Goal: Task Accomplishment & Management: Manage account settings

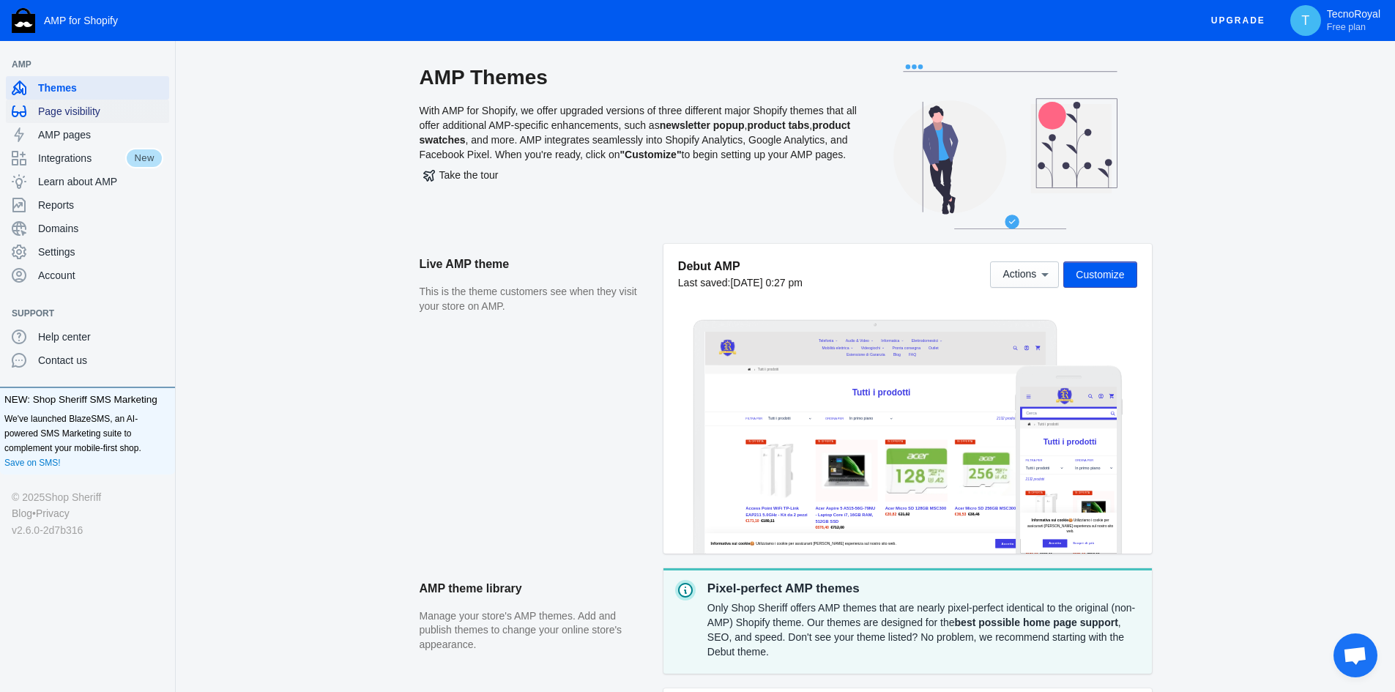
click at [81, 103] on div "Page visibility" at bounding box center [88, 111] width 152 height 23
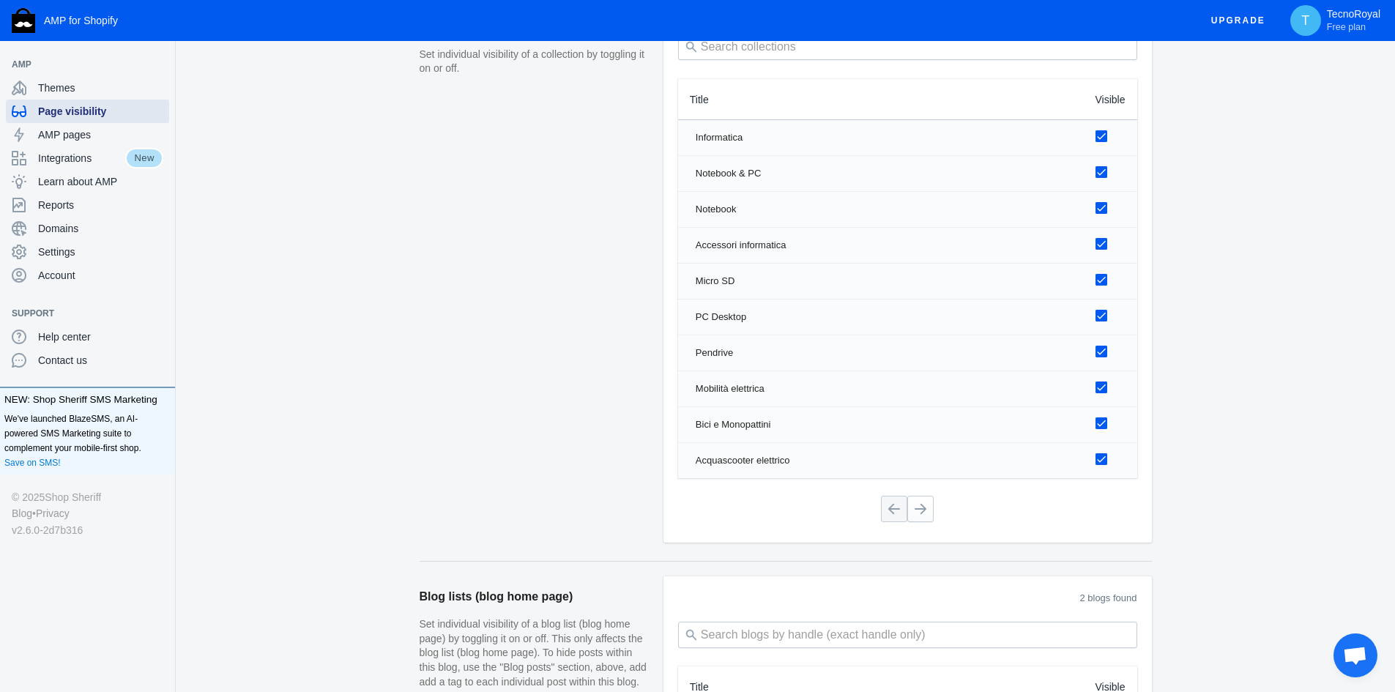
scroll to position [1099, 0]
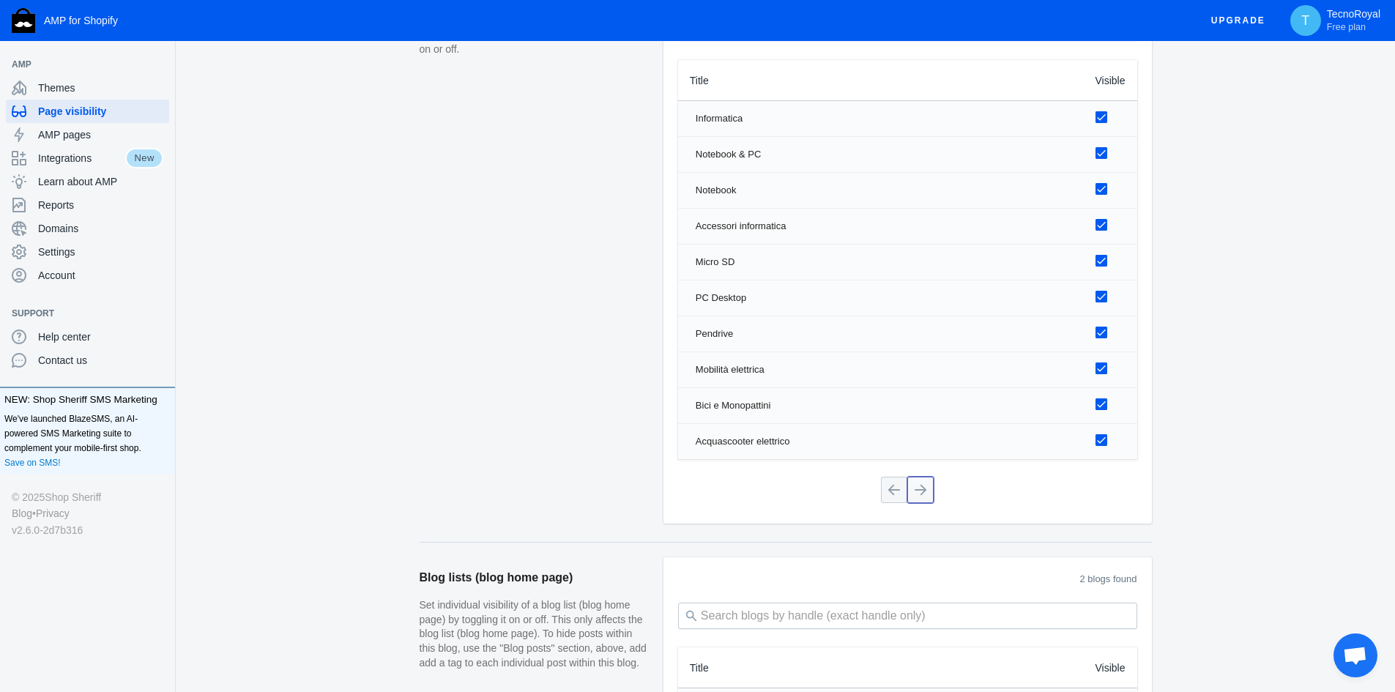
click at [916, 495] on button at bounding box center [920, 490] width 26 height 26
click at [920, 499] on button at bounding box center [920, 490] width 26 height 26
click at [922, 502] on button at bounding box center [920, 490] width 26 height 26
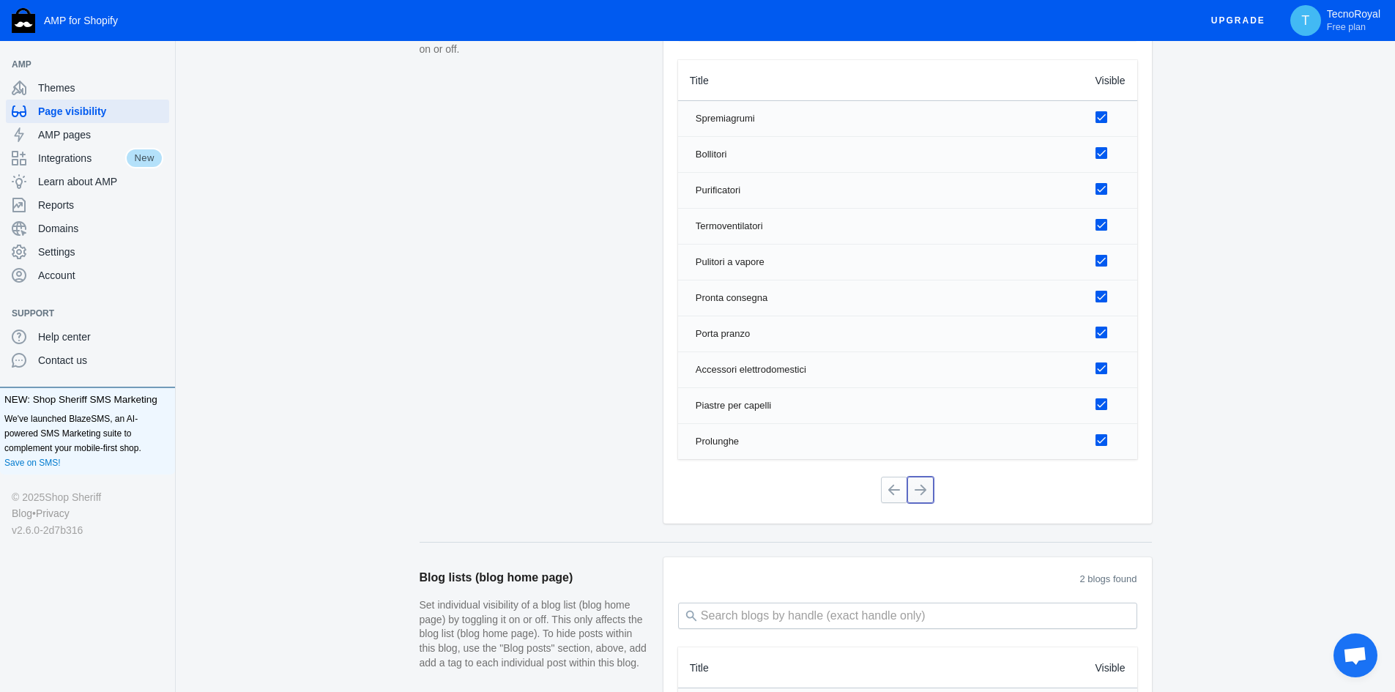
click at [922, 502] on button at bounding box center [920, 490] width 26 height 26
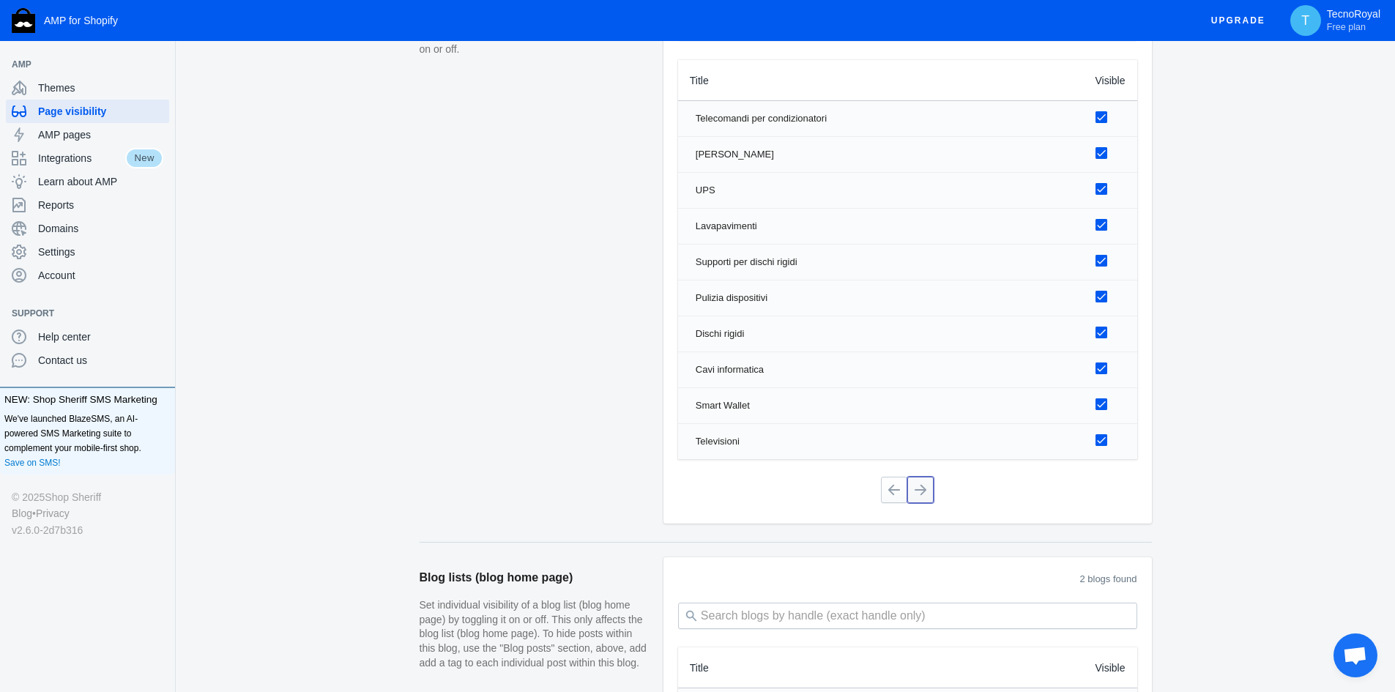
click at [922, 502] on button at bounding box center [920, 490] width 26 height 26
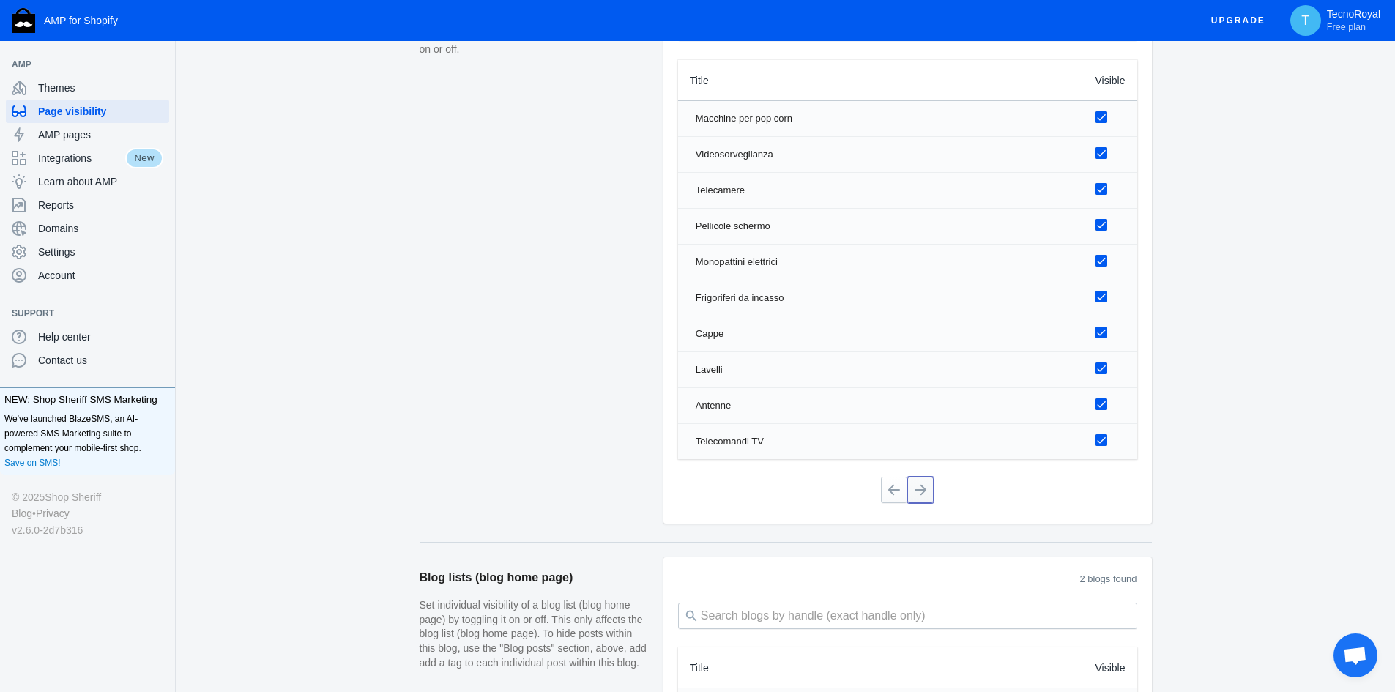
click at [922, 502] on button at bounding box center [920, 490] width 26 height 26
click at [921, 493] on button at bounding box center [920, 490] width 26 height 26
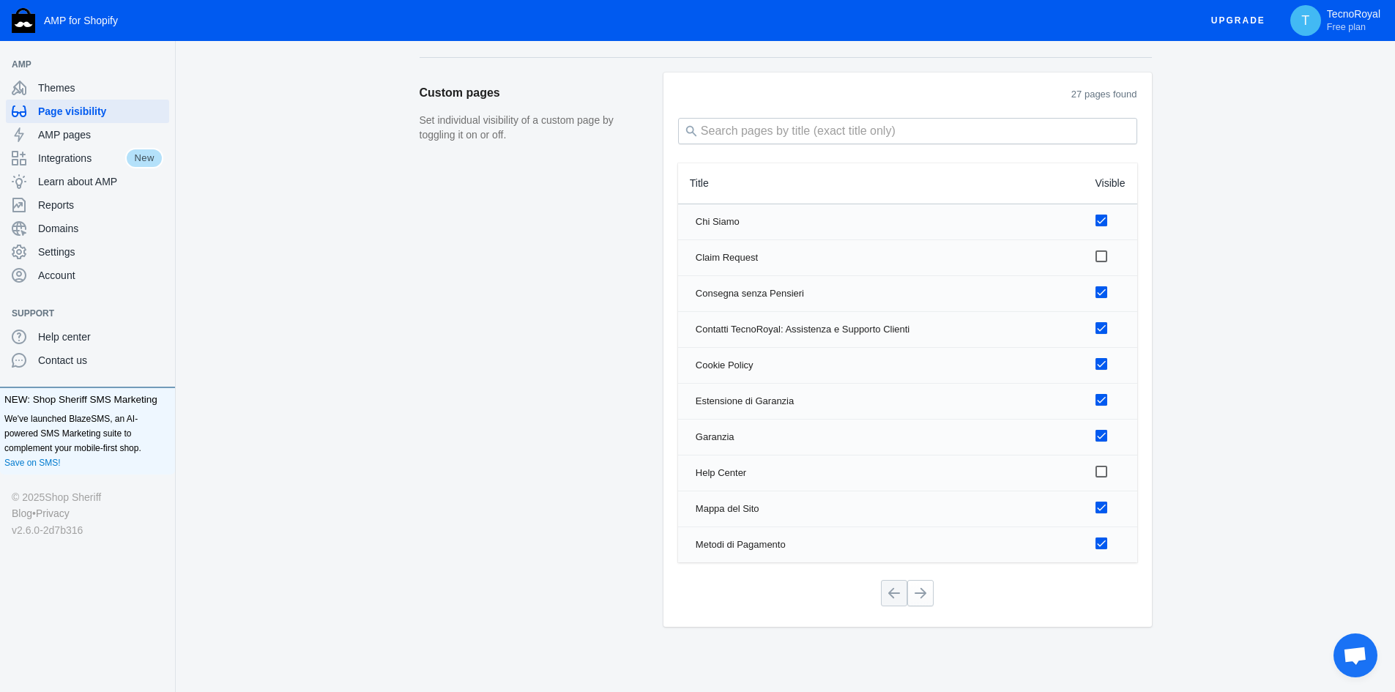
scroll to position [1886, 0]
click at [923, 596] on button at bounding box center [920, 591] width 26 height 26
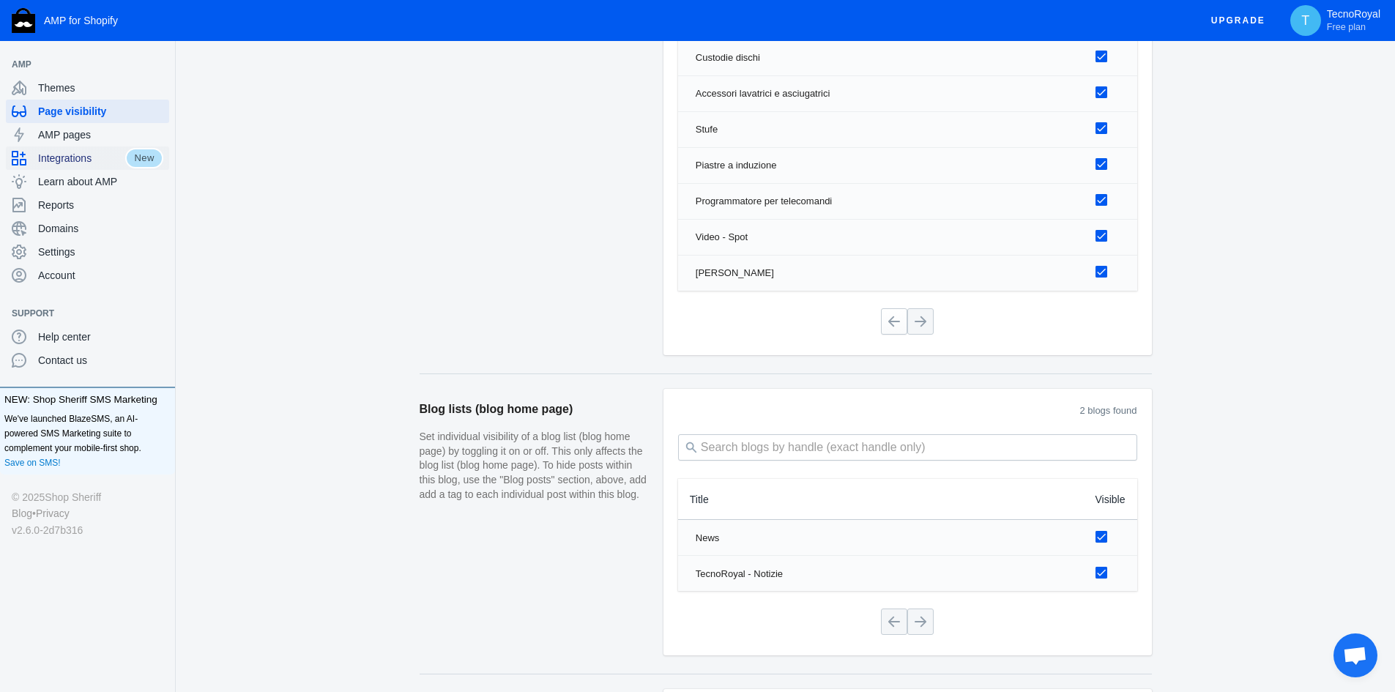
scroll to position [1266, 0]
click at [71, 135] on span "AMP pages" at bounding box center [100, 134] width 125 height 15
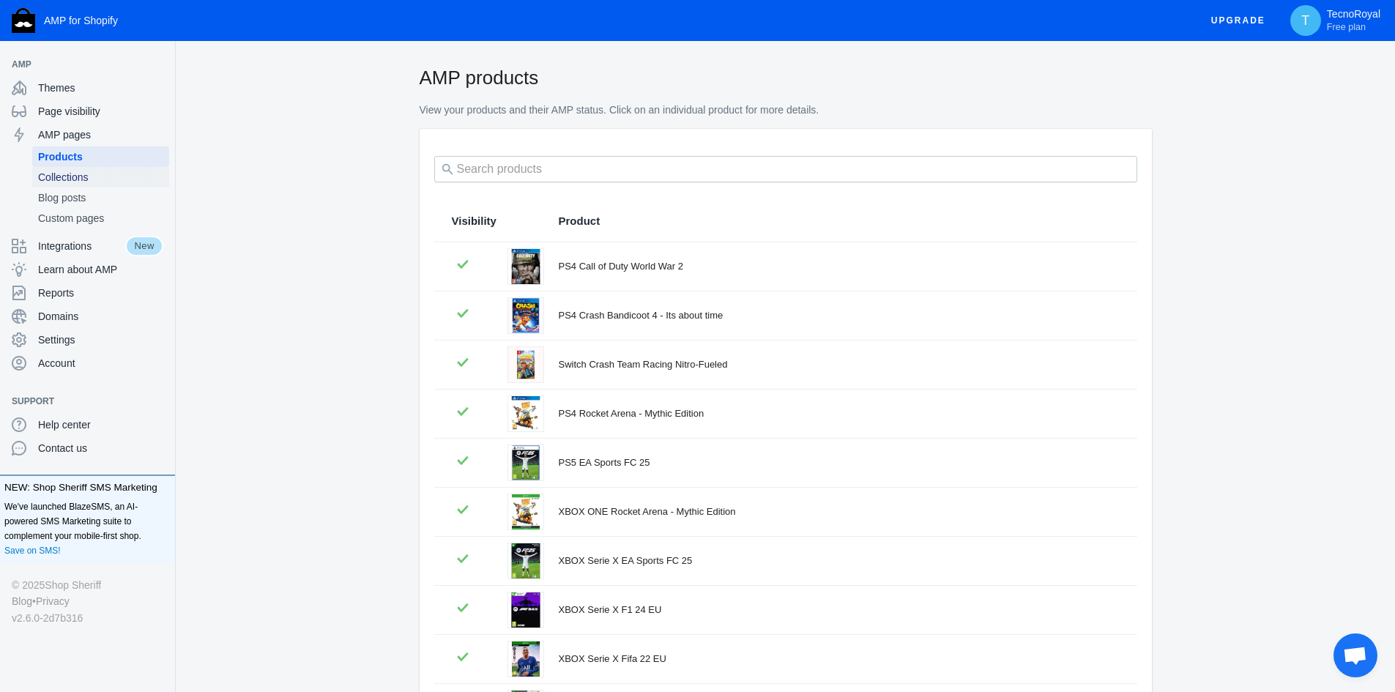
click at [63, 175] on span "Collections" at bounding box center [100, 177] width 125 height 15
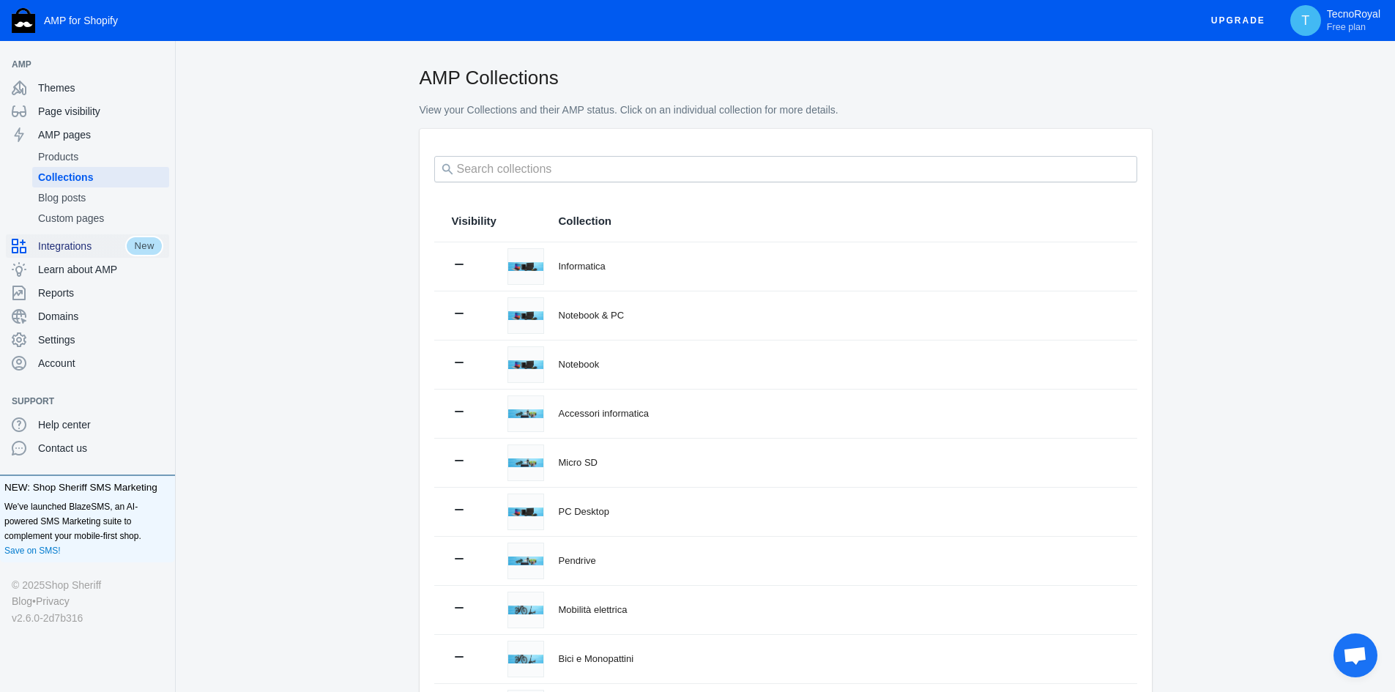
click at [87, 244] on span "Integrations" at bounding box center [81, 246] width 87 height 15
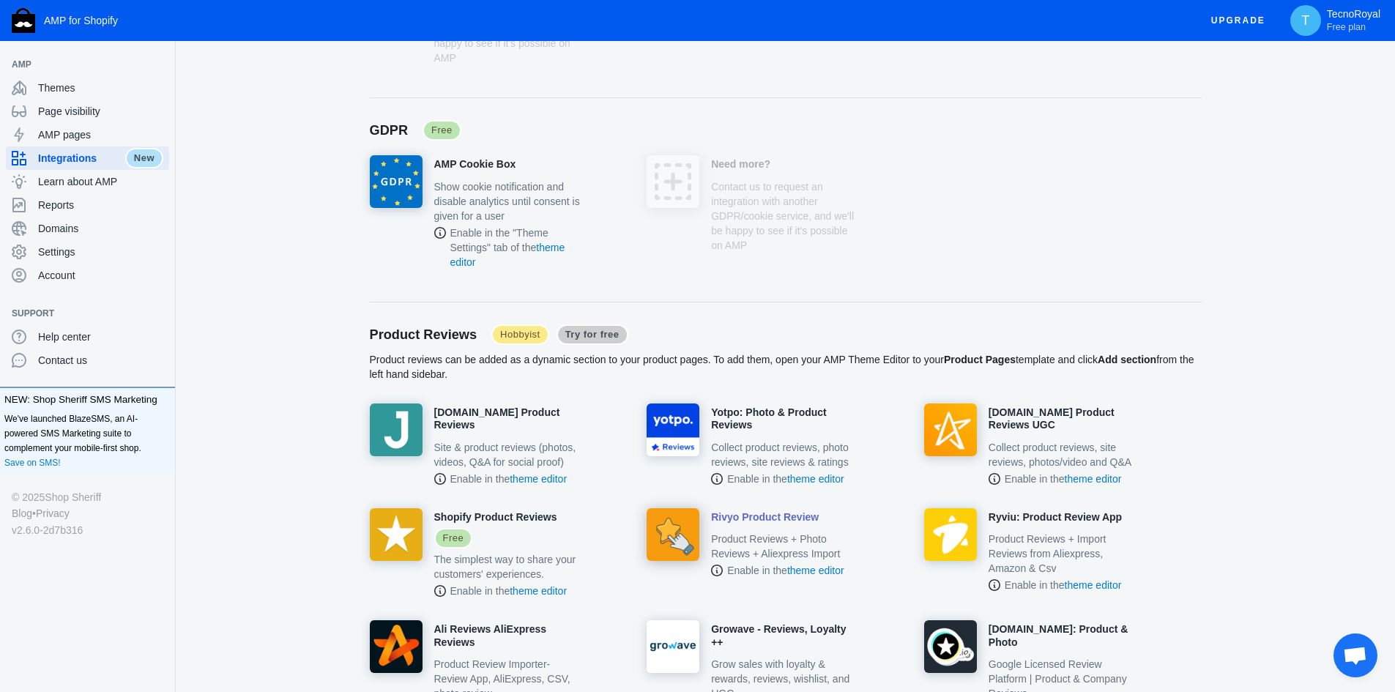
scroll to position [586, 0]
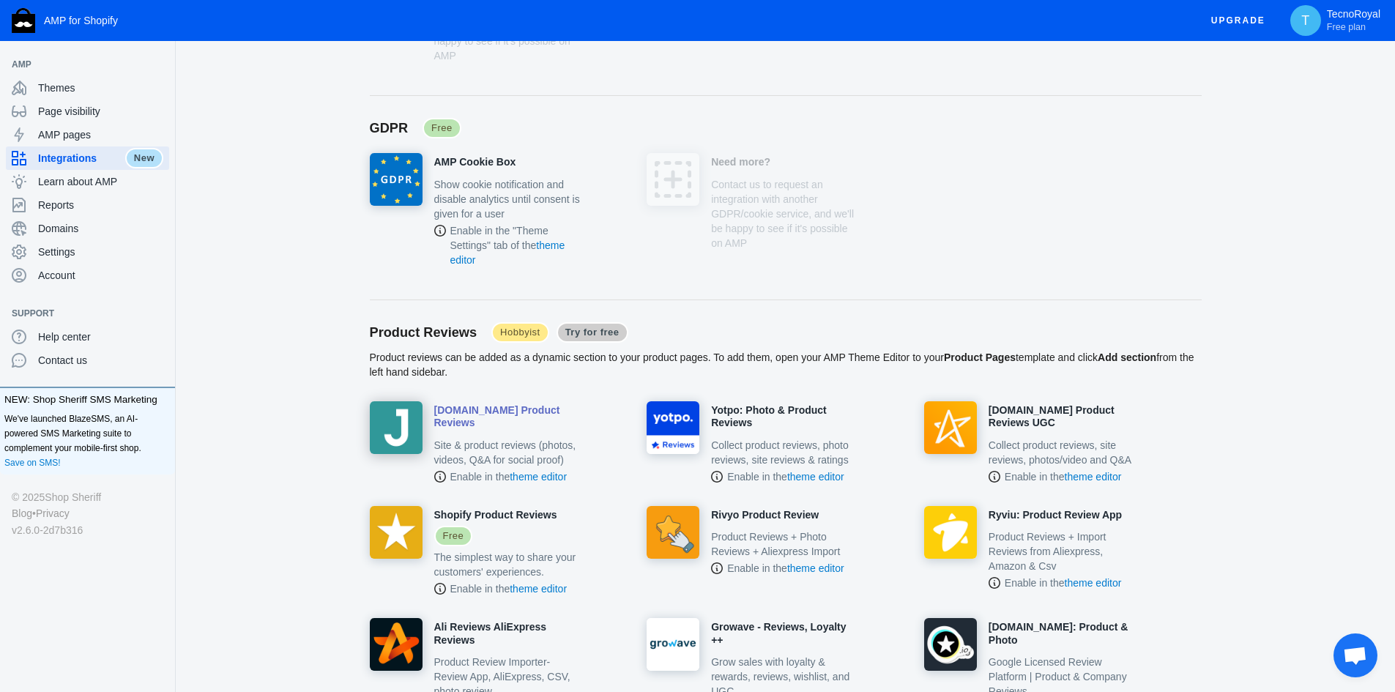
click at [480, 417] on div "[DOMAIN_NAME] Product Reviews Site & product reviews (photos, videos, Q&A for s…" at bounding box center [476, 442] width 212 height 83
click at [487, 404] on h4 "[DOMAIN_NAME] Product Reviews" at bounding box center [508, 417] width 148 height 26
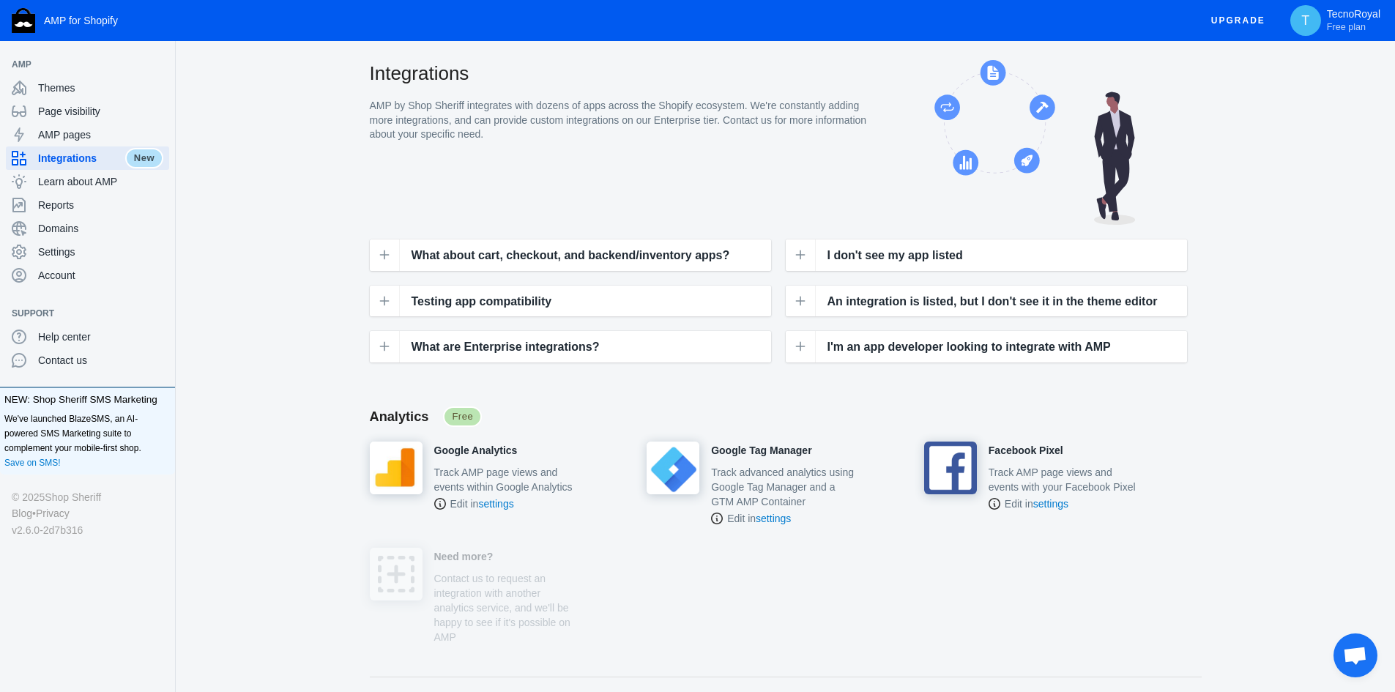
scroll to position [0, 0]
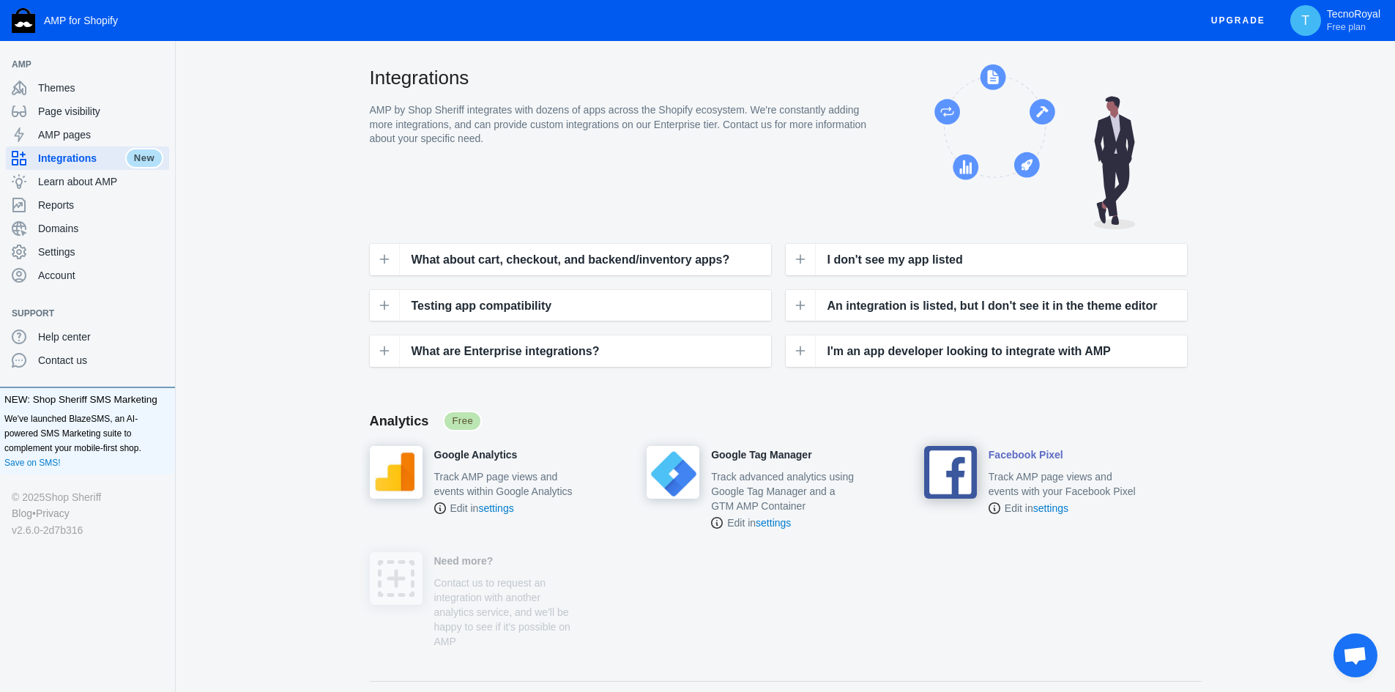
click at [1045, 471] on p "Track AMP page views and events with your Facebook Pixel" at bounding box center [1063, 483] width 148 height 29
click at [1027, 455] on h4 "Facebook Pixel" at bounding box center [1026, 455] width 75 height 13
click at [499, 454] on h4 "Google Analytics" at bounding box center [475, 455] width 83 height 13
click at [90, 185] on span "Learn about AMP" at bounding box center [100, 181] width 125 height 15
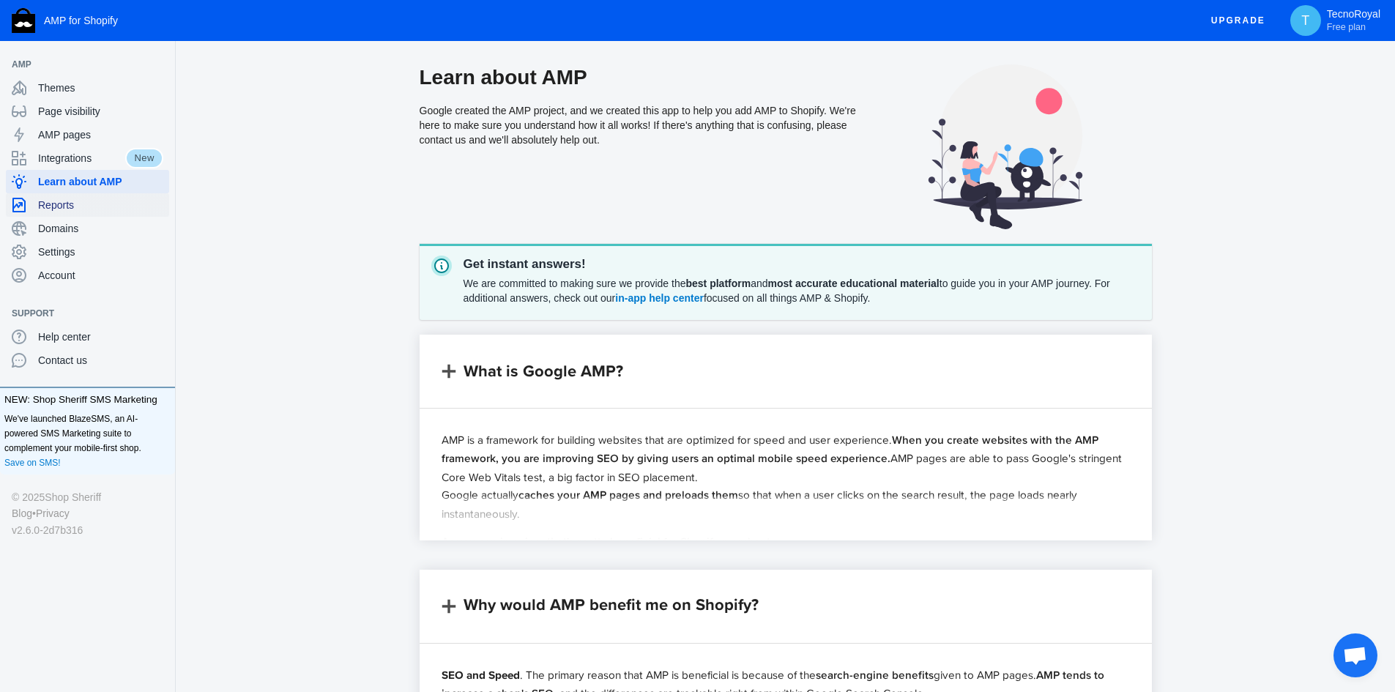
click at [85, 210] on span "Reports" at bounding box center [100, 205] width 125 height 15
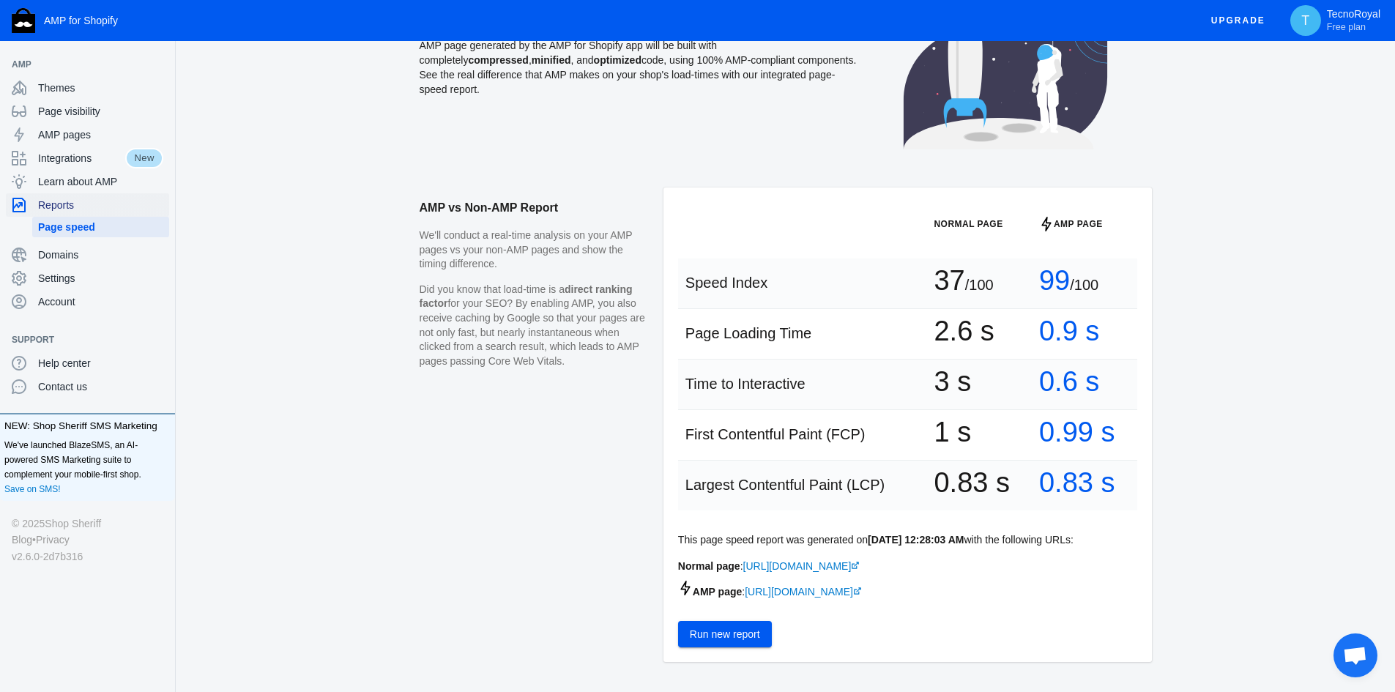
scroll to position [73, 0]
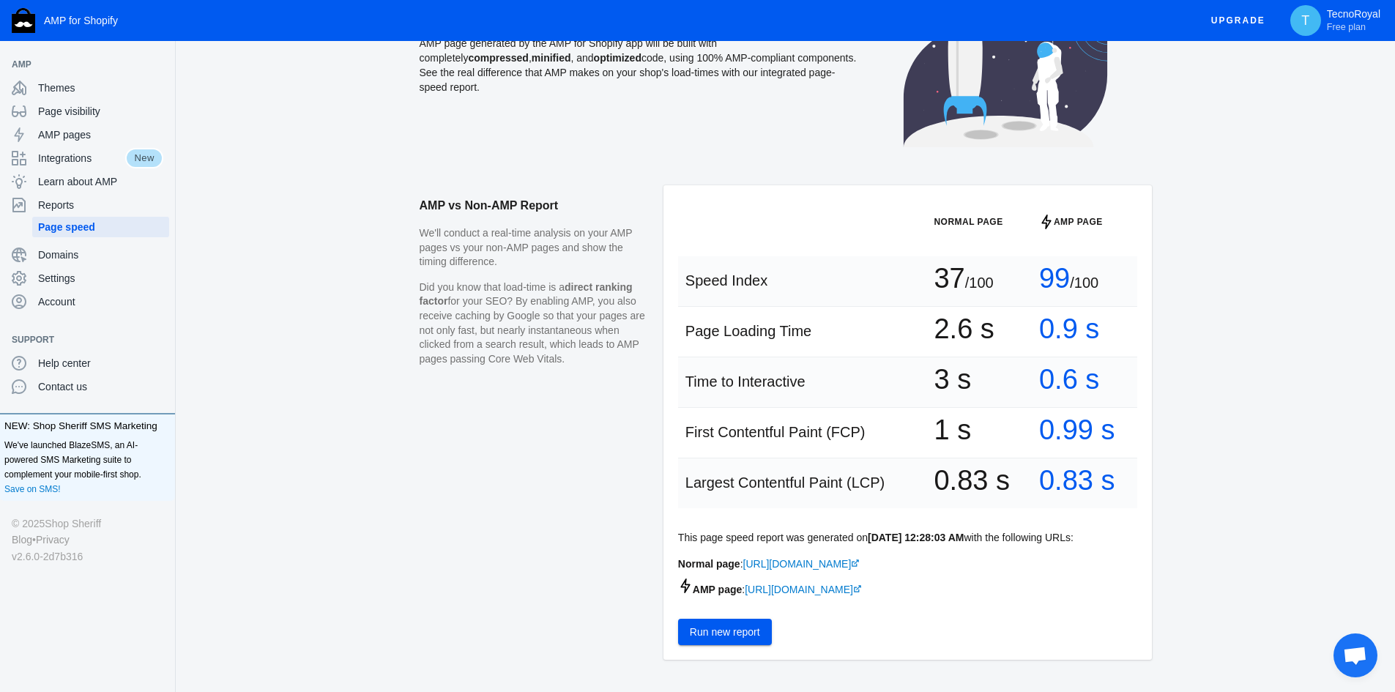
click at [726, 638] on span "Run new report" at bounding box center [725, 632] width 70 height 12
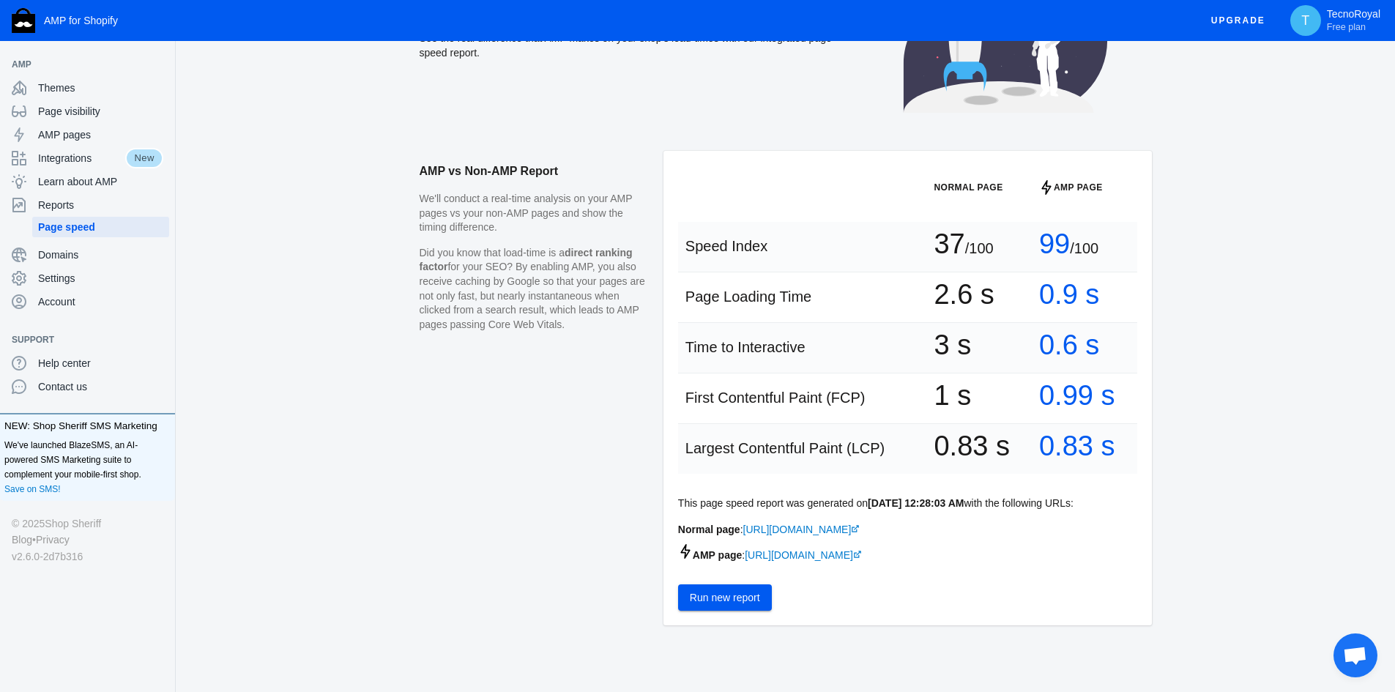
scroll to position [0, 0]
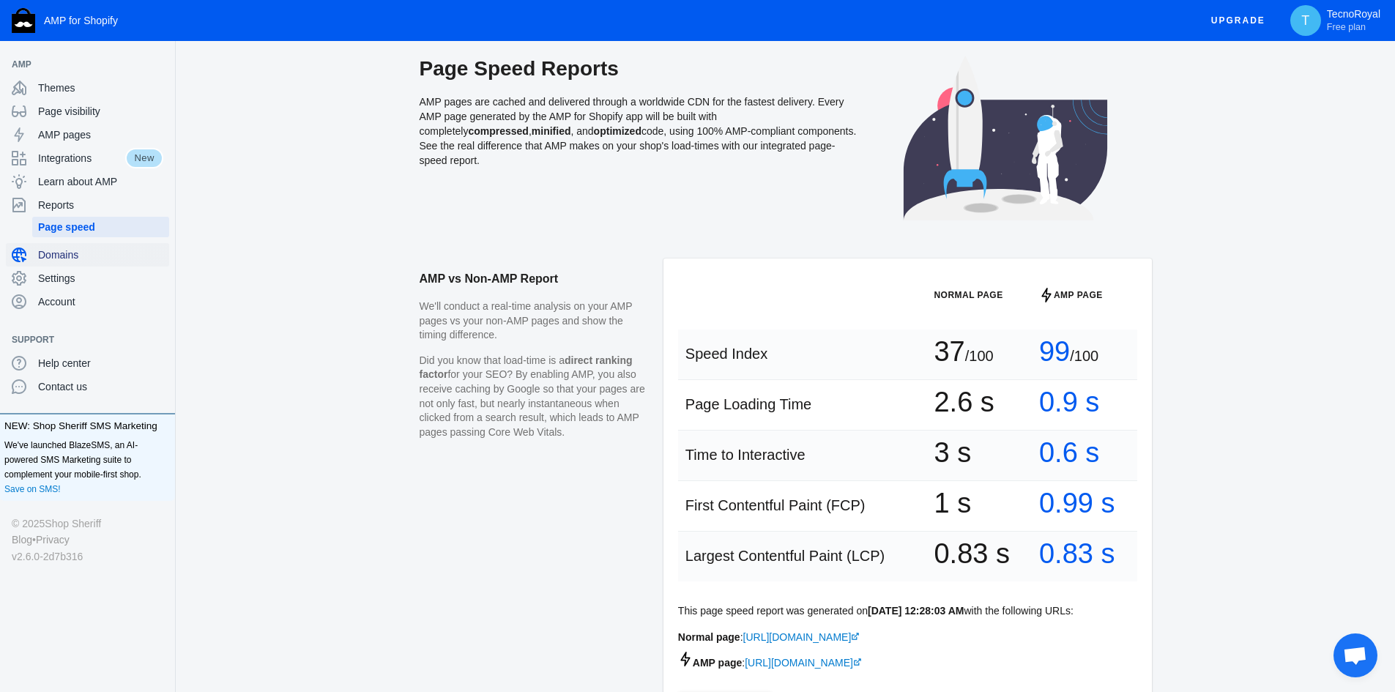
click at [62, 253] on span "Domains" at bounding box center [100, 255] width 125 height 15
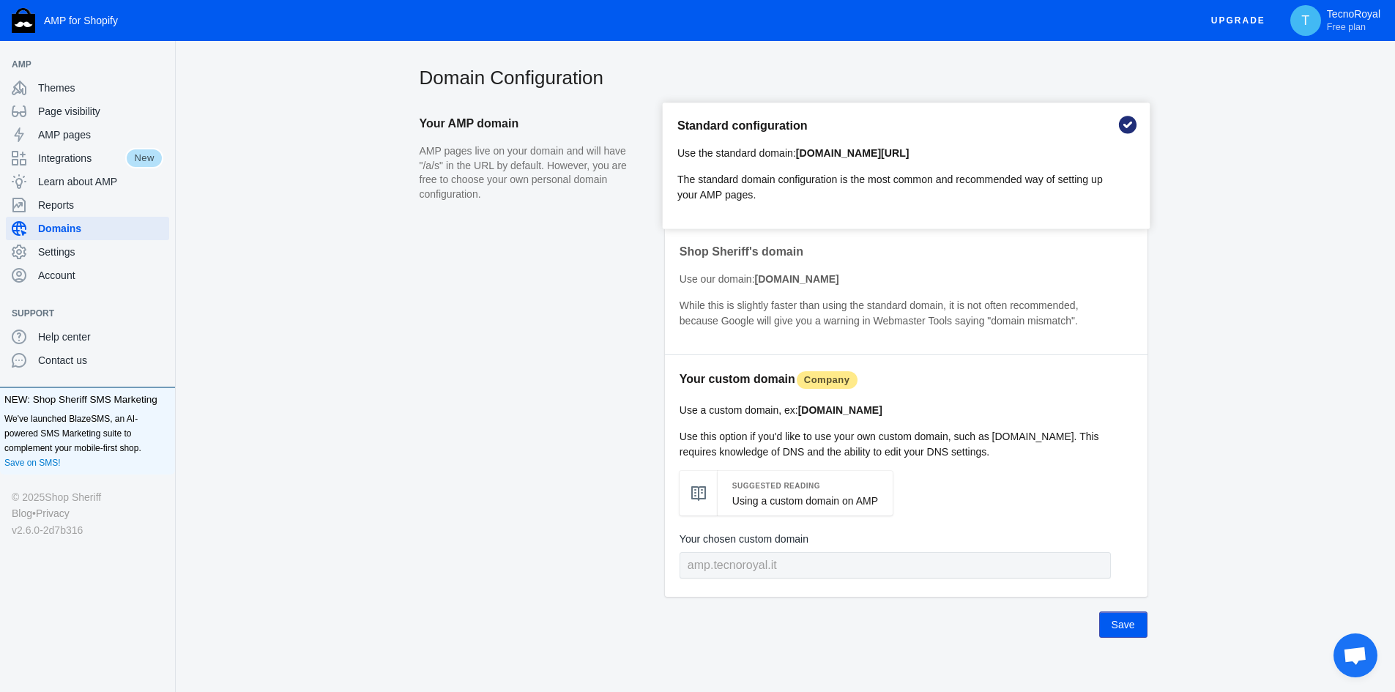
click at [977, 419] on div "Your custom domain Company Use a custom domain, ex: [DOMAIN_NAME] Use this opti…" at bounding box center [906, 476] width 483 height 242
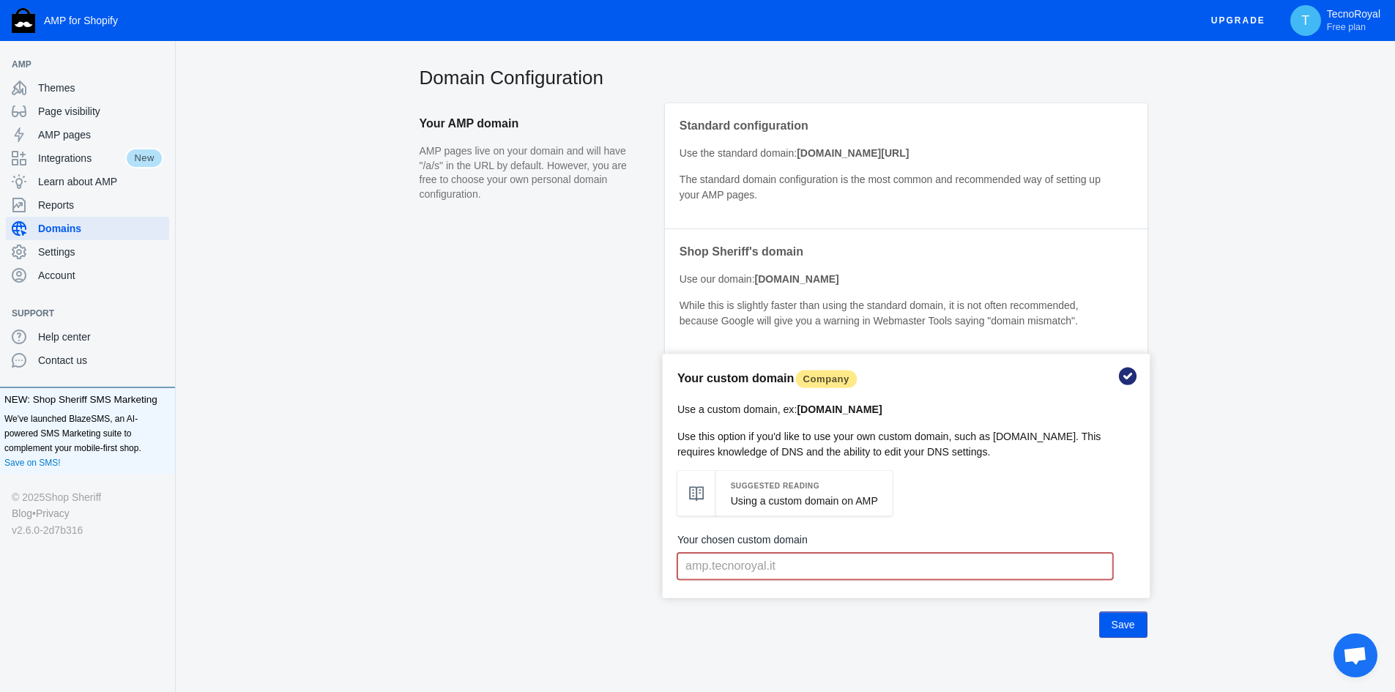
drag, startPoint x: 673, startPoint y: 377, endPoint x: 1016, endPoint y: 449, distance: 350.2
click at [1016, 449] on div "Your custom domain Company Use a custom domain, ex: [DOMAIN_NAME] Use this opti…" at bounding box center [906, 476] width 487 height 245
click at [847, 495] on link "Using a custom domain on AMP" at bounding box center [803, 501] width 147 height 12
click at [995, 437] on p "Use this option if you'd like to use your own custom domain, such as [DOMAIN_NA…" at bounding box center [895, 443] width 436 height 31
click at [1206, 472] on div "Domain Configuration Your AMP domain AMP pages live on your domain and will hav…" at bounding box center [785, 384] width 1219 height 641
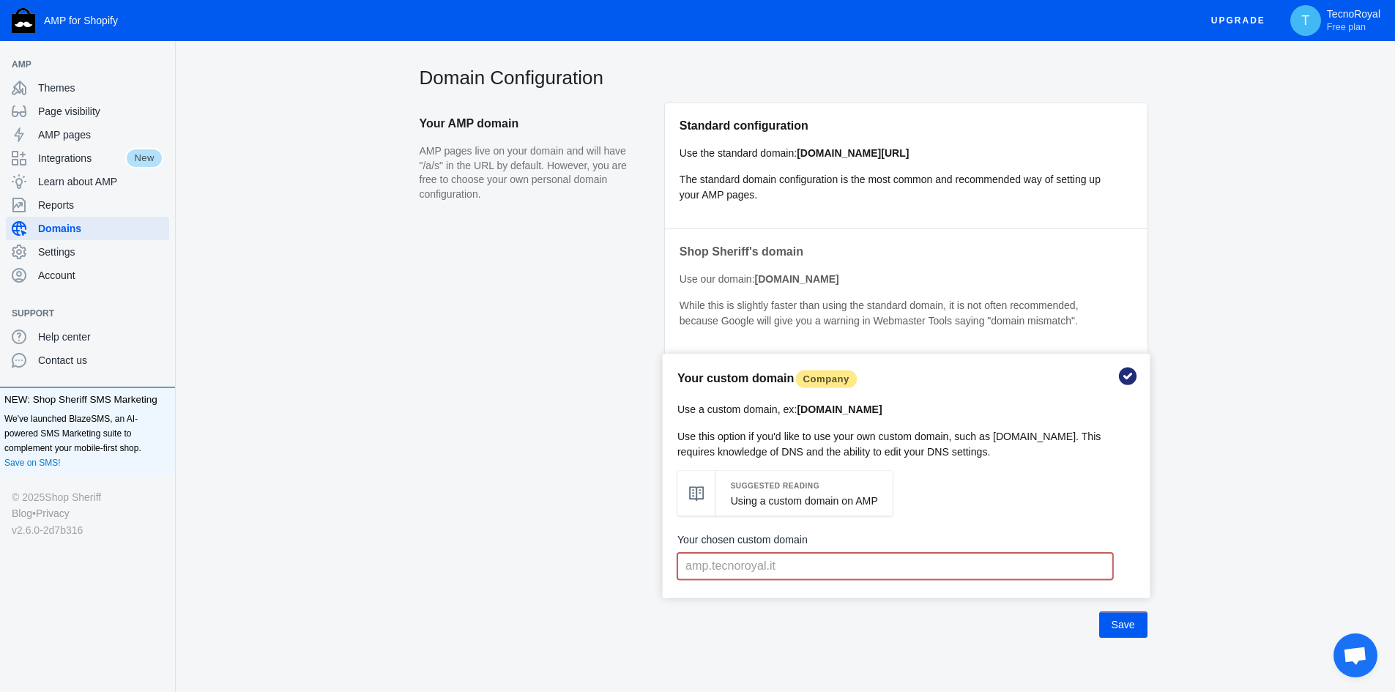
click at [959, 130] on h5 "Standard configuration" at bounding box center [895, 125] width 431 height 15
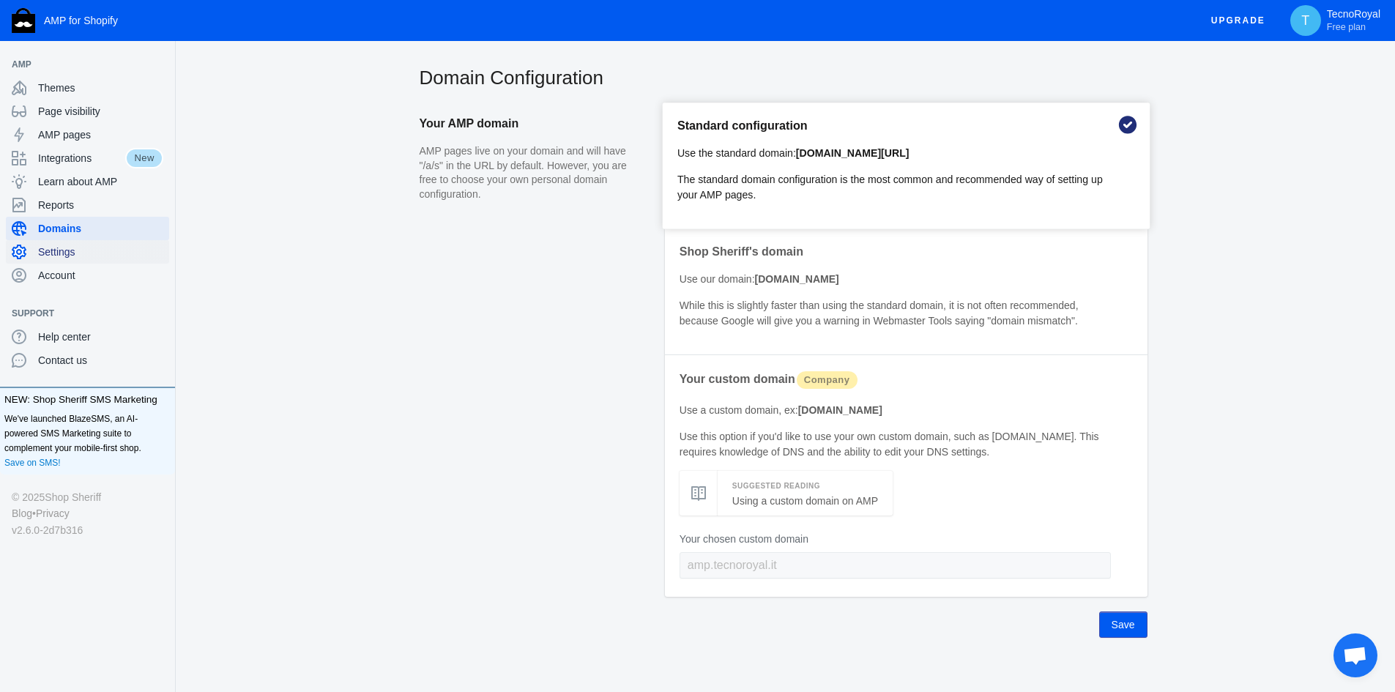
click at [109, 253] on span "Settings" at bounding box center [100, 252] width 125 height 15
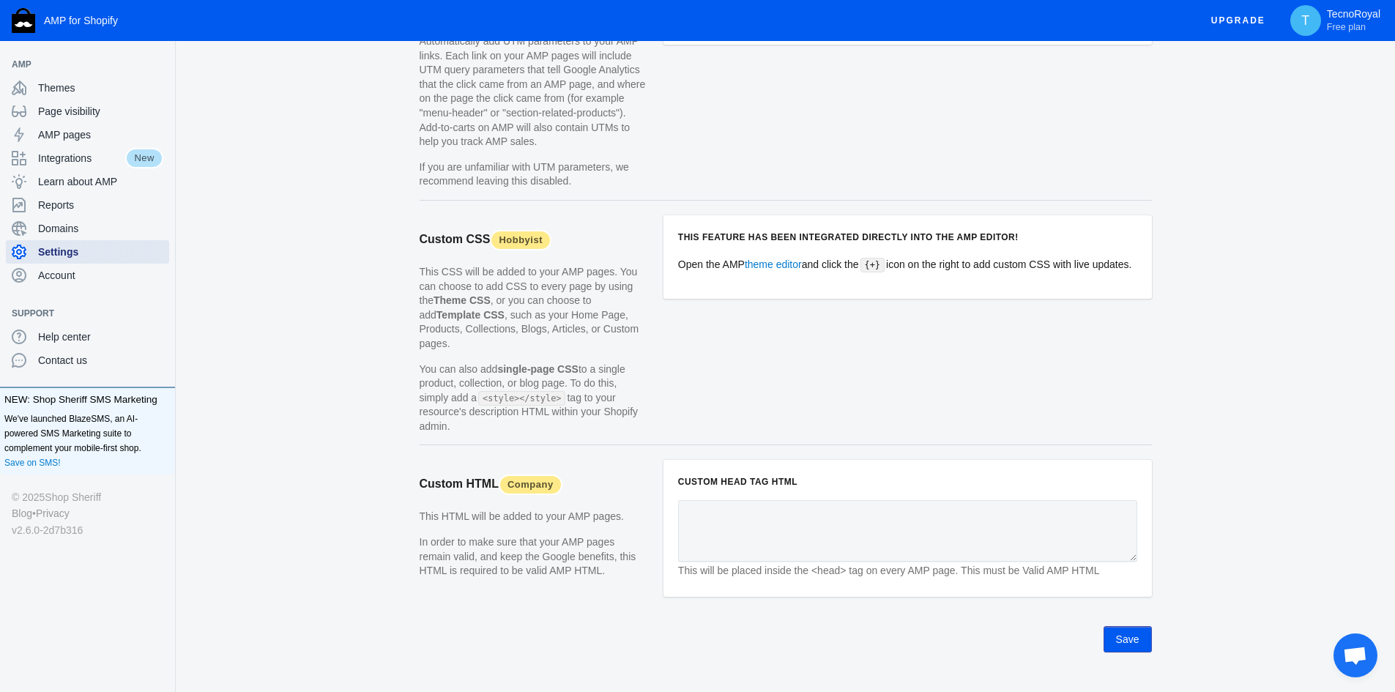
scroll to position [1318, 0]
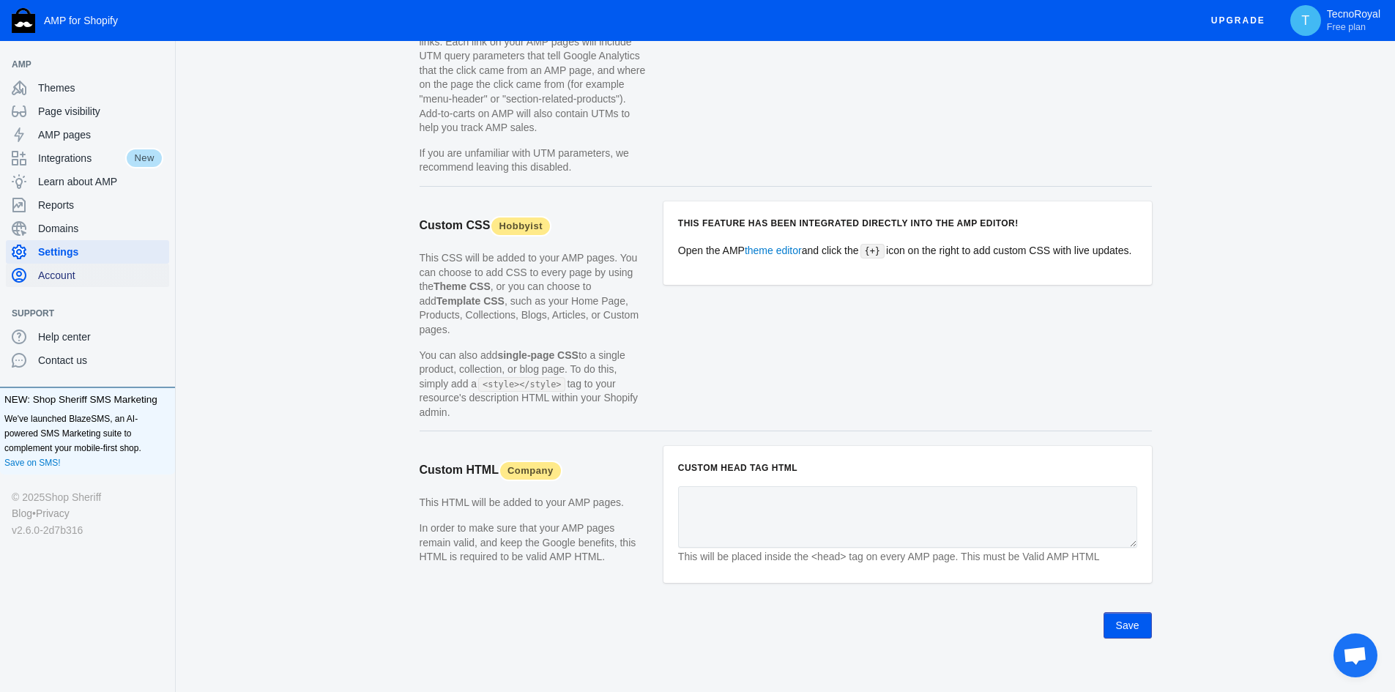
click at [102, 276] on span "Account" at bounding box center [100, 275] width 125 height 15
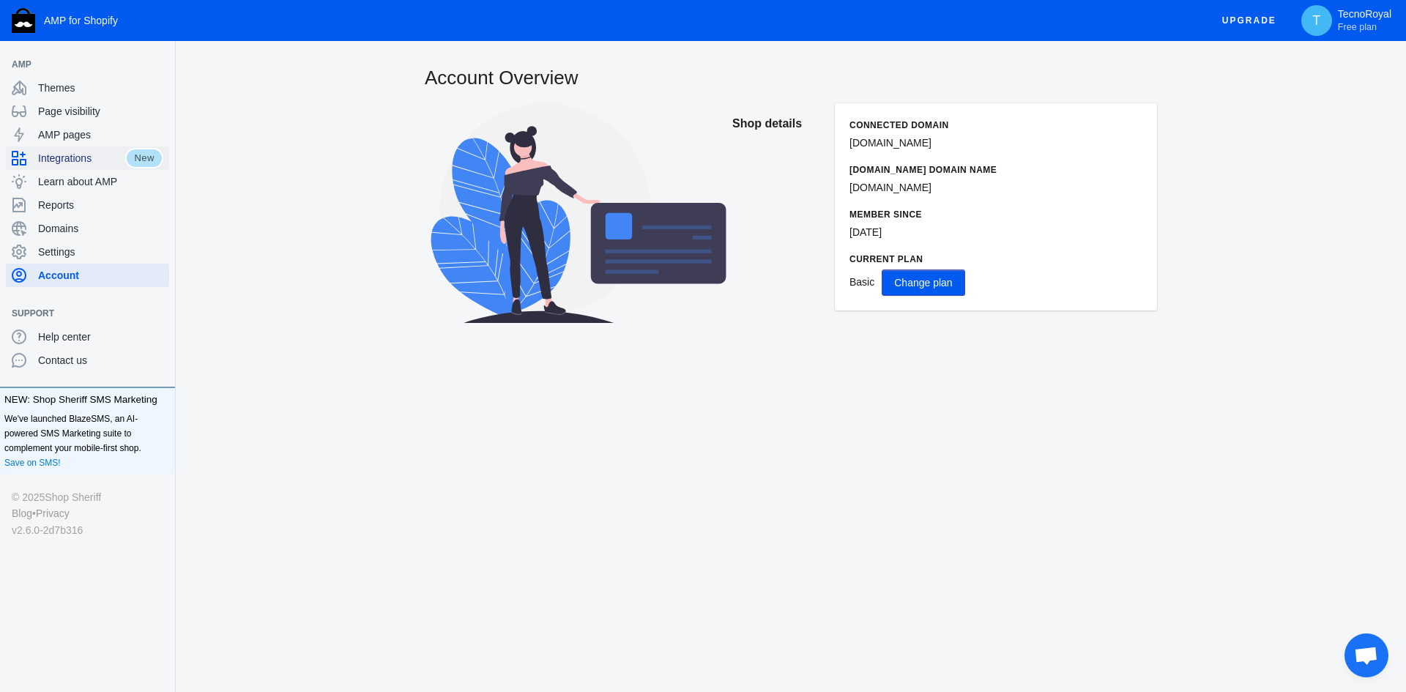
click at [70, 160] on span "Integrations" at bounding box center [81, 158] width 87 height 15
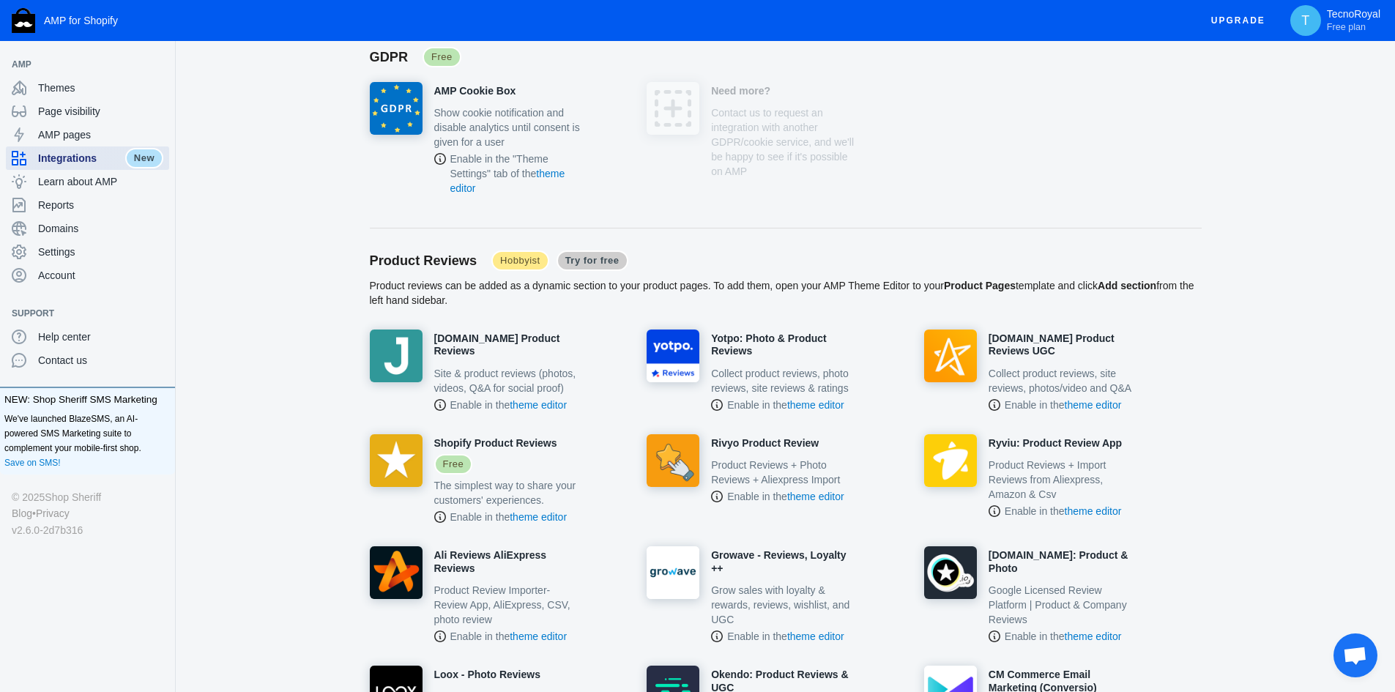
scroll to position [659, 0]
click at [592, 267] on span "Try for free" at bounding box center [593, 260] width 72 height 21
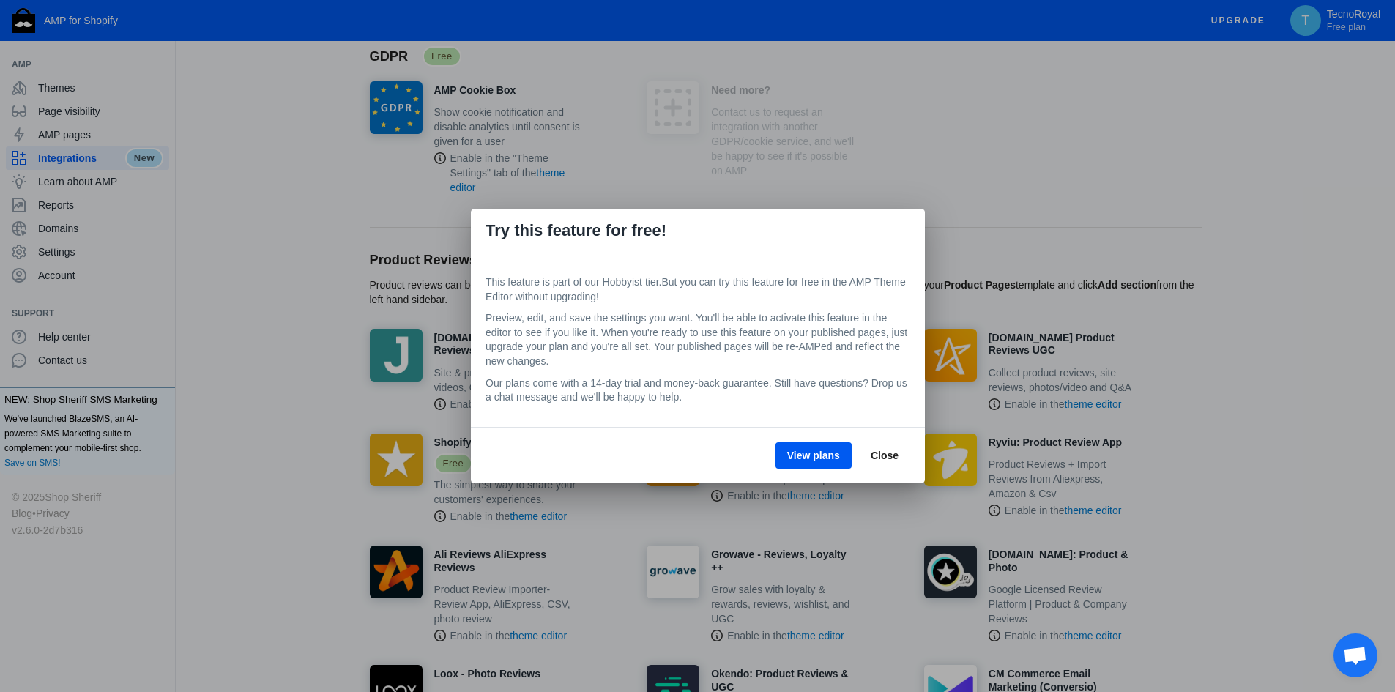
scroll to position [0, 0]
click at [892, 456] on span "Close" at bounding box center [884, 456] width 28 height 12
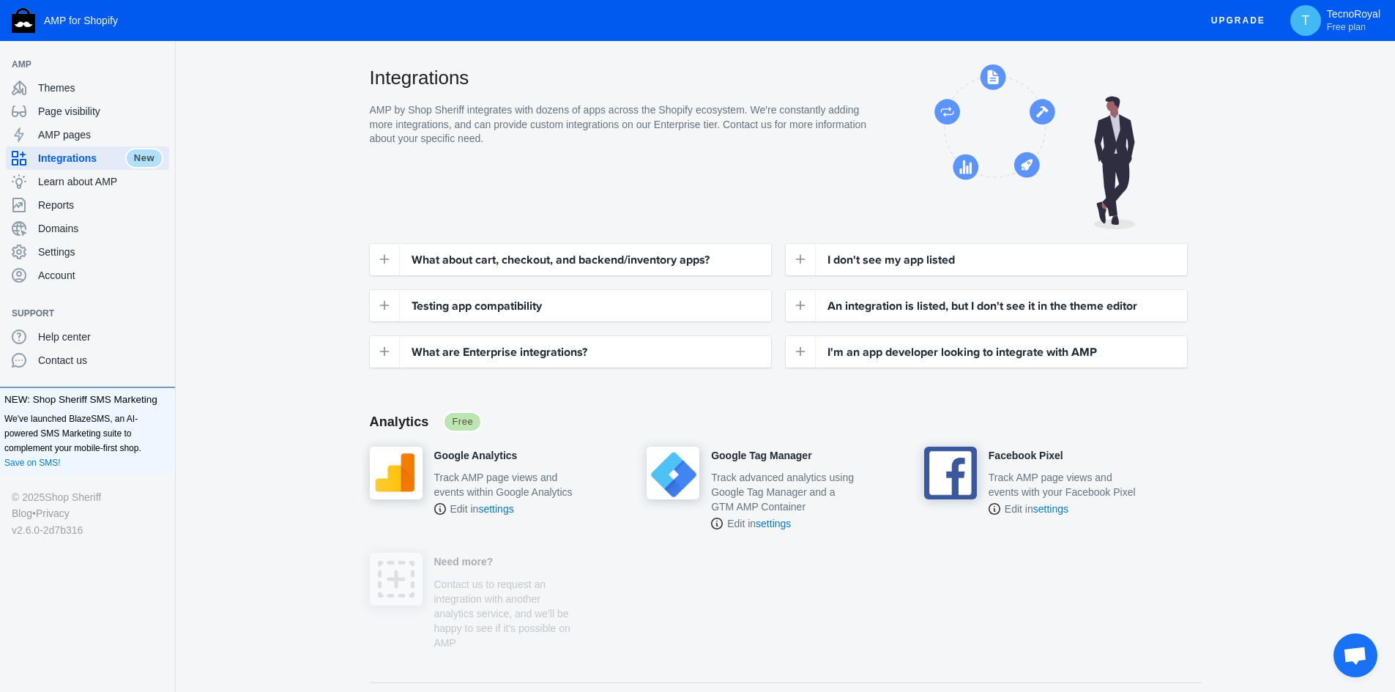
scroll to position [659, 0]
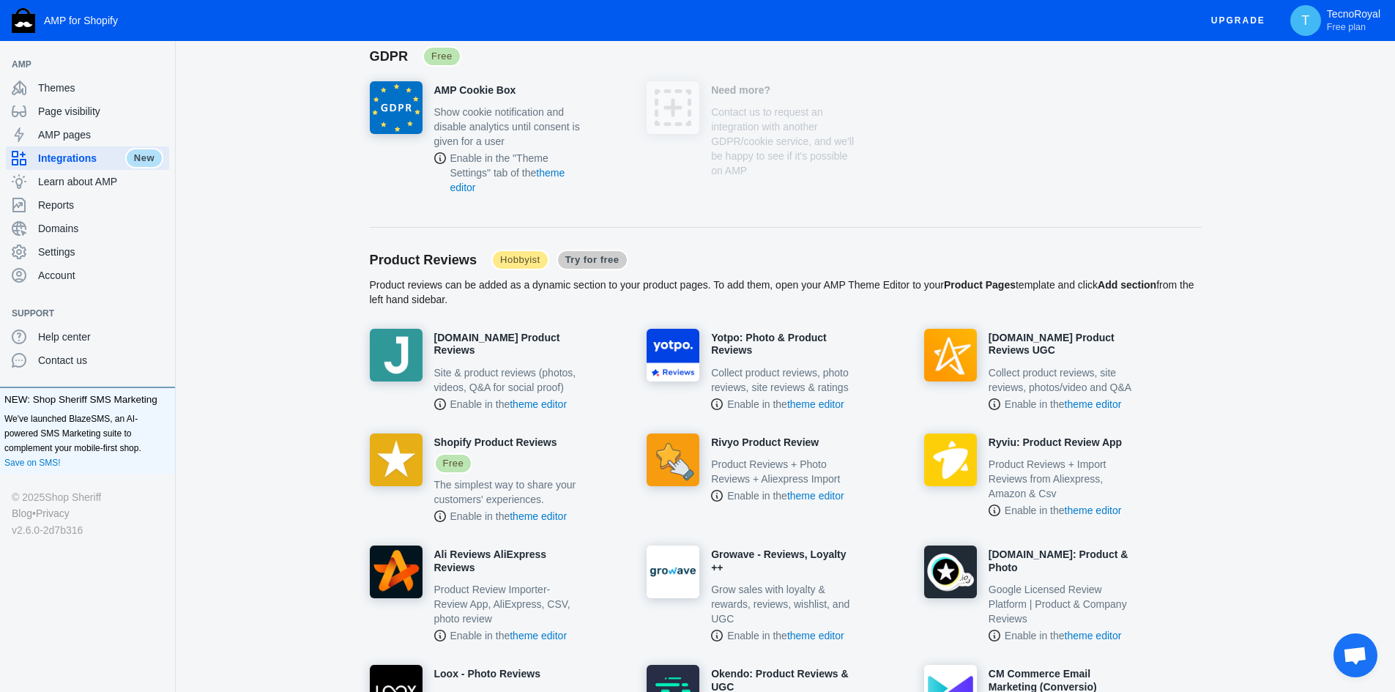
drag, startPoint x: 571, startPoint y: 303, endPoint x: 487, endPoint y: 299, distance: 83.6
click at [486, 299] on p "Product reviews can be added as a dynamic section to your product pages. To add…" at bounding box center [786, 292] width 832 height 29
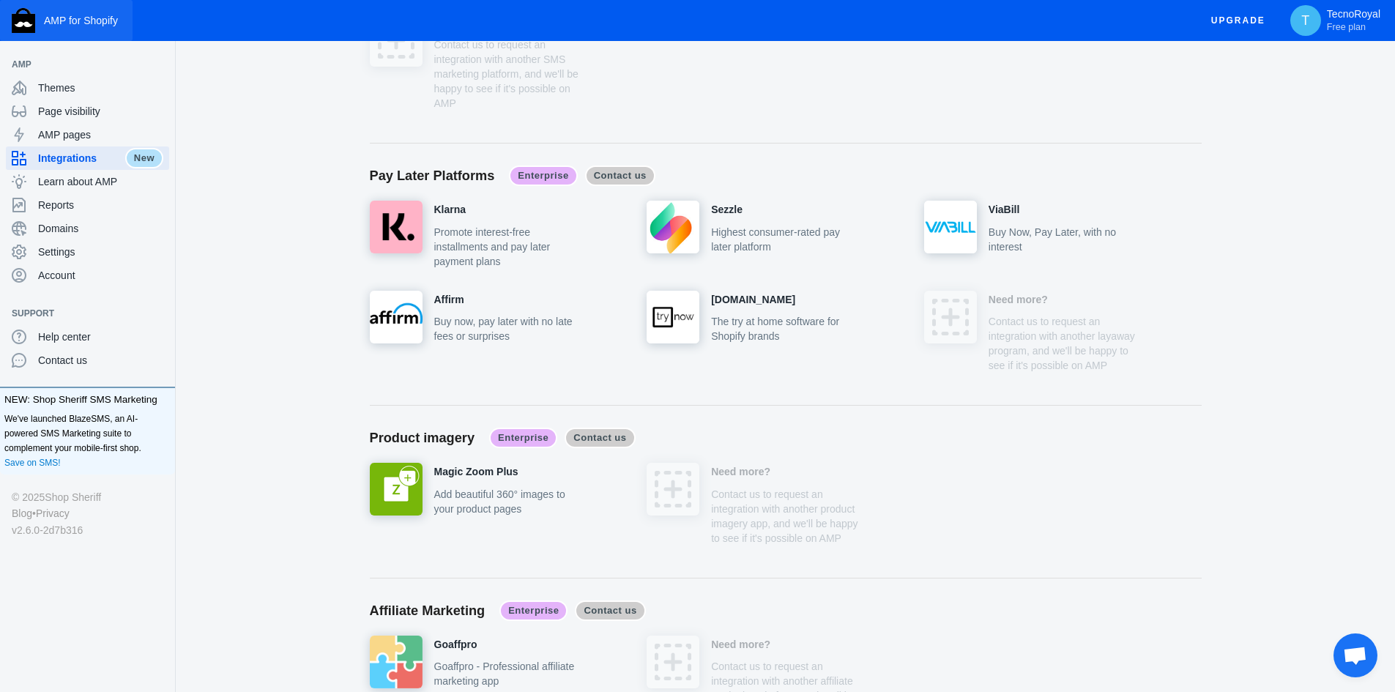
scroll to position [4875, 0]
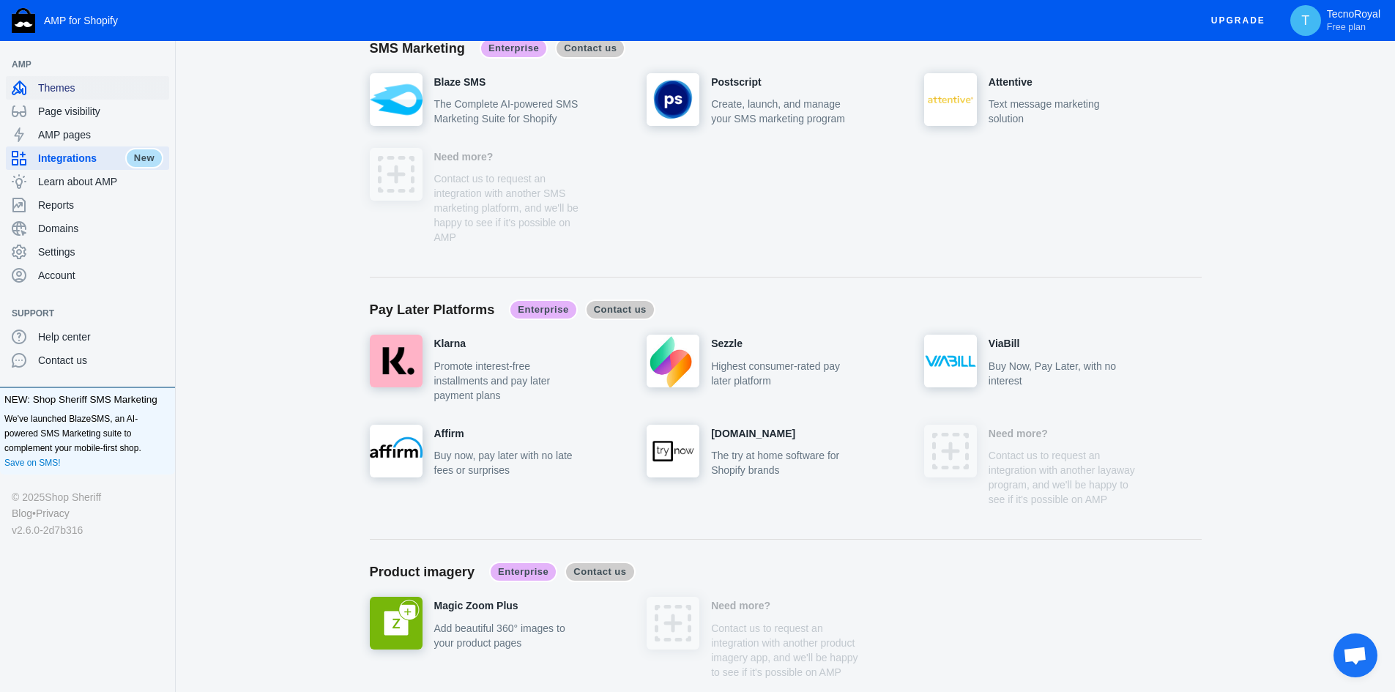
click at [43, 90] on span "Themes" at bounding box center [100, 88] width 125 height 15
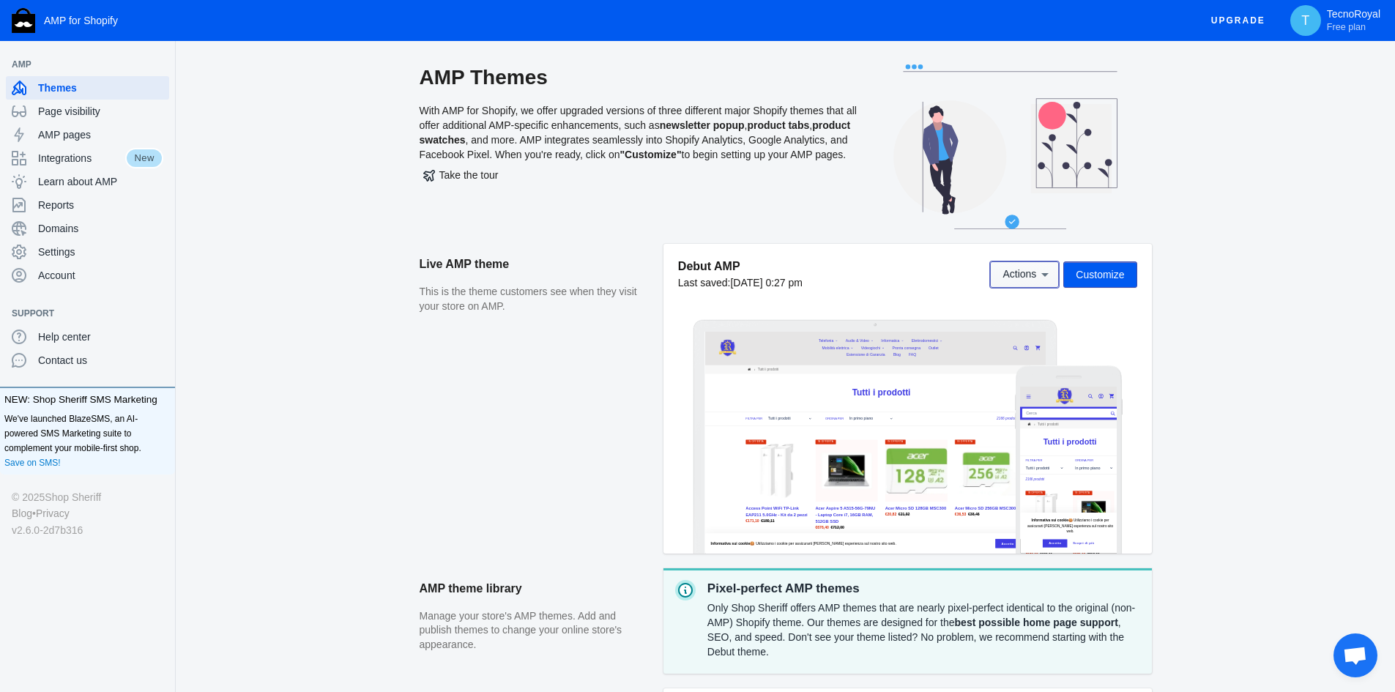
click at [1050, 280] on icon at bounding box center [1045, 274] width 15 height 15
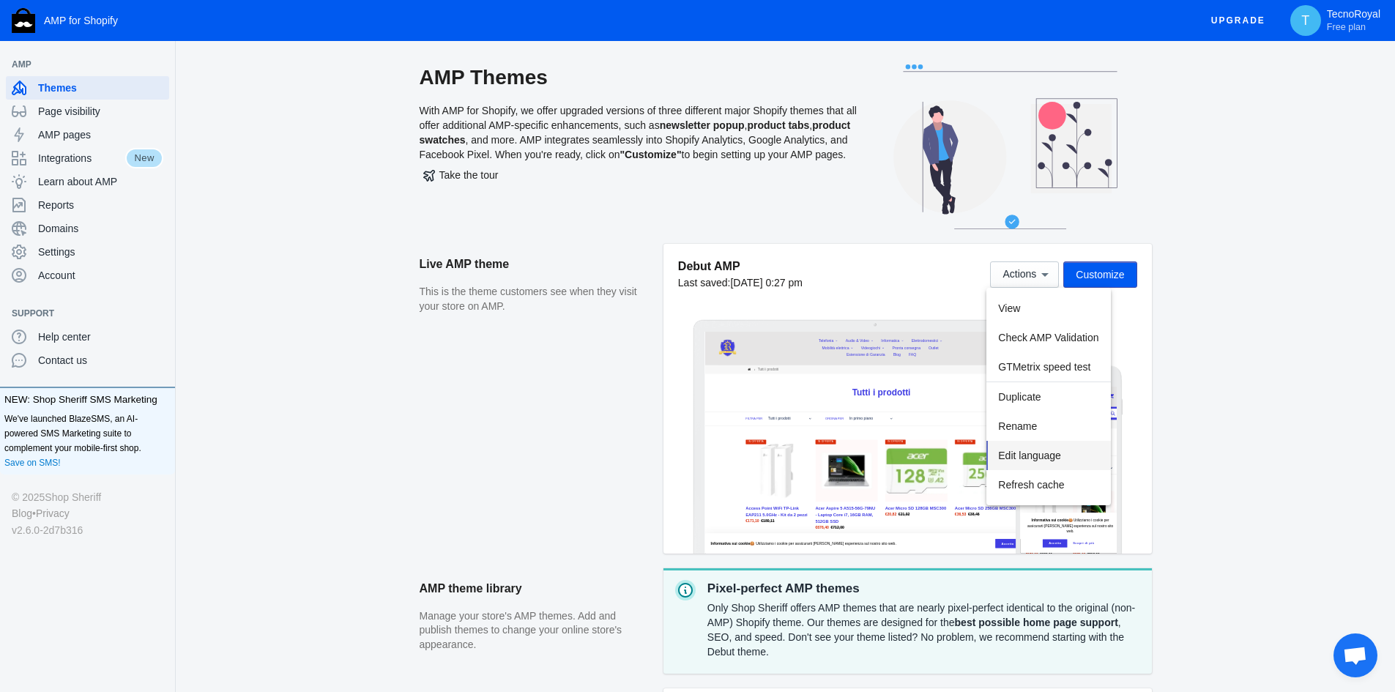
click at [1055, 463] on button "Edit language" at bounding box center [1048, 455] width 124 height 29
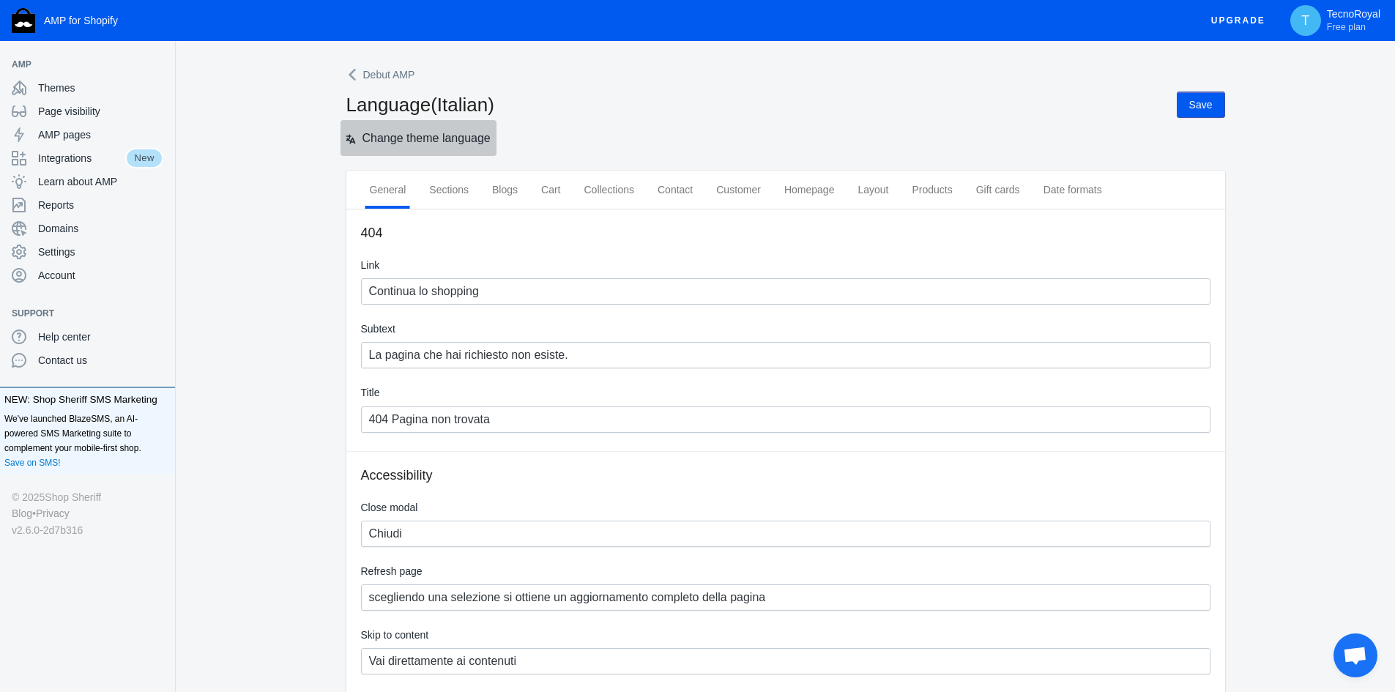
click at [390, 144] on span "Change theme language" at bounding box center [427, 138] width 128 height 12
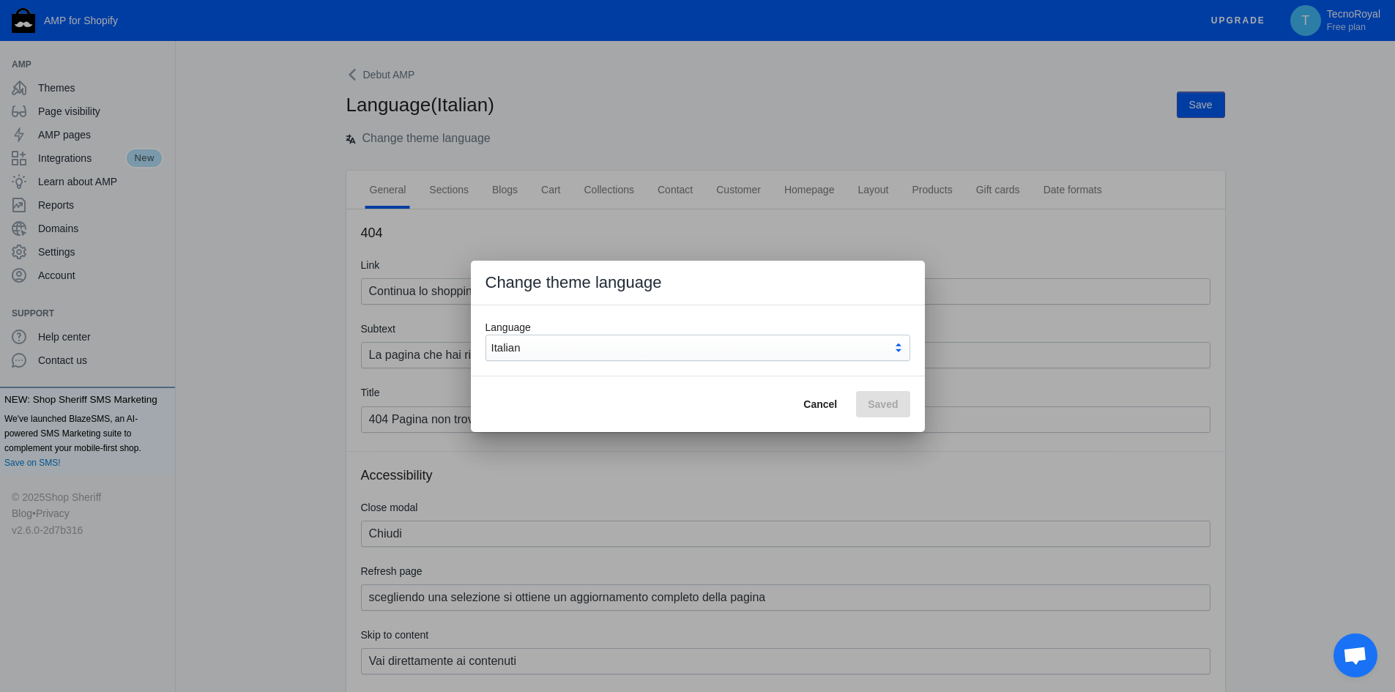
click at [638, 343] on div "Italian" at bounding box center [691, 348] width 401 height 18
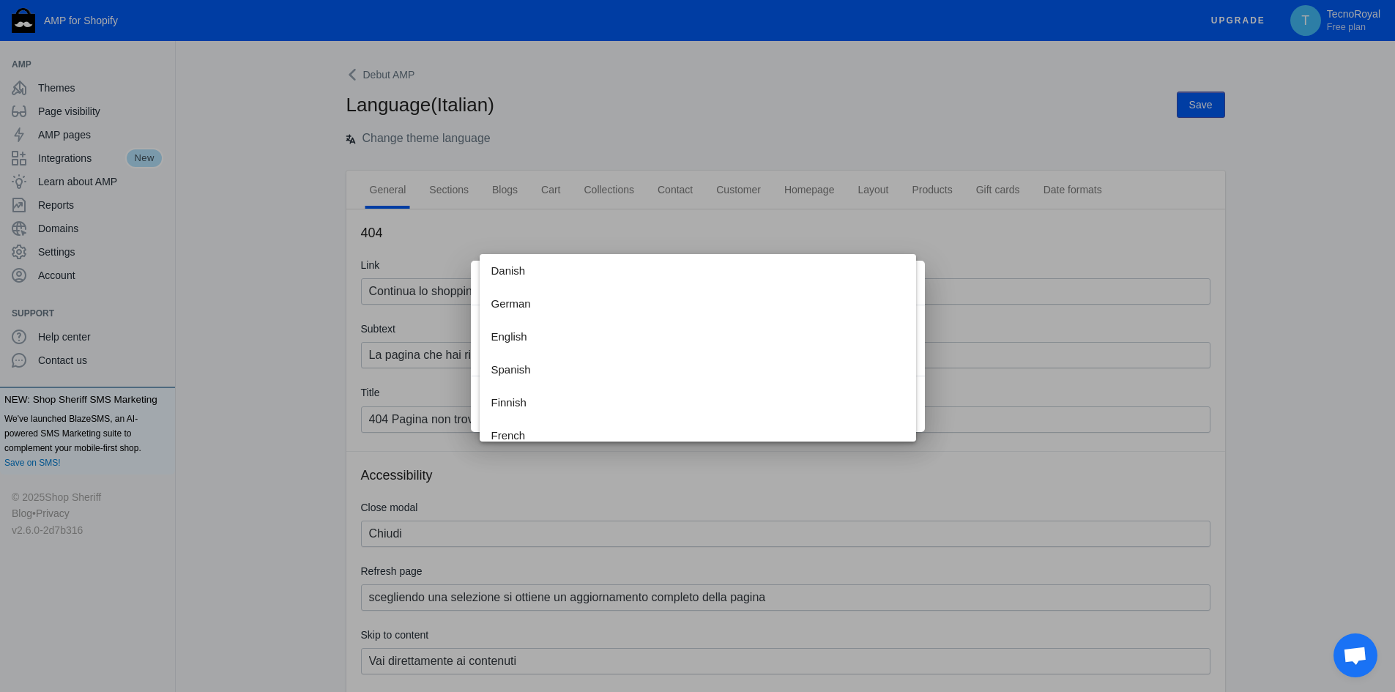
scroll to position [121, 0]
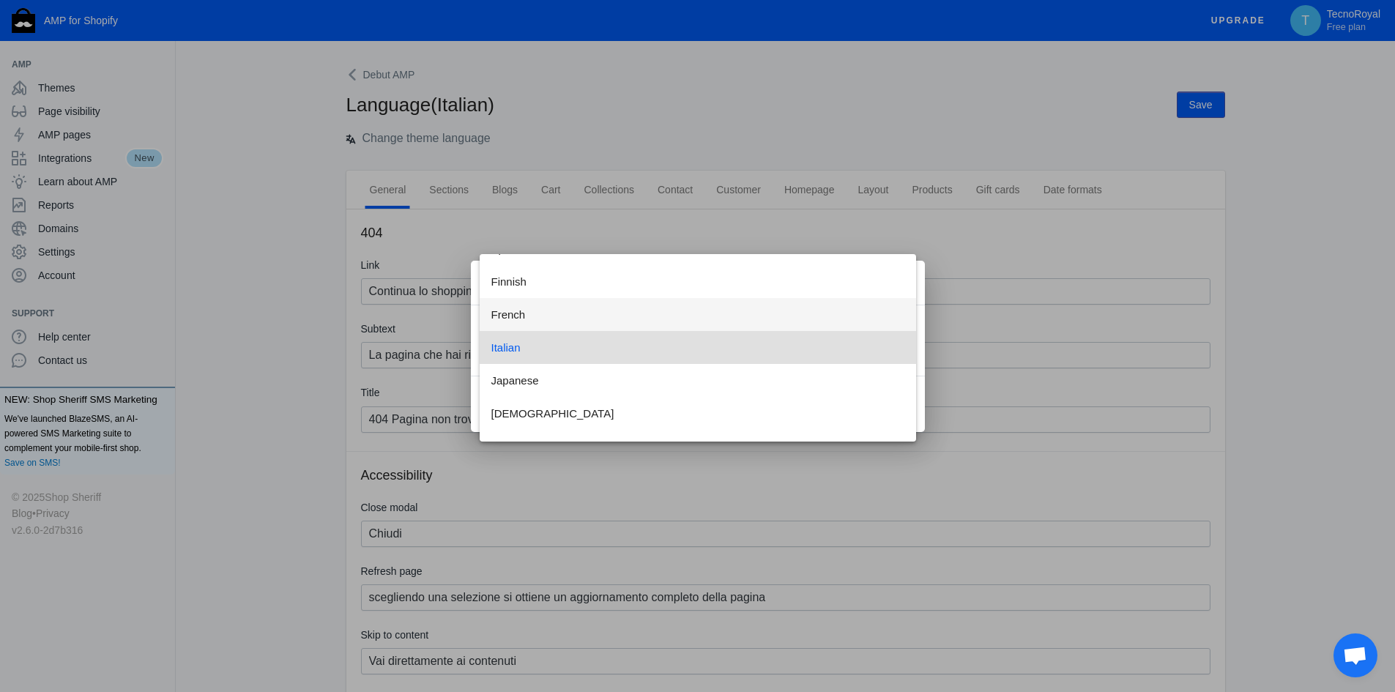
click at [642, 320] on span "French" at bounding box center [697, 314] width 413 height 33
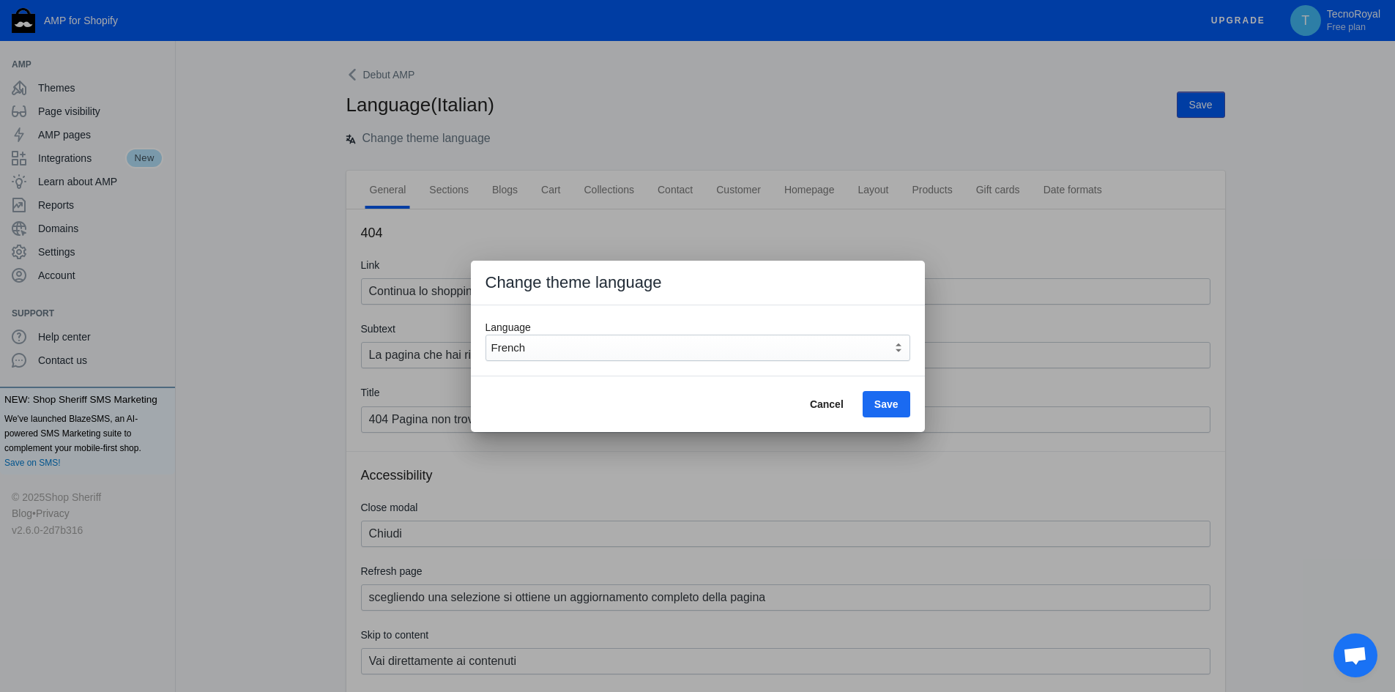
click at [890, 408] on span "Save" at bounding box center [886, 404] width 24 height 12
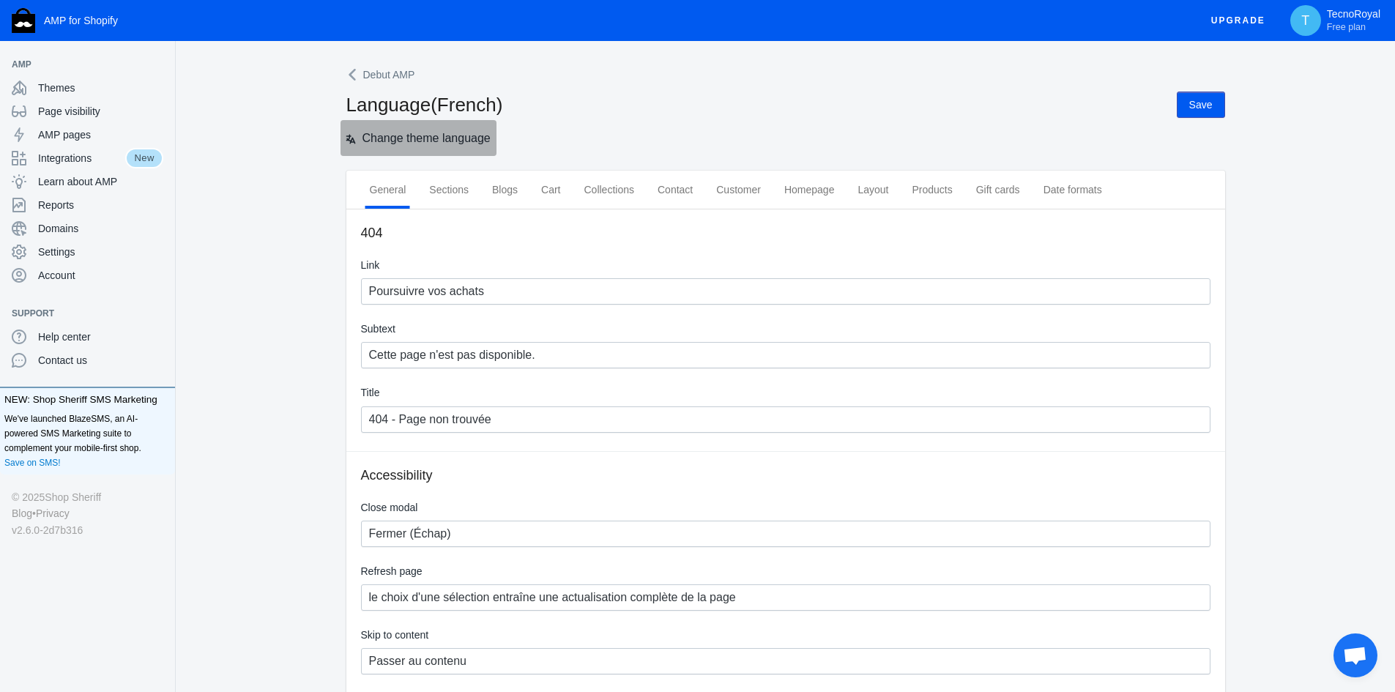
click at [384, 136] on span "Change theme language" at bounding box center [427, 138] width 128 height 12
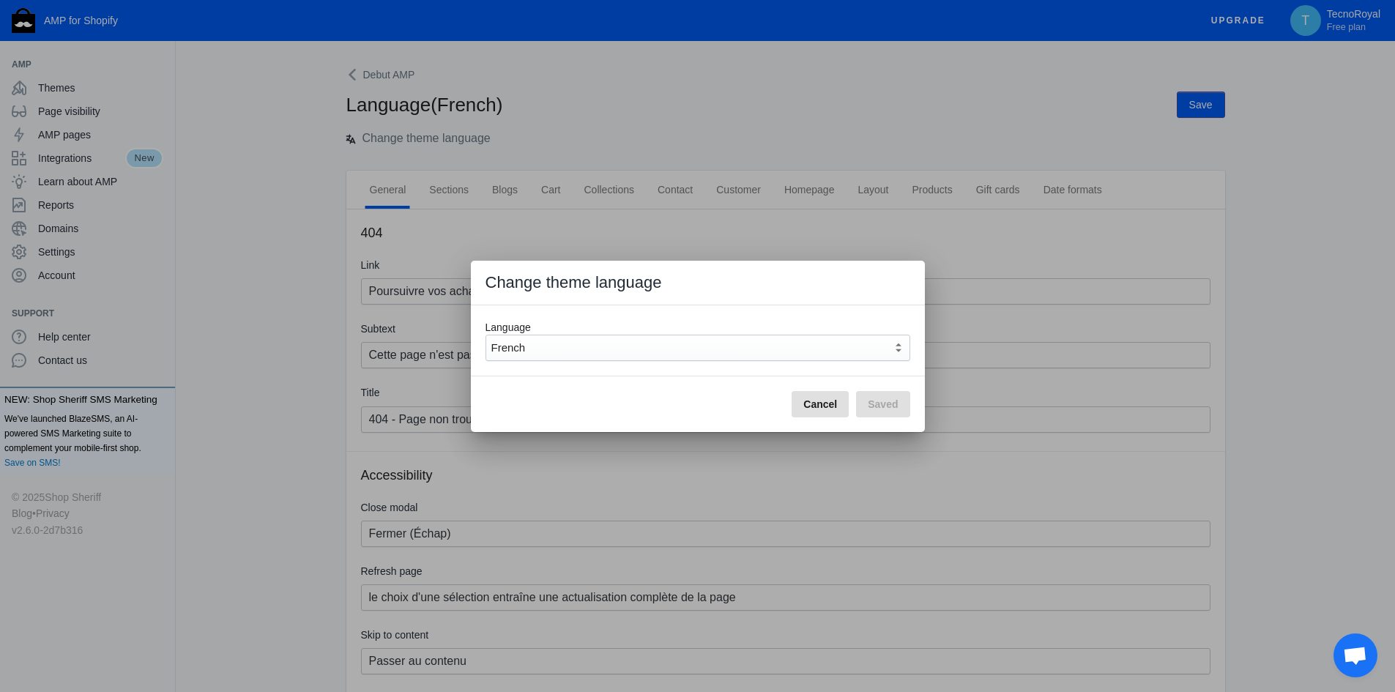
click at [583, 338] on div "French" at bounding box center [698, 348] width 425 height 26
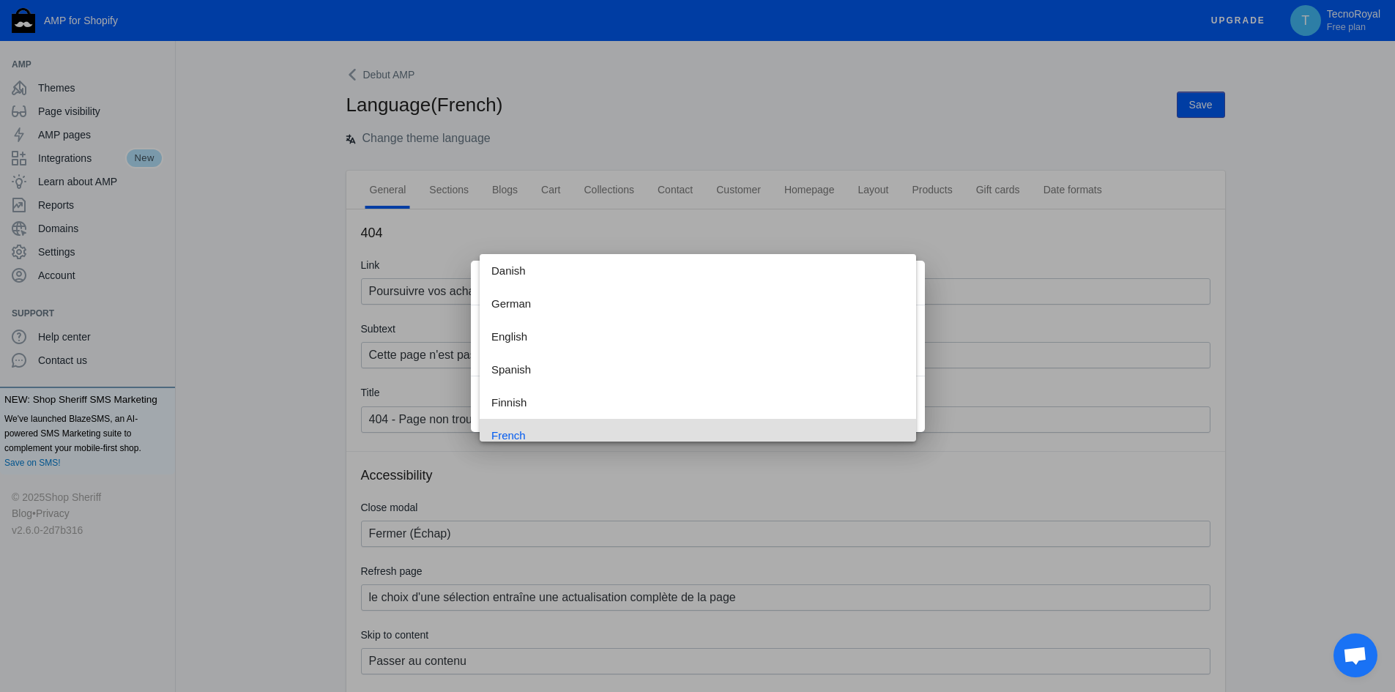
scroll to position [88, 0]
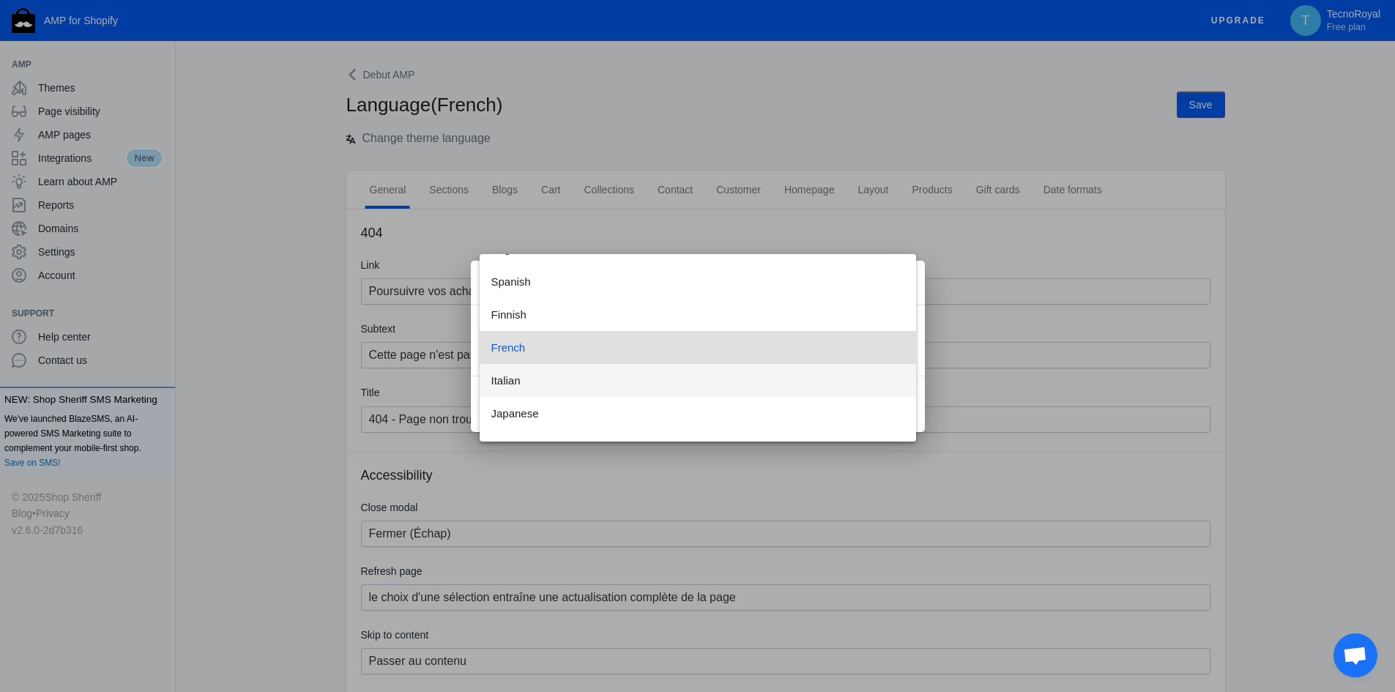
click at [581, 374] on span "Italian" at bounding box center [697, 380] width 413 height 33
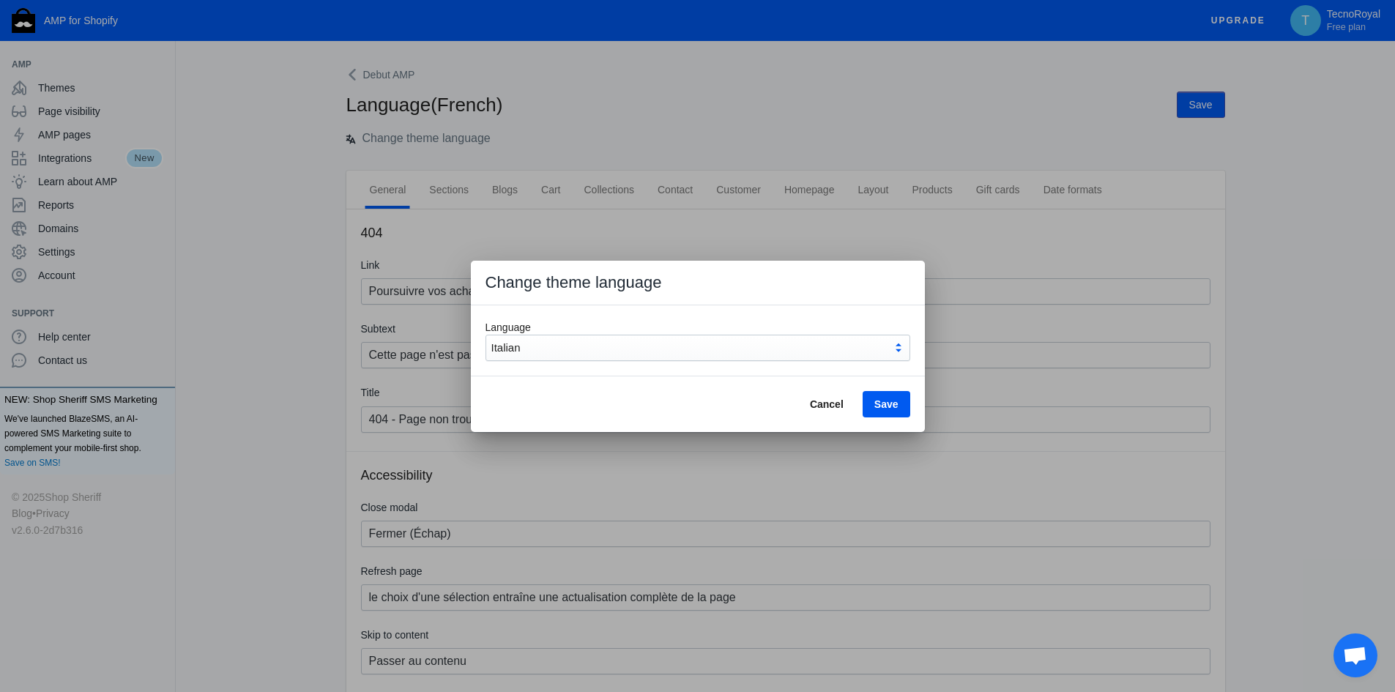
click at [872, 404] on button "Save" at bounding box center [887, 404] width 48 height 26
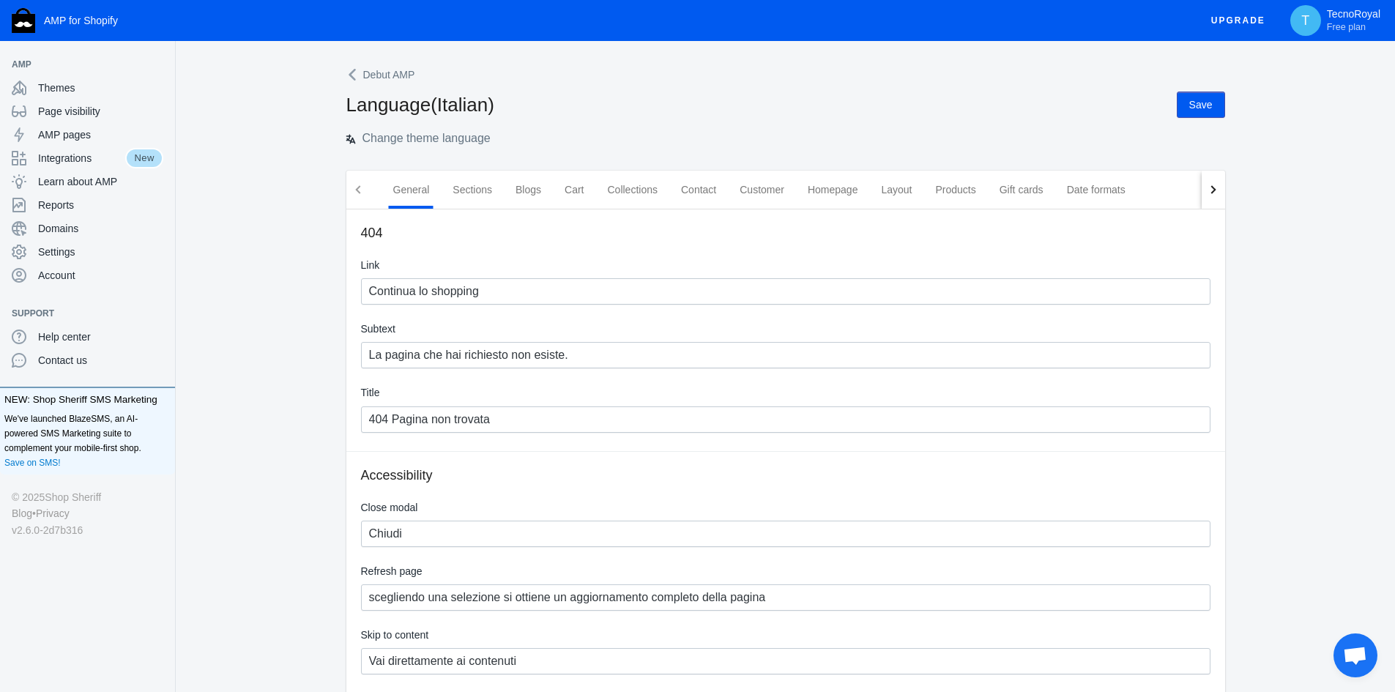
click at [349, 73] on icon at bounding box center [353, 74] width 15 height 15
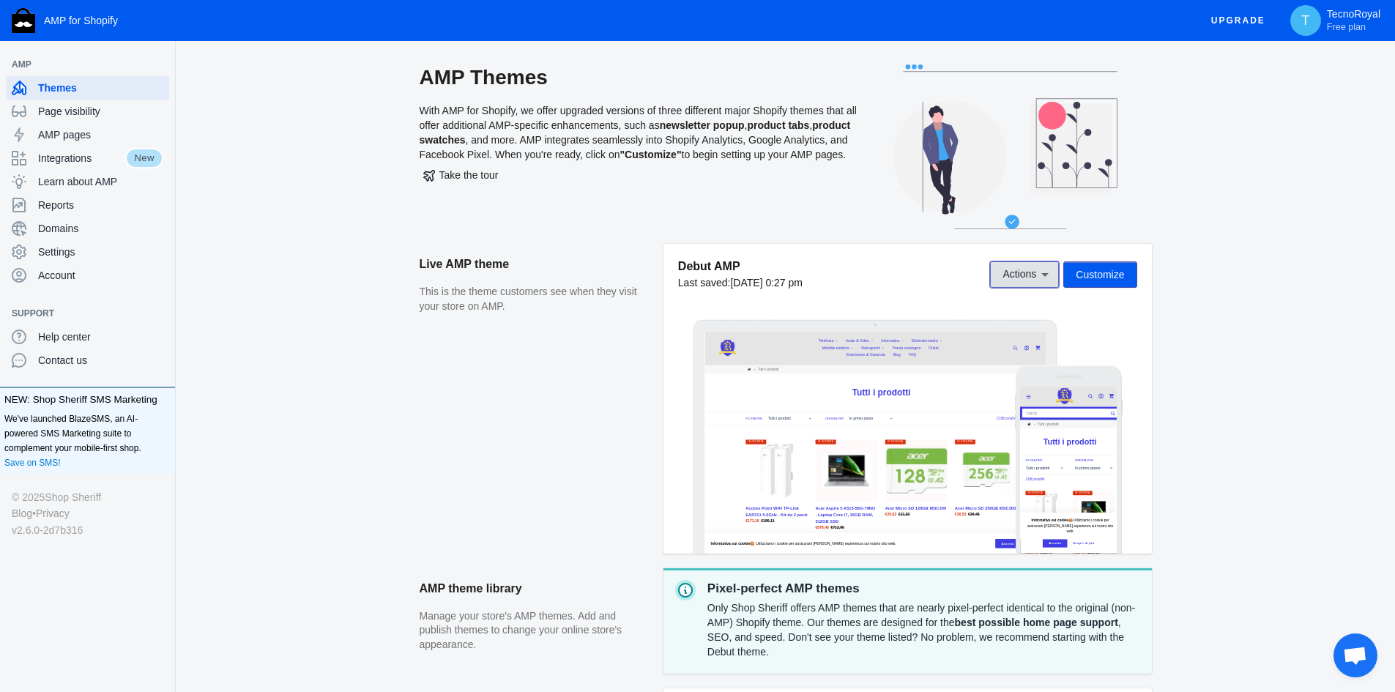
click at [1039, 284] on button "Actions" at bounding box center [1024, 274] width 69 height 26
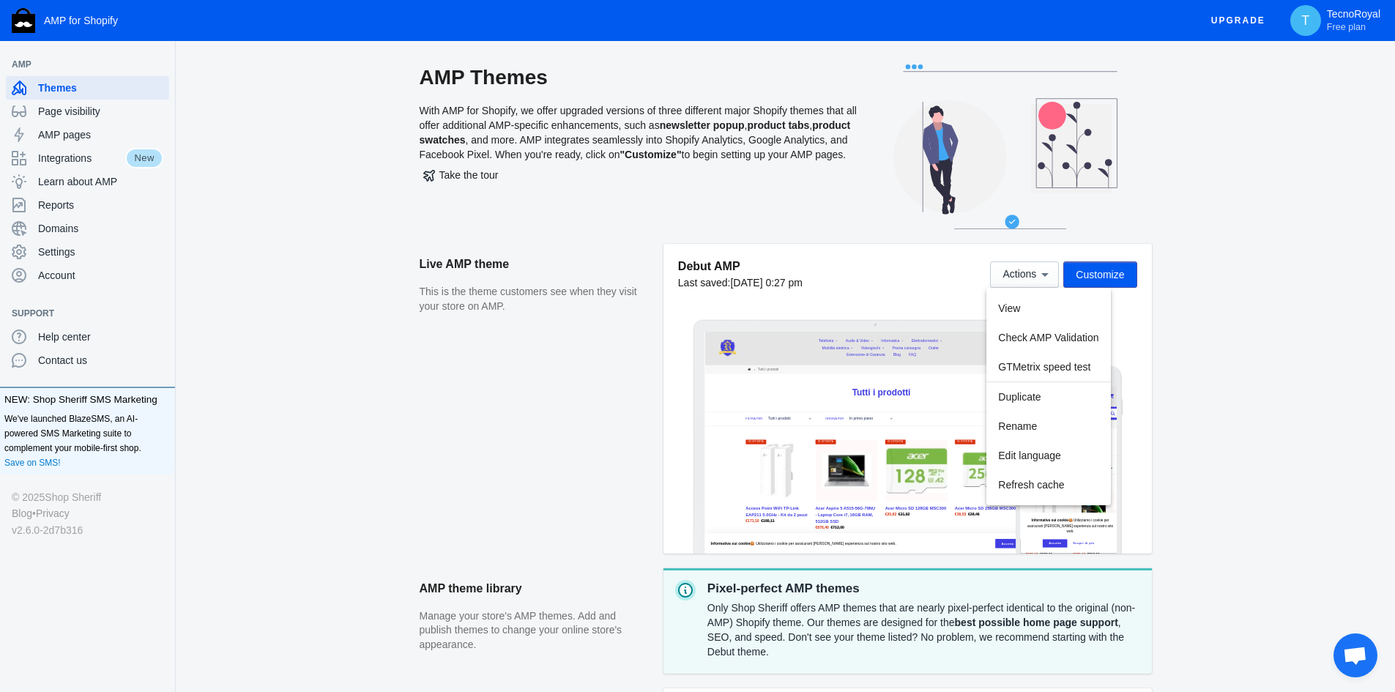
click at [1244, 436] on div at bounding box center [697, 346] width 1395 height 692
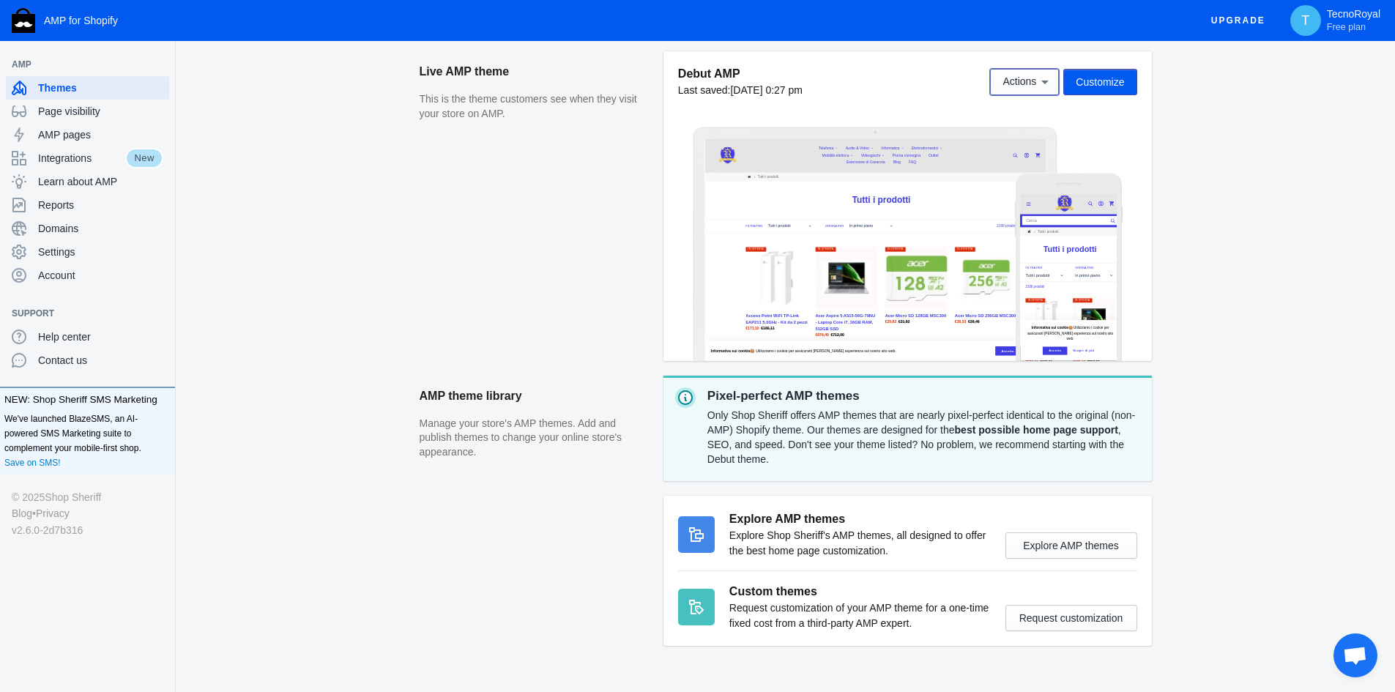
scroll to position [228, 0]
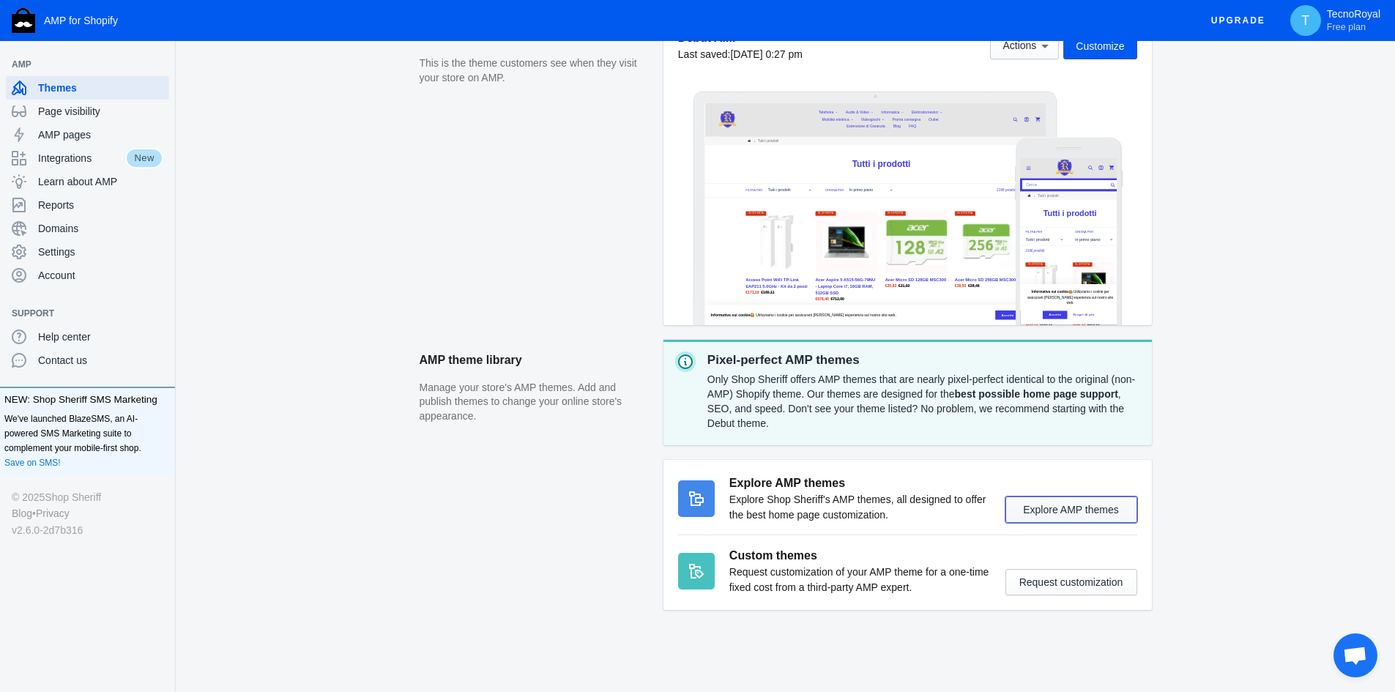
click at [1096, 513] on button "Explore AMP themes" at bounding box center [1072, 510] width 132 height 26
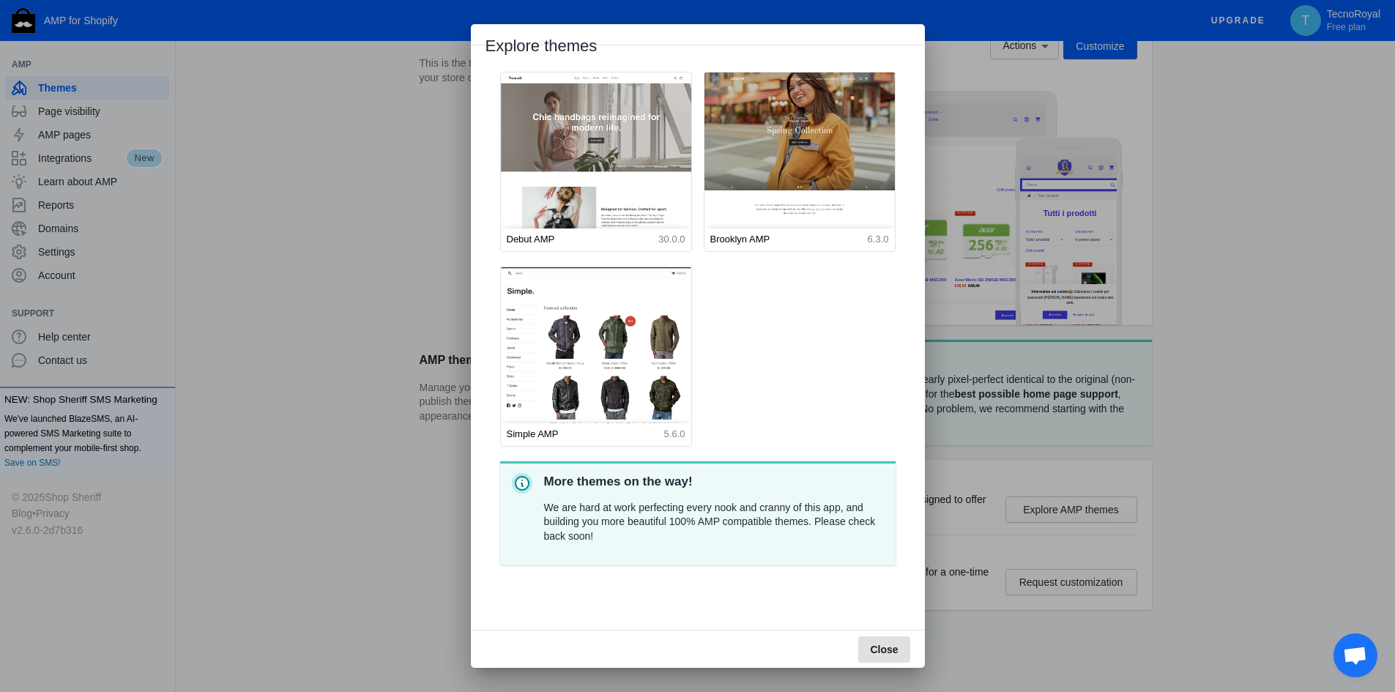
click at [874, 650] on span "Close" at bounding box center [884, 650] width 28 height 12
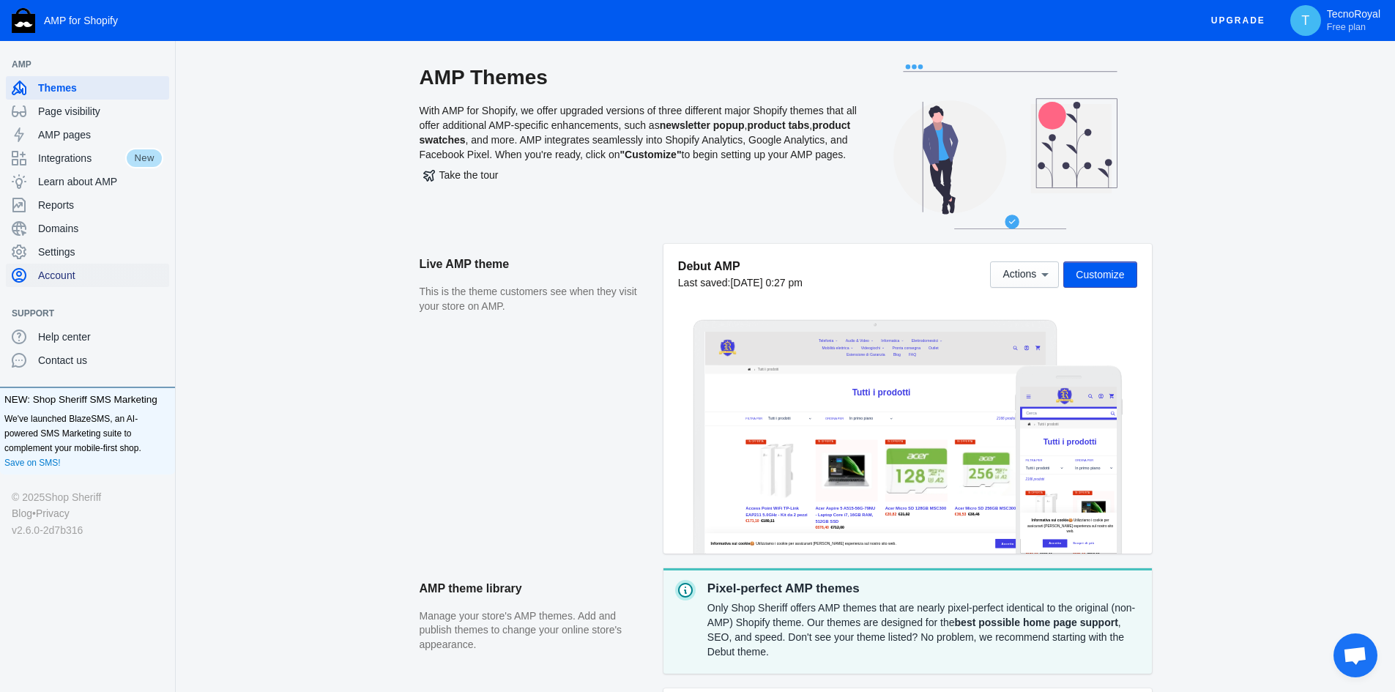
click at [54, 271] on span "Account" at bounding box center [100, 275] width 125 height 15
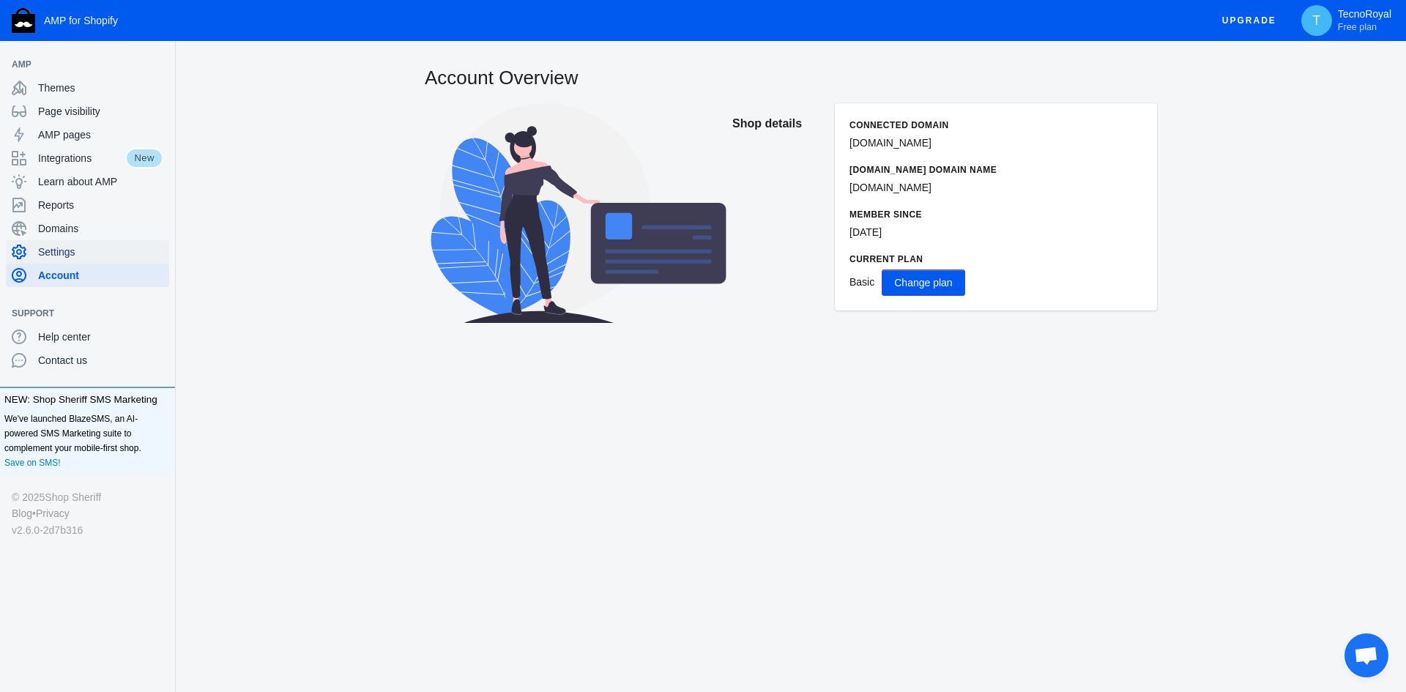
click at [53, 253] on span "Settings" at bounding box center [100, 252] width 125 height 15
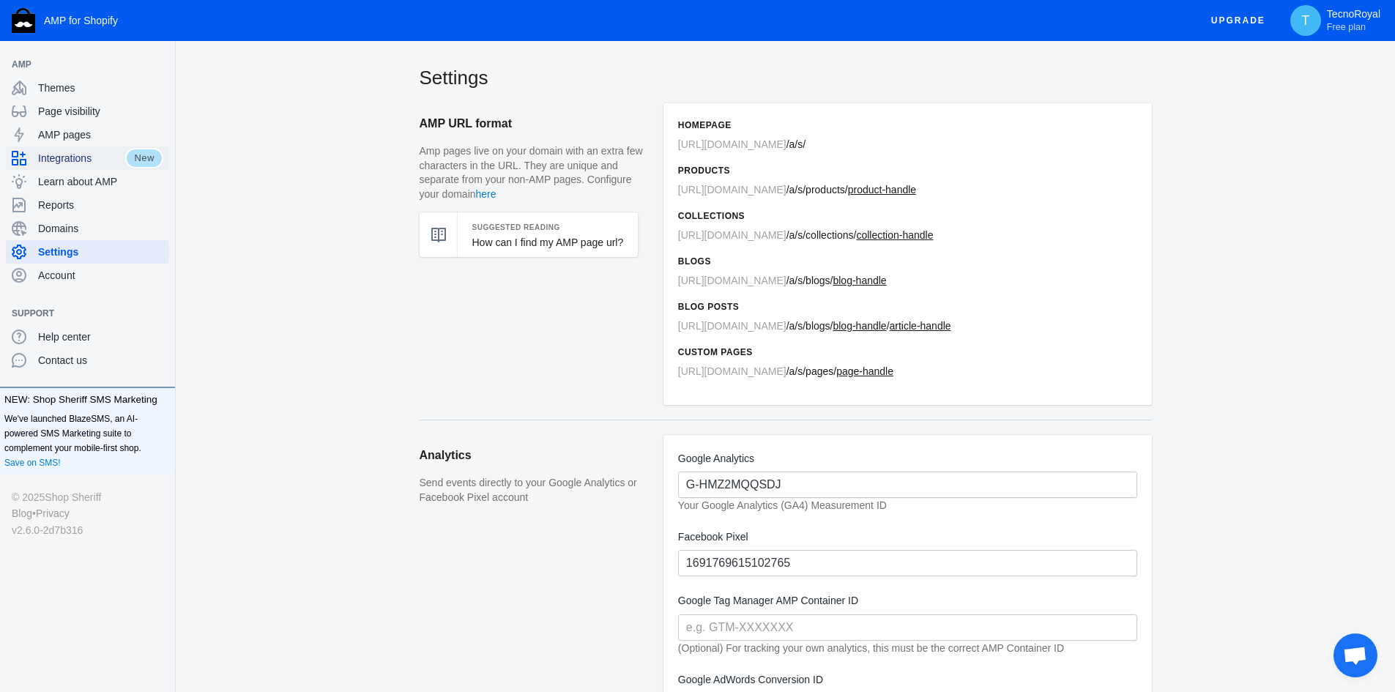
click at [89, 159] on span "Integrations" at bounding box center [81, 158] width 87 height 15
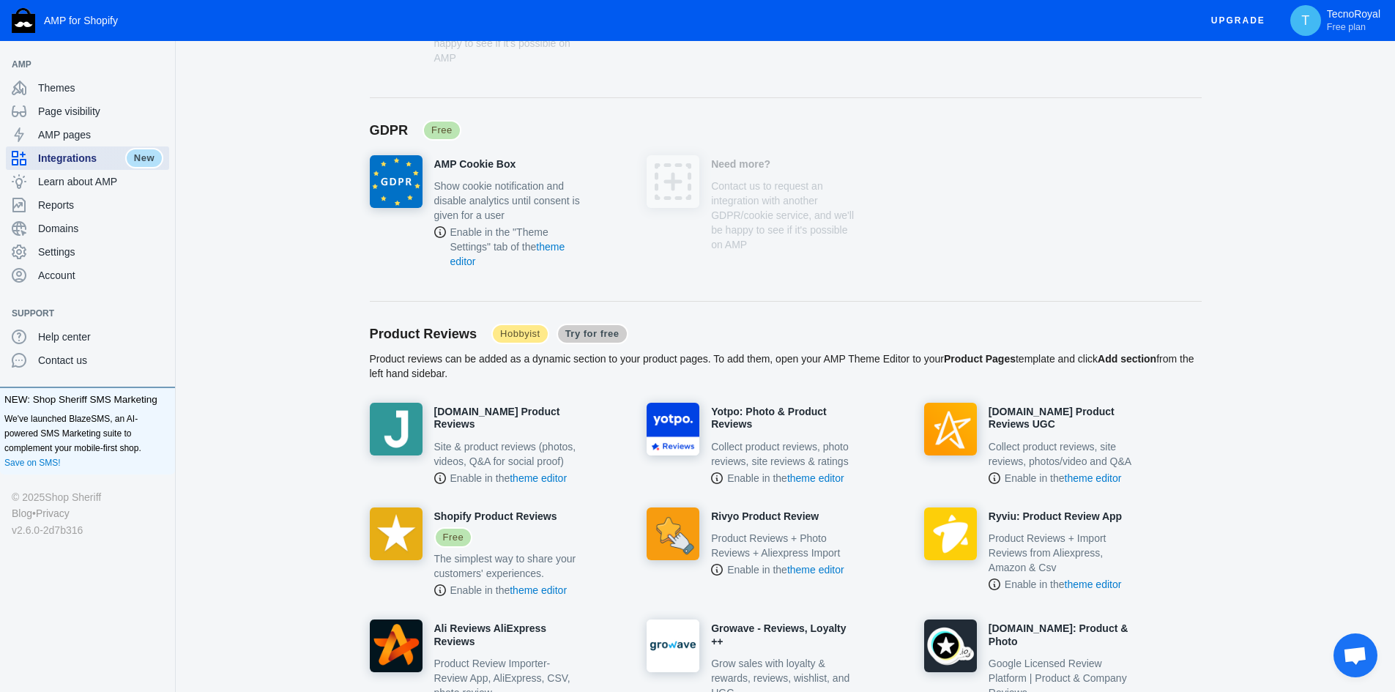
scroll to position [586, 0]
click at [497, 409] on h4 "[DOMAIN_NAME] Product Reviews" at bounding box center [508, 418] width 148 height 26
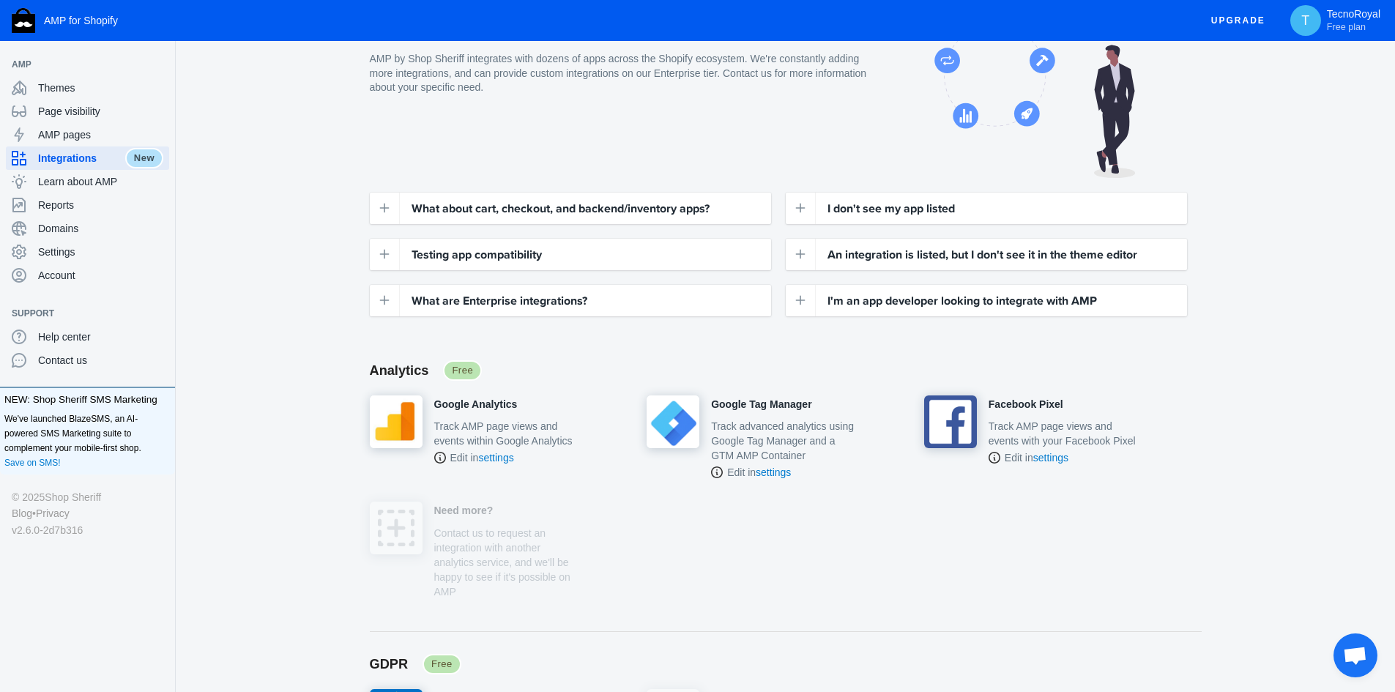
scroll to position [0, 0]
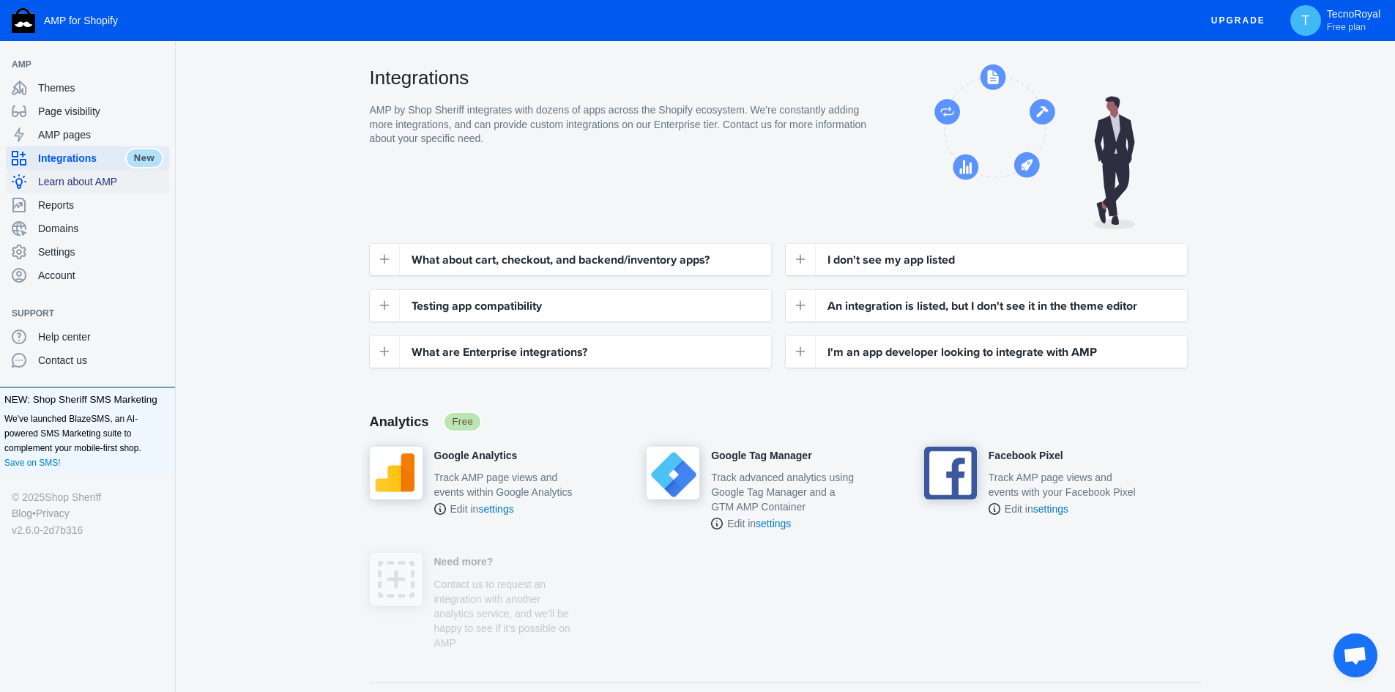
click at [90, 189] on div "Learn about AMP" at bounding box center [88, 181] width 152 height 23
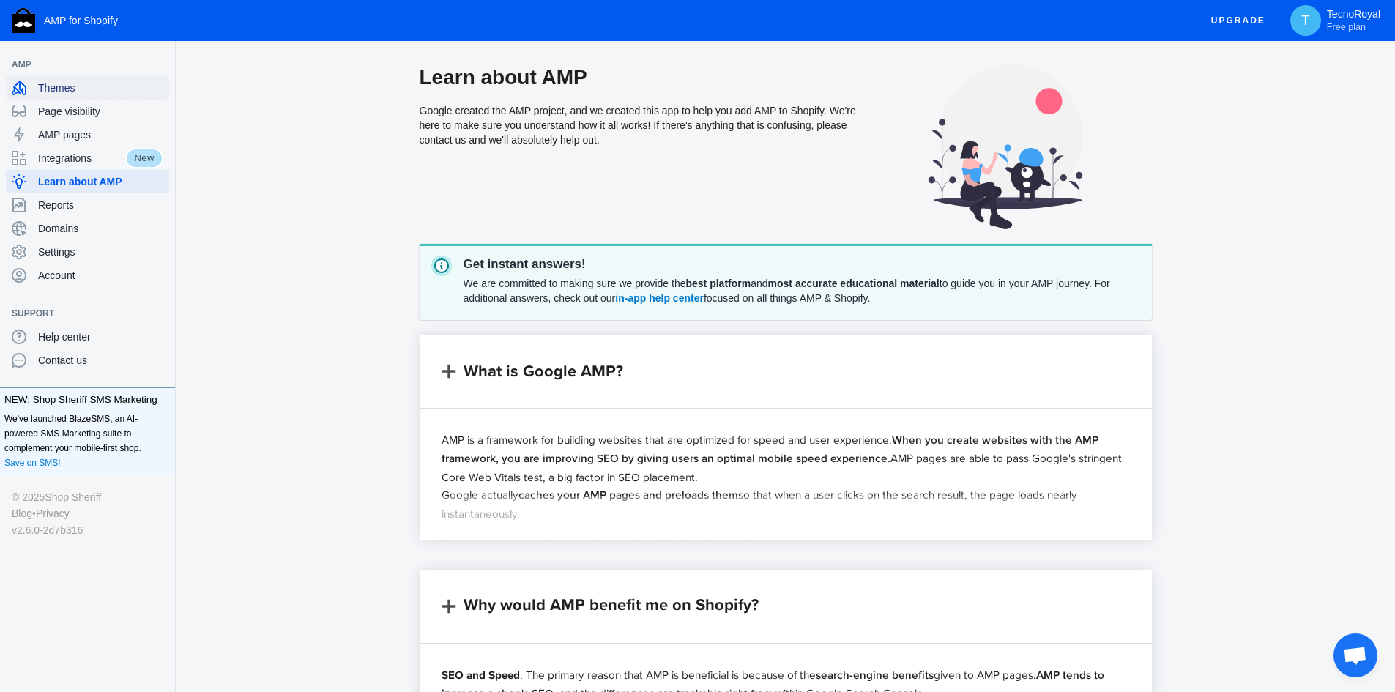
click at [104, 79] on div "Themes" at bounding box center [88, 87] width 152 height 23
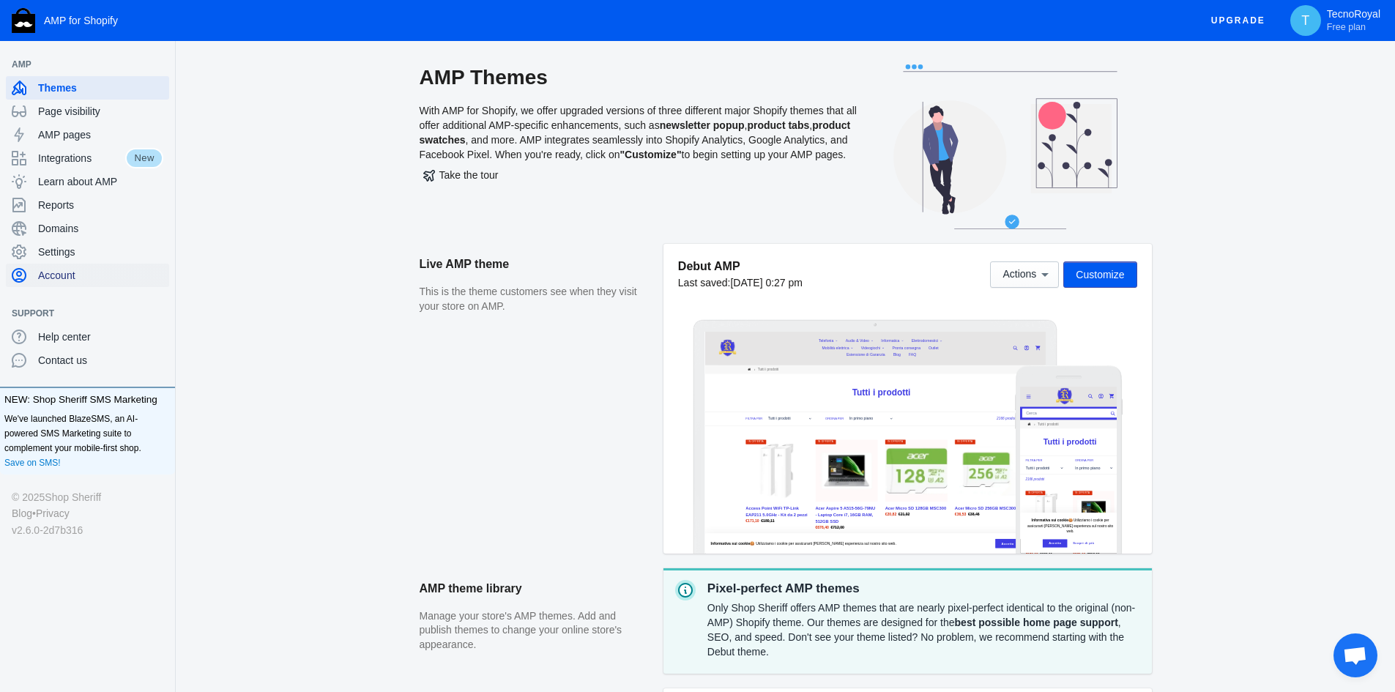
click at [75, 275] on span "Account" at bounding box center [100, 275] width 125 height 15
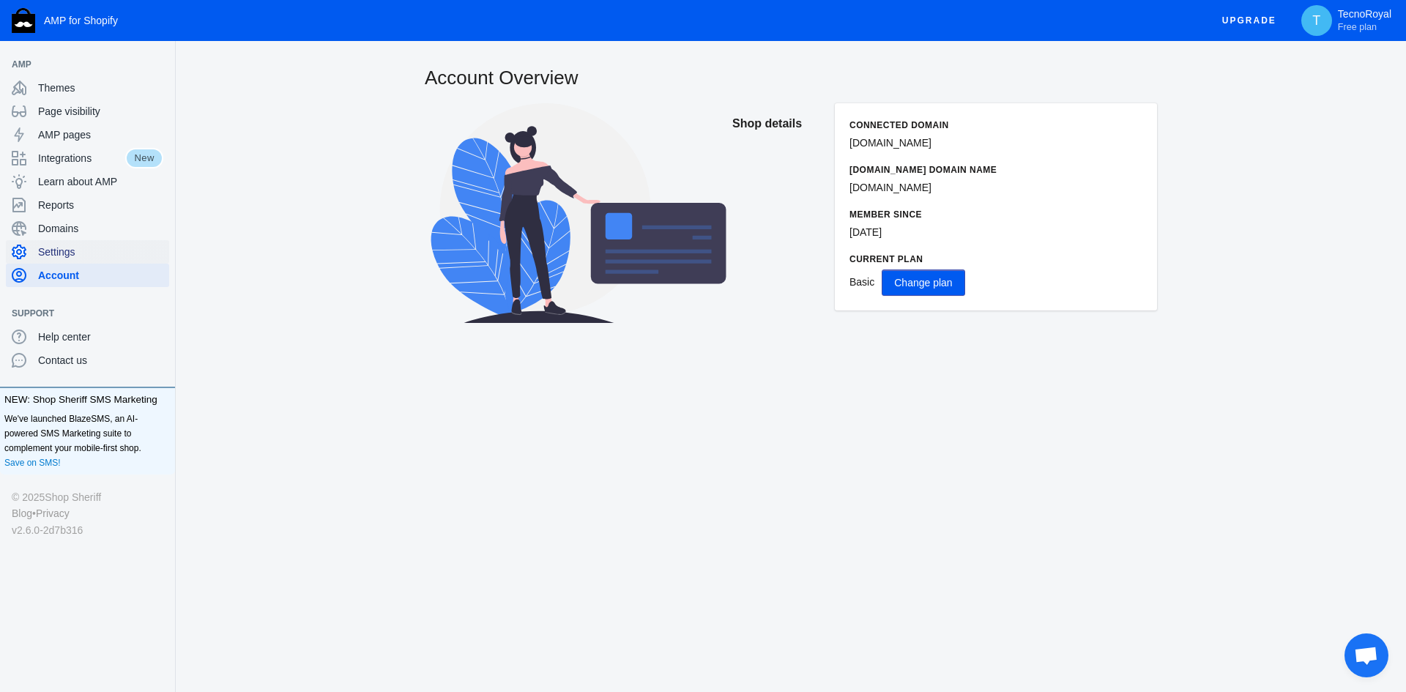
click at [58, 253] on span "Settings" at bounding box center [100, 252] width 125 height 15
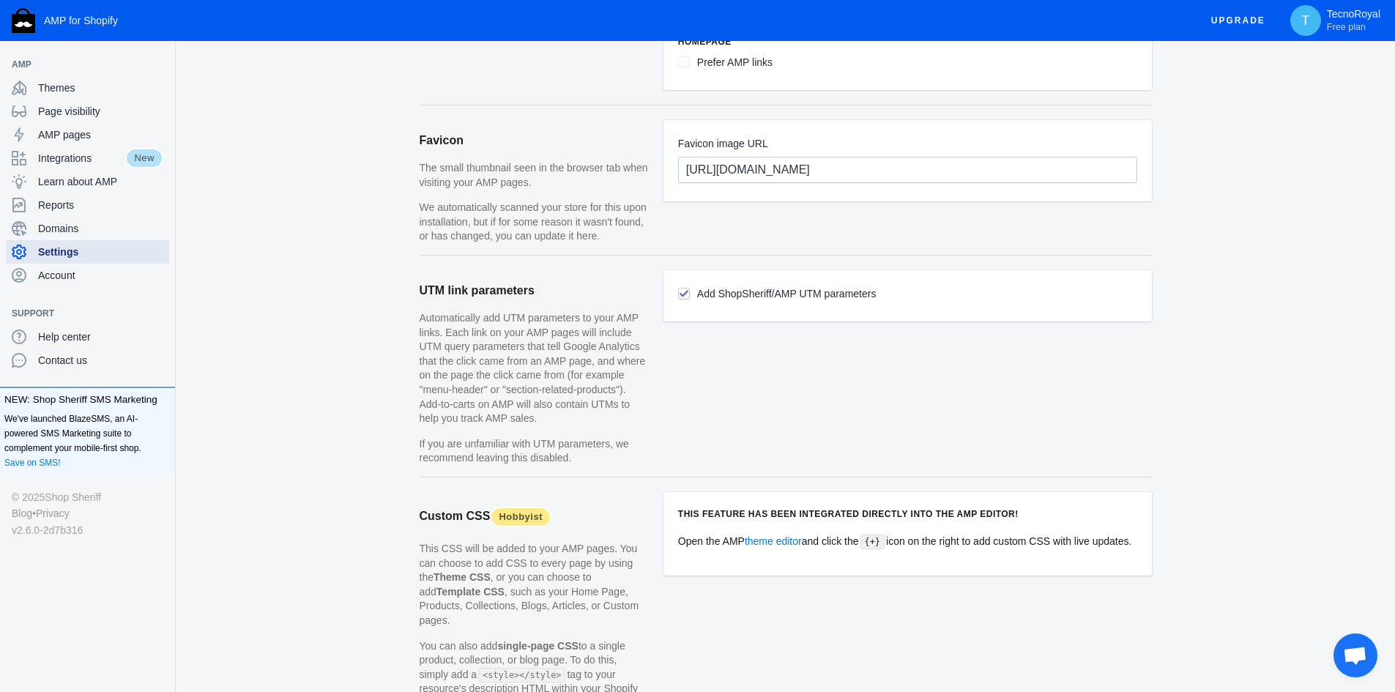
scroll to position [1025, 0]
click at [60, 237] on div "Domains" at bounding box center [88, 228] width 152 height 23
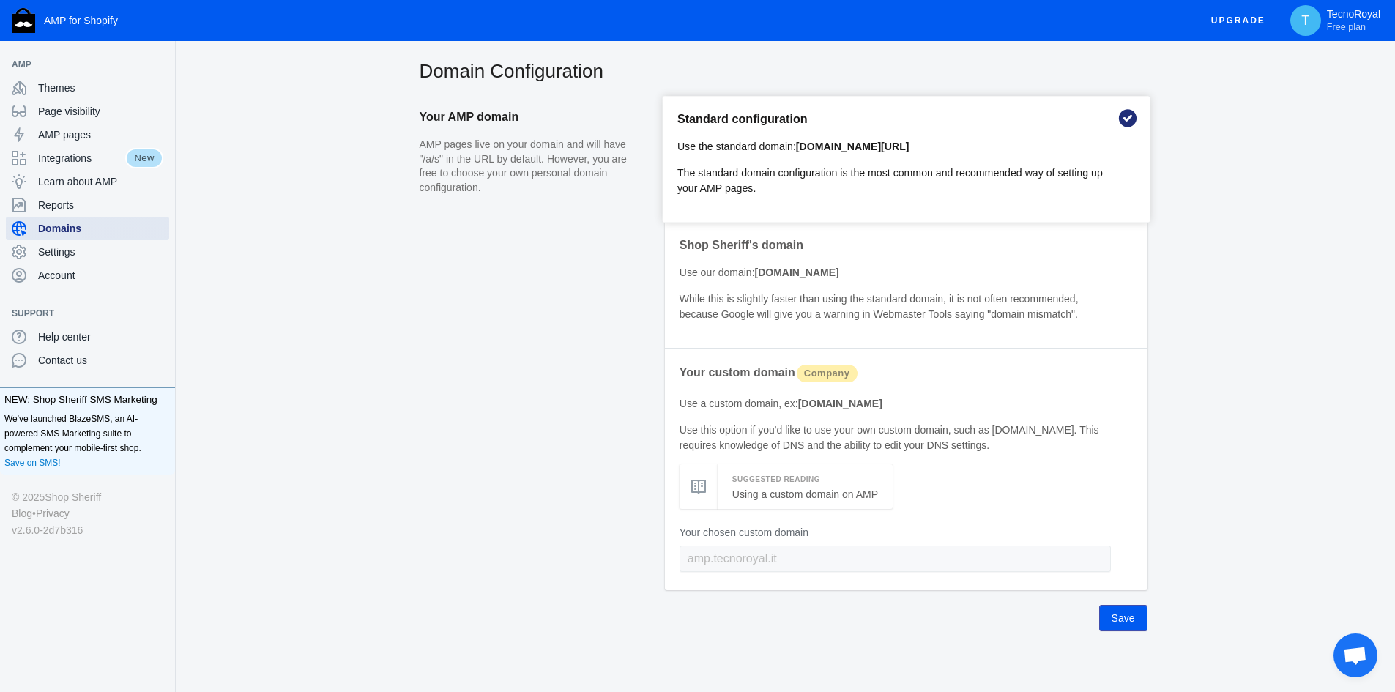
scroll to position [13, 0]
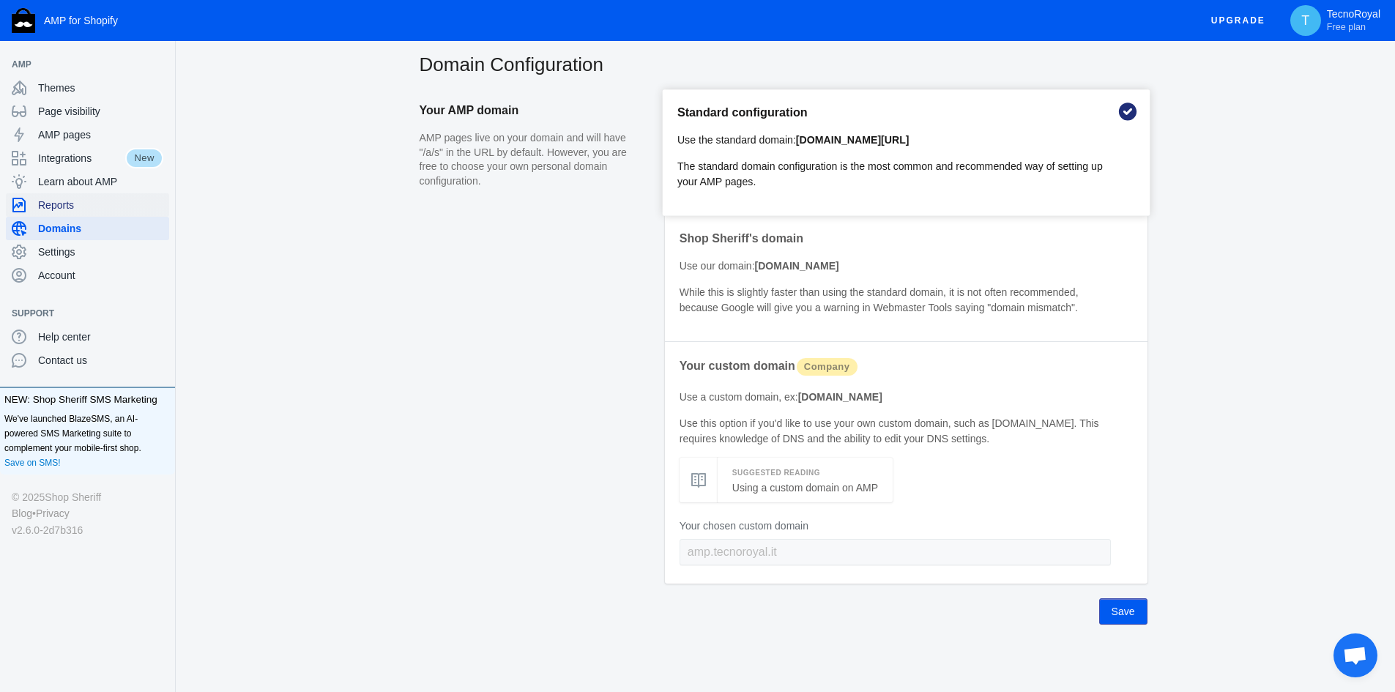
click at [79, 213] on div "Reports" at bounding box center [88, 204] width 152 height 23
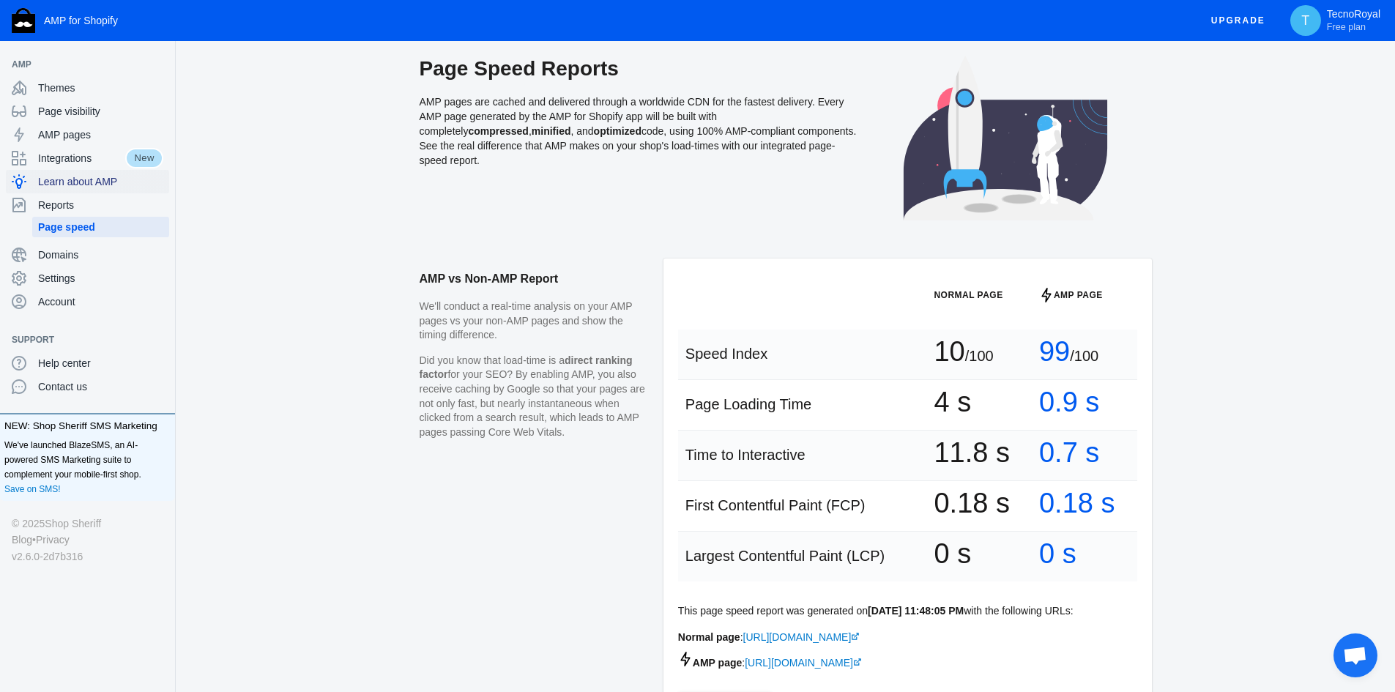
click at [83, 188] on span "Learn about AMP" at bounding box center [100, 181] width 125 height 15
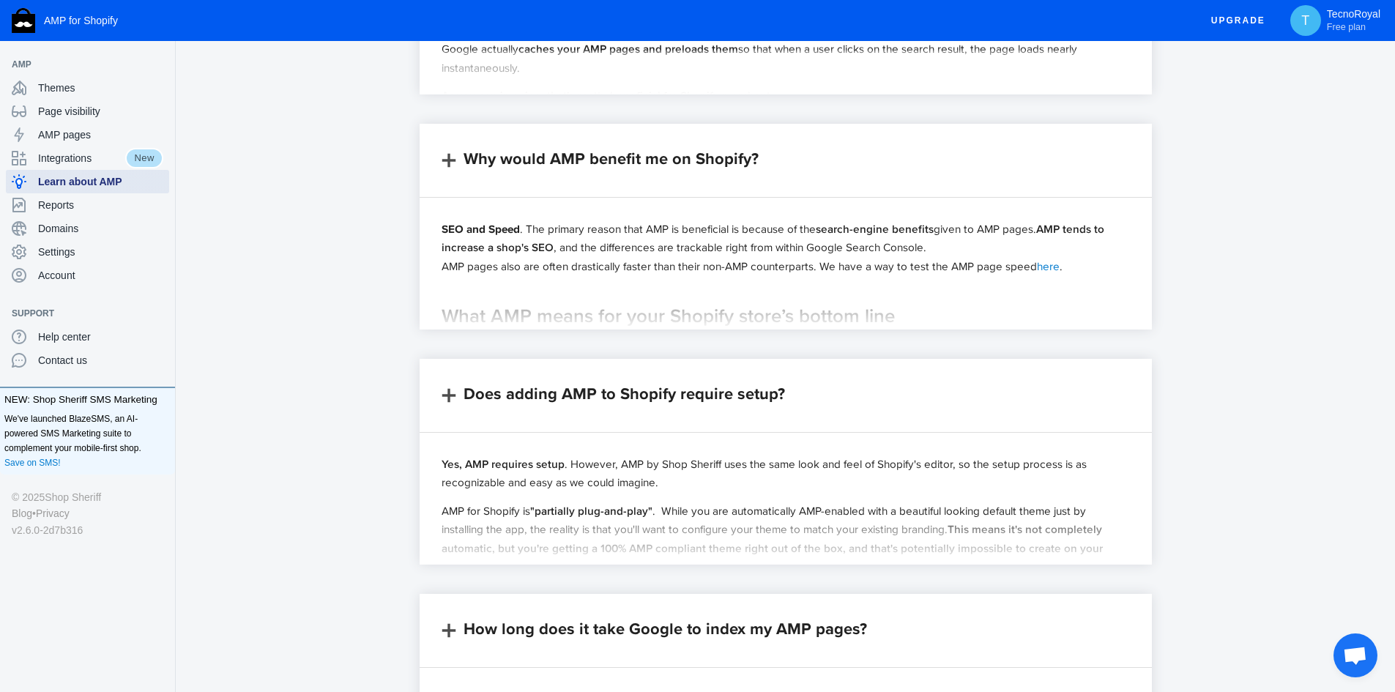
scroll to position [513, 0]
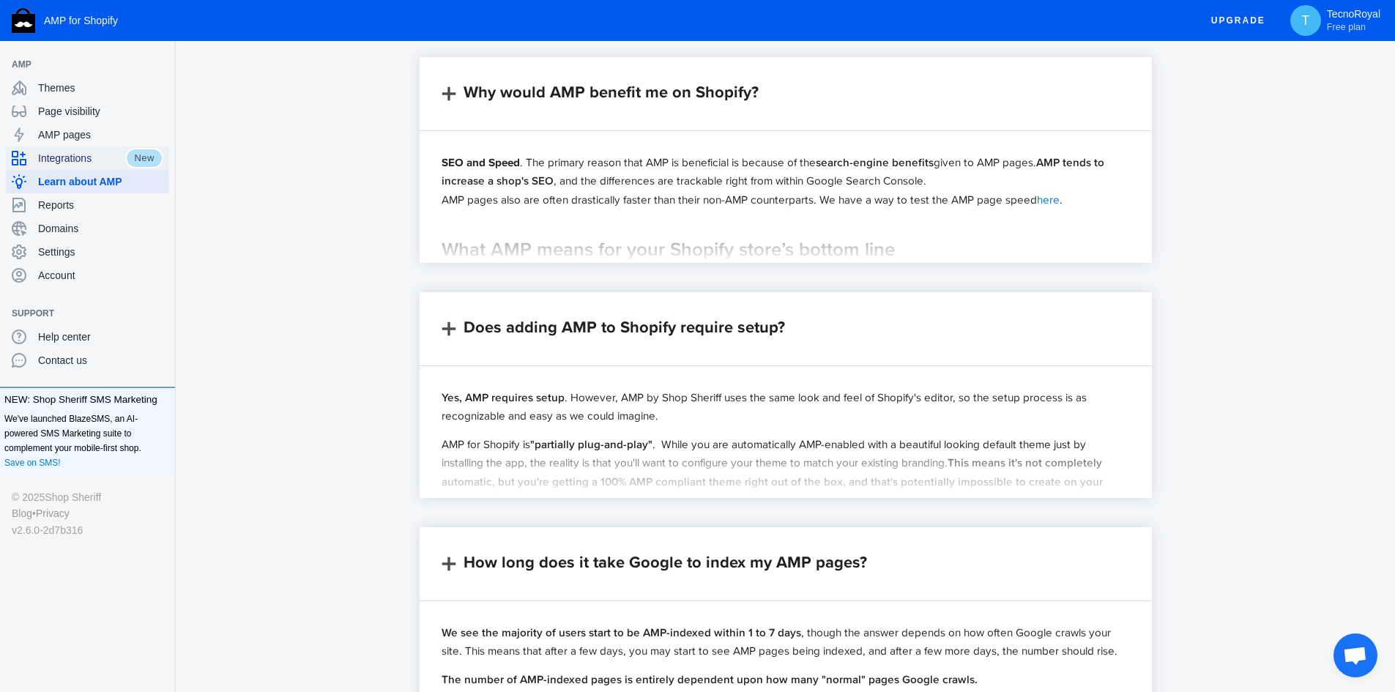
click at [83, 156] on span "Integrations" at bounding box center [81, 158] width 87 height 15
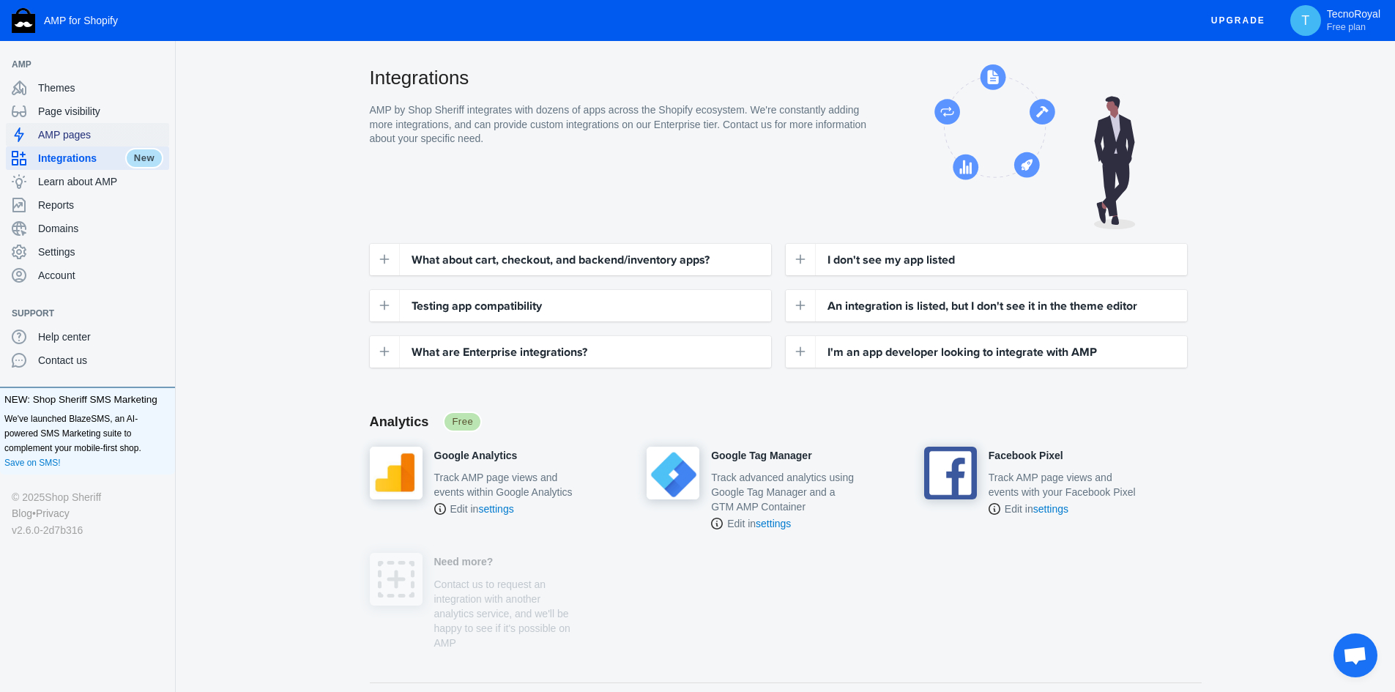
click at [76, 138] on span "AMP pages" at bounding box center [100, 134] width 125 height 15
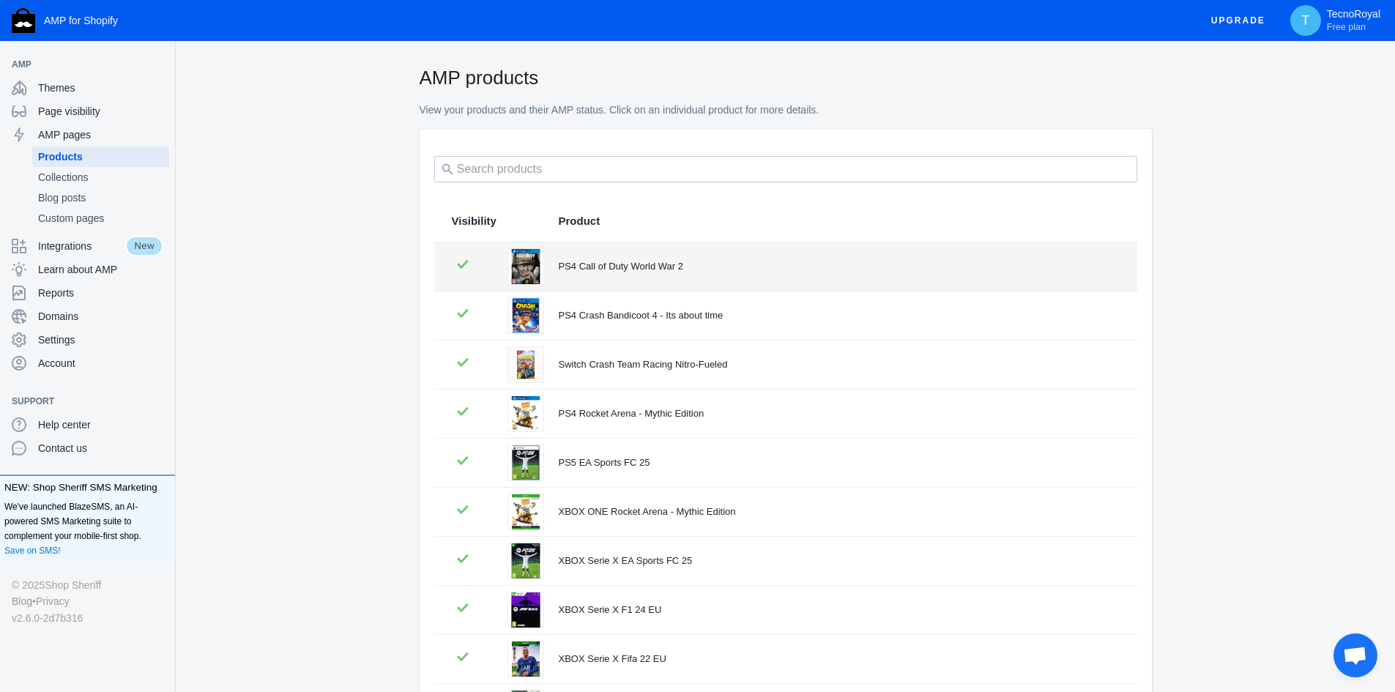
click at [739, 265] on div "PS4 Call of Duty World War 2" at bounding box center [839, 266] width 561 height 15
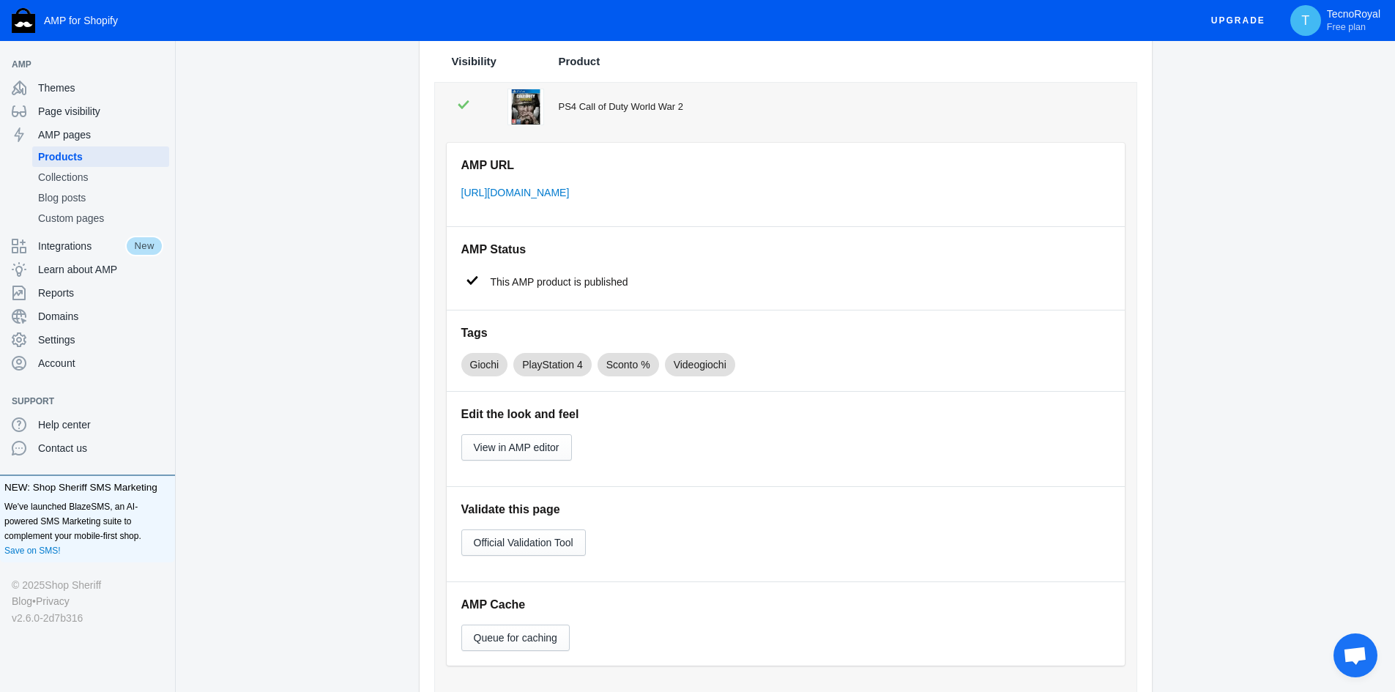
scroll to position [220, 0]
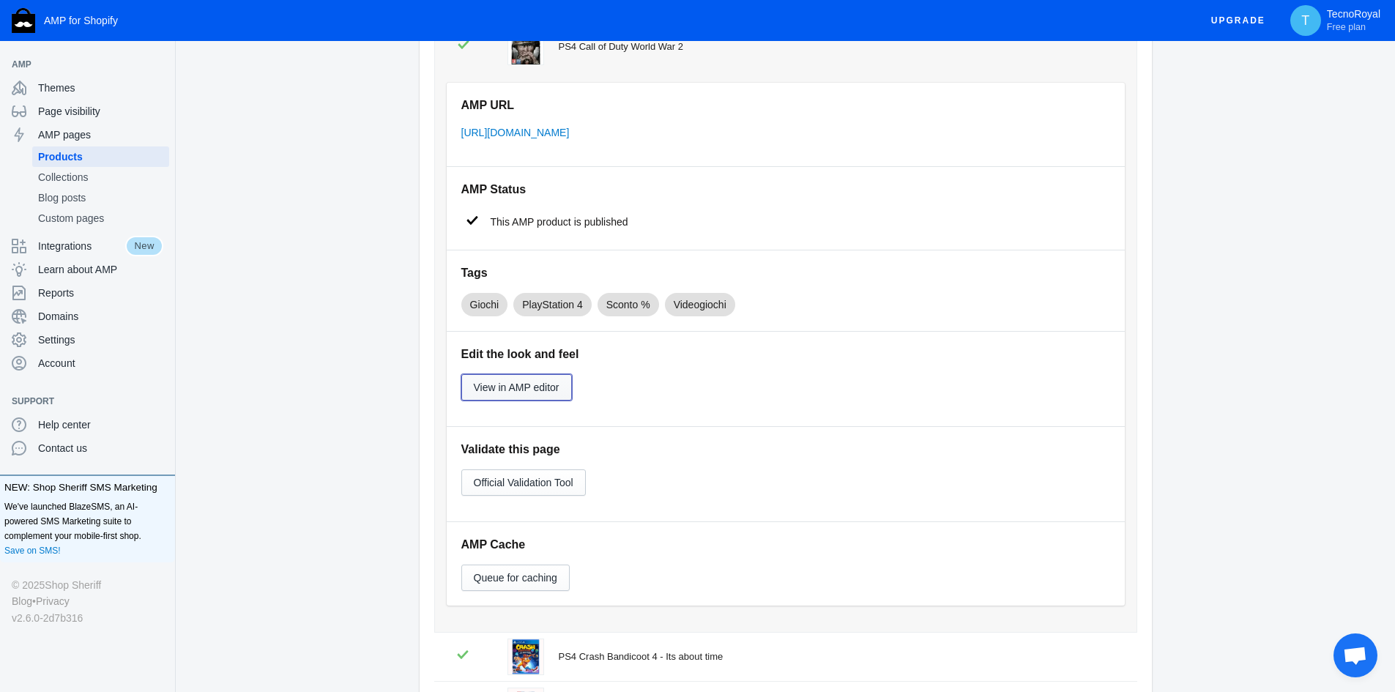
click at [512, 389] on span "View in AMP editor" at bounding box center [517, 388] width 86 height 12
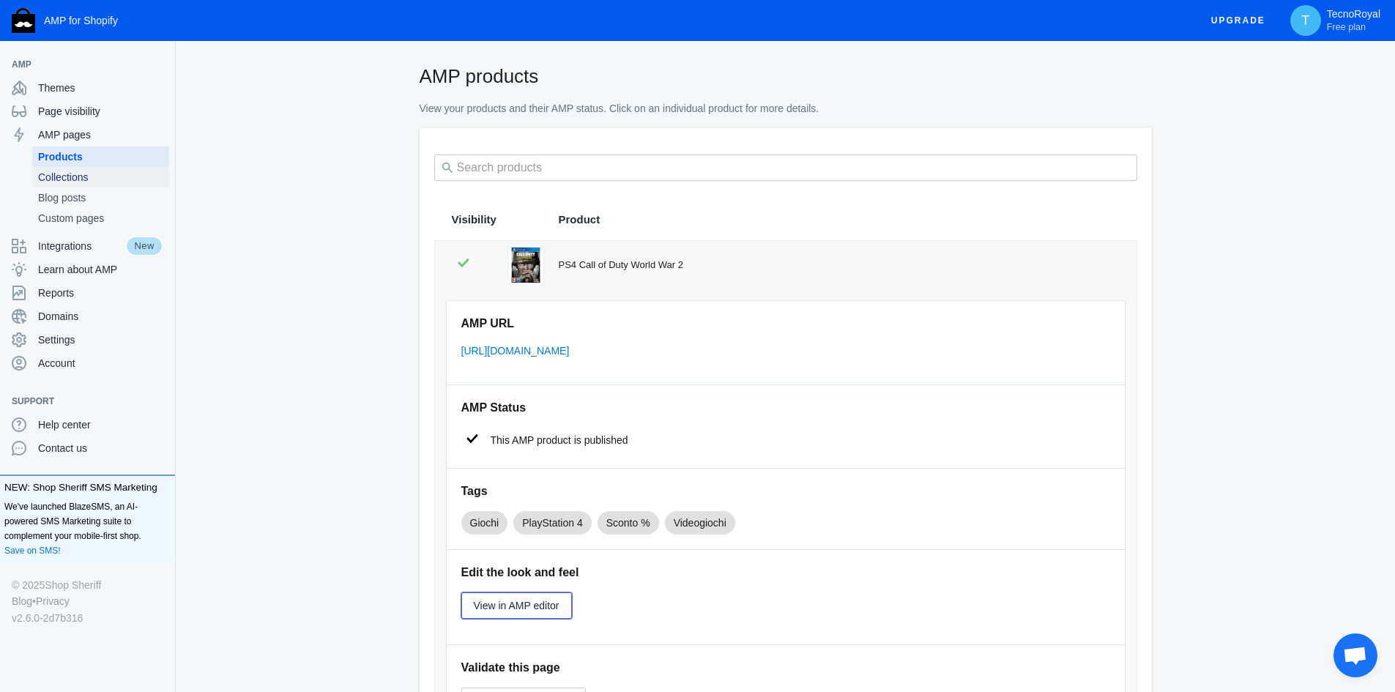
scroll to position [0, 0]
click at [95, 93] on span "Themes" at bounding box center [100, 88] width 125 height 15
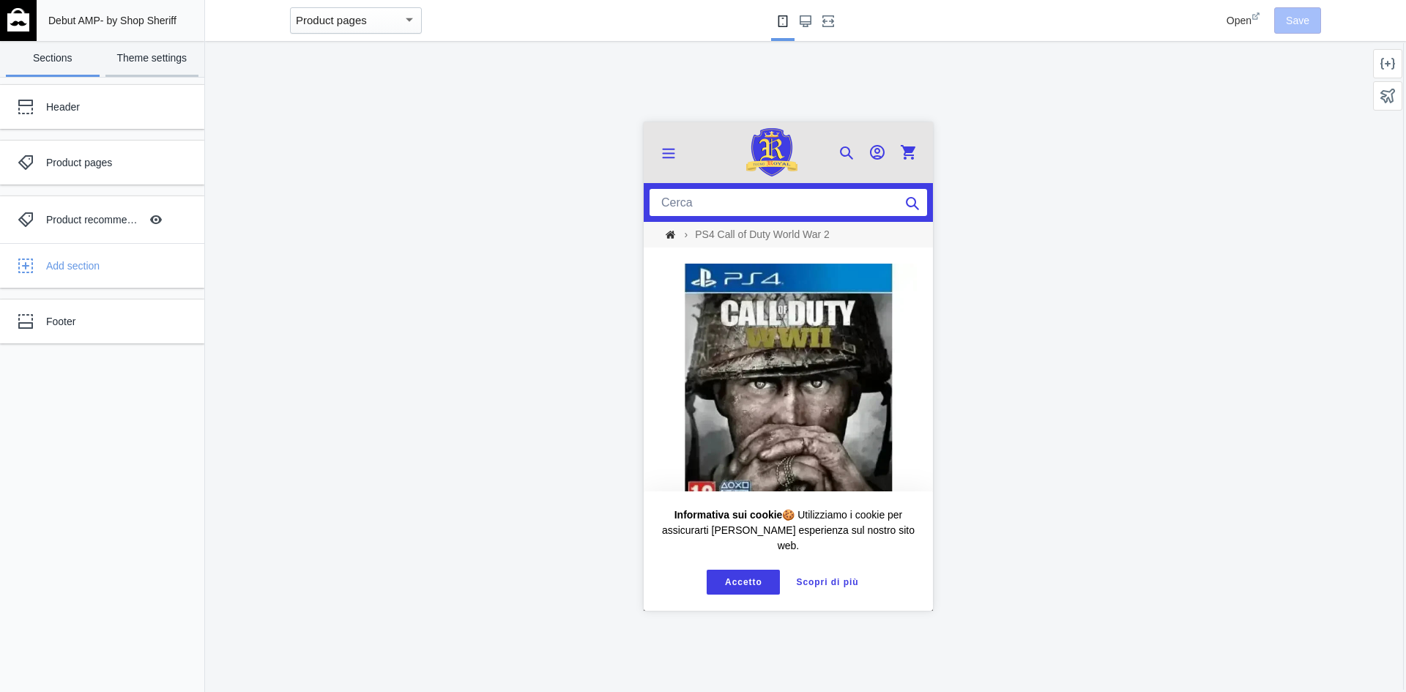
click at [154, 51] on link "Theme settings" at bounding box center [152, 59] width 94 height 36
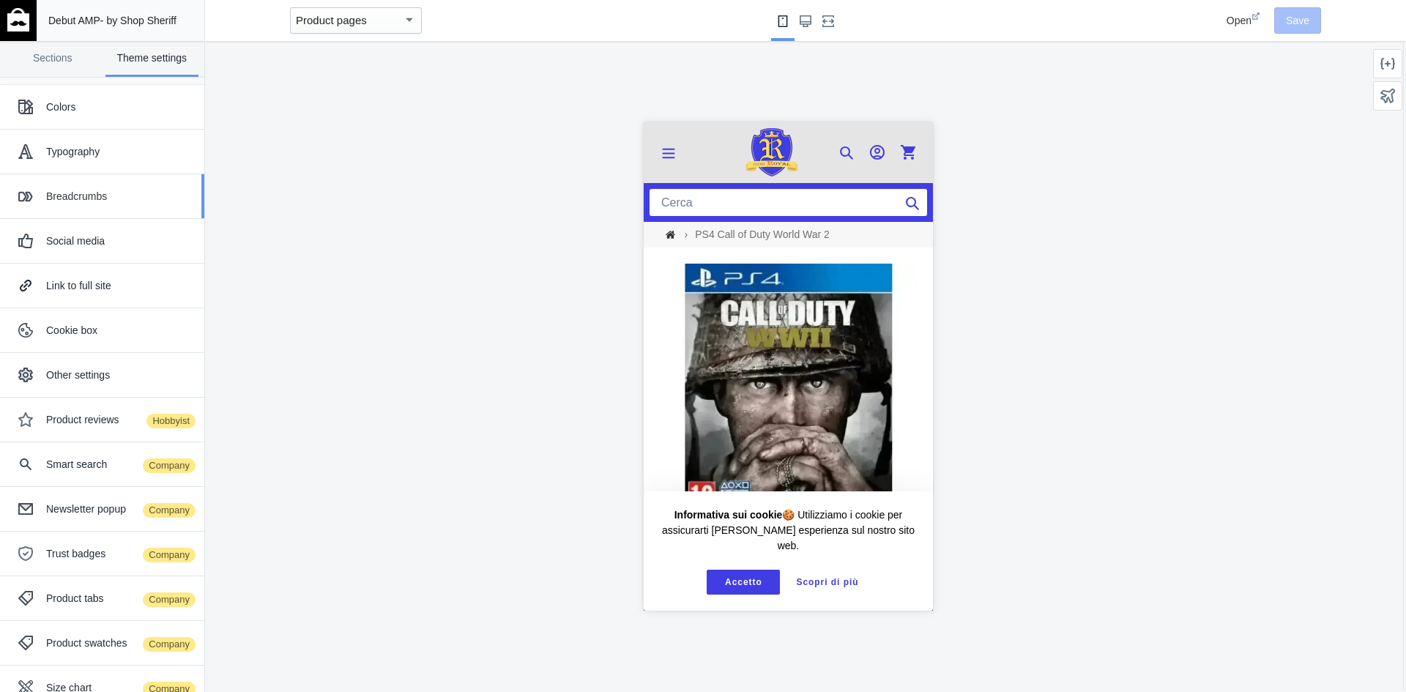
click at [119, 198] on div "Breadcrumbs" at bounding box center [119, 196] width 147 height 15
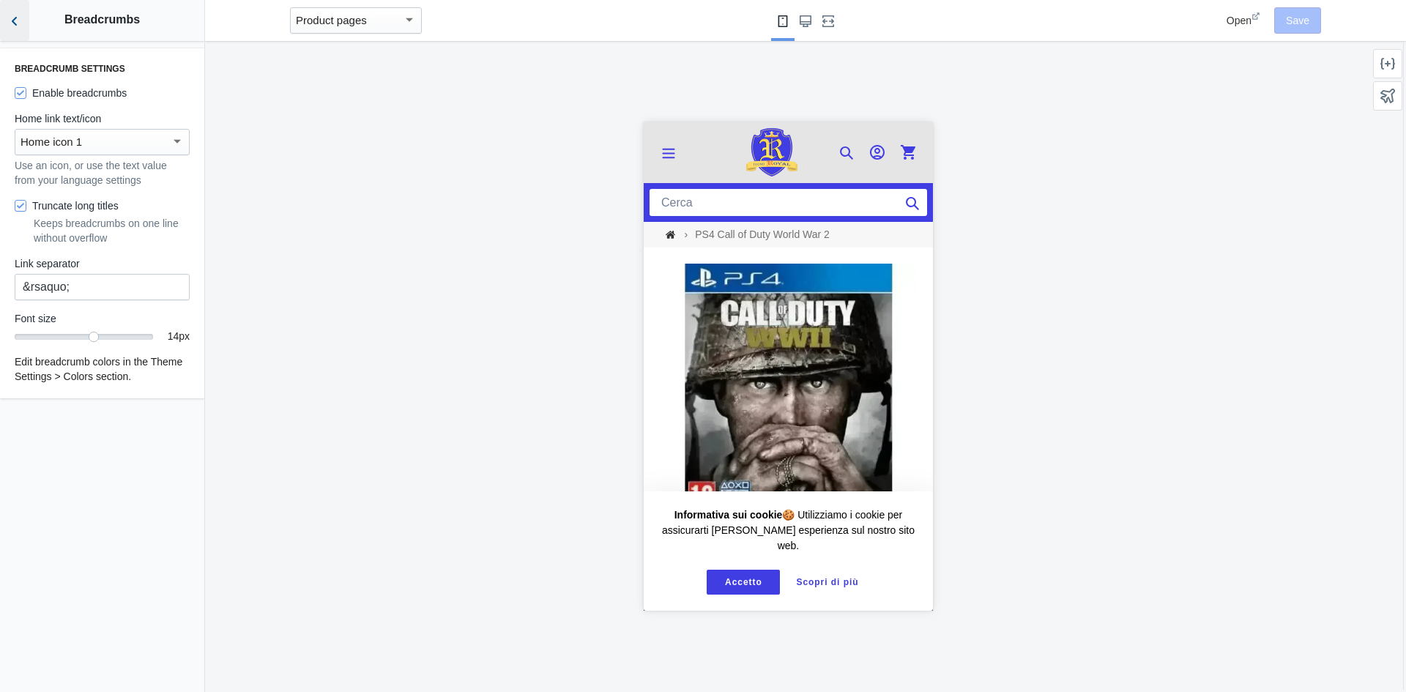
click at [22, 25] on button "Back to sections" at bounding box center [14, 20] width 29 height 41
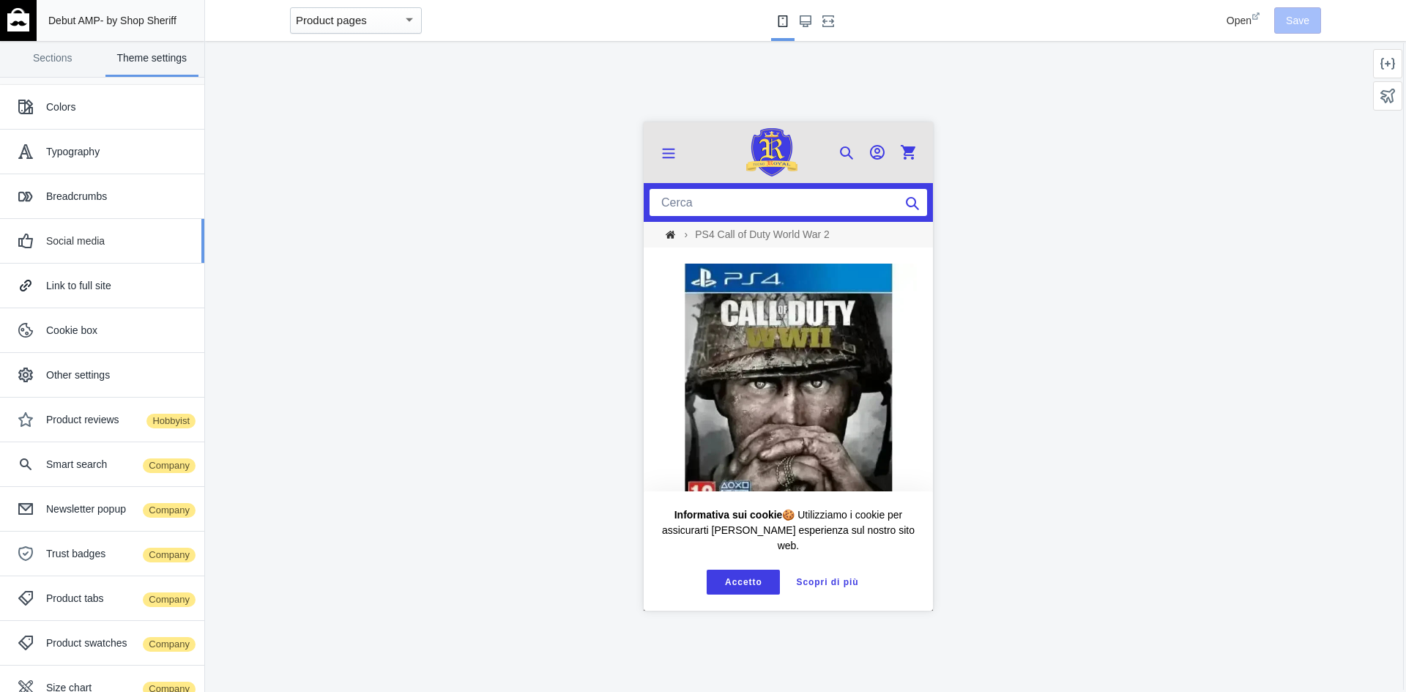
click at [126, 249] on div "Social media" at bounding box center [102, 240] width 182 height 29
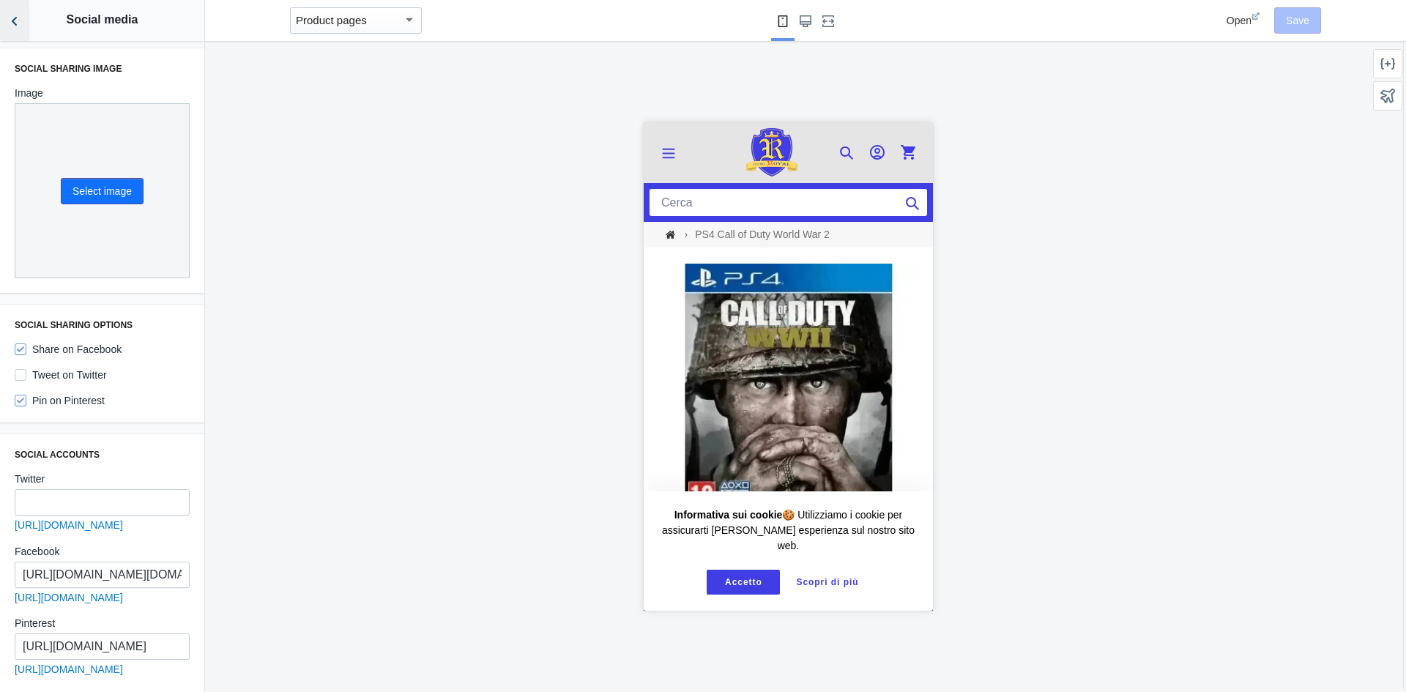
click at [14, 20] on use "Back to sections" at bounding box center [14, 21] width 5 height 9
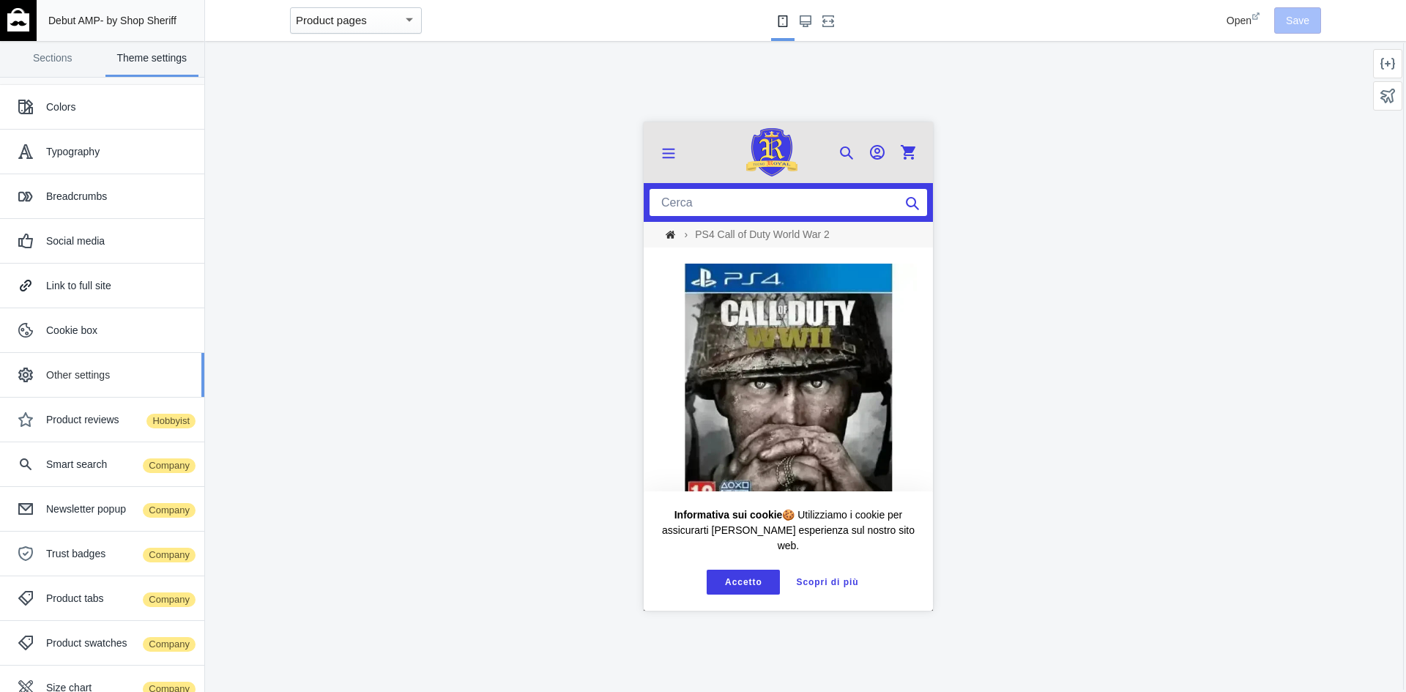
click at [144, 367] on div "Other settings" at bounding box center [102, 374] width 182 height 29
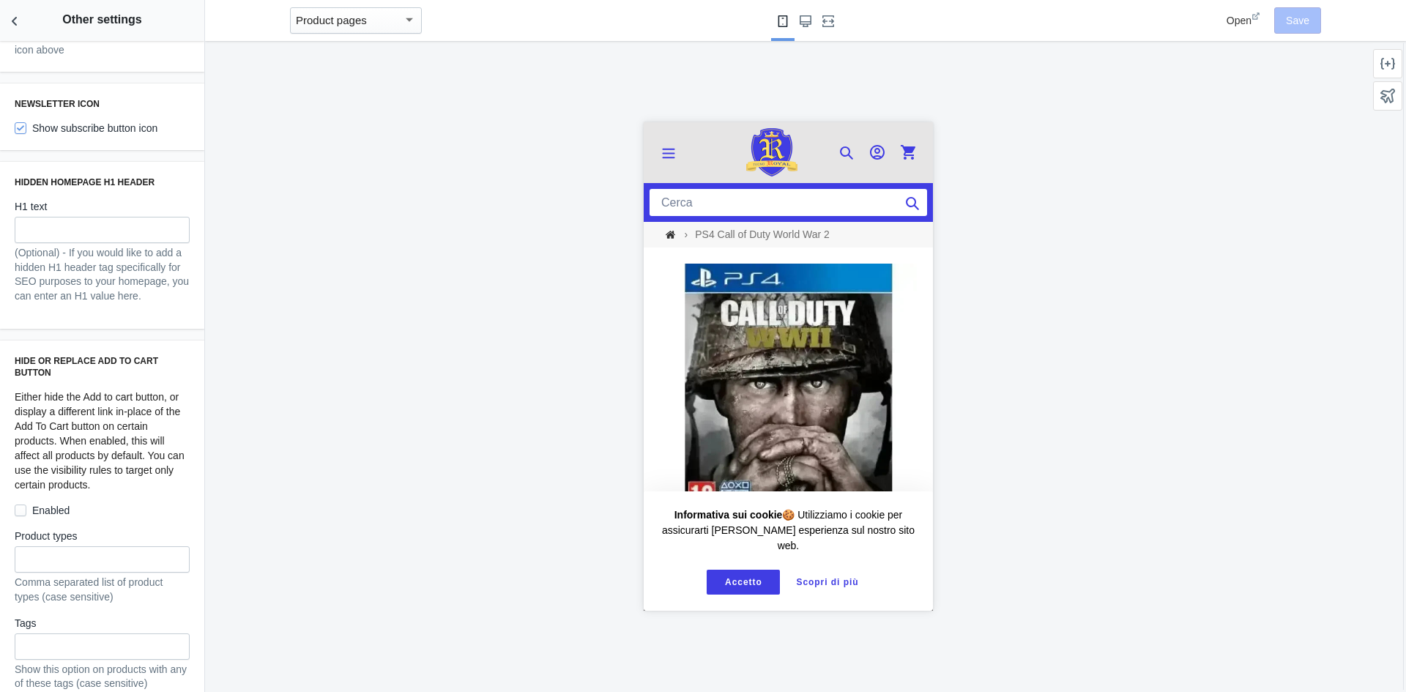
scroll to position [879, 0]
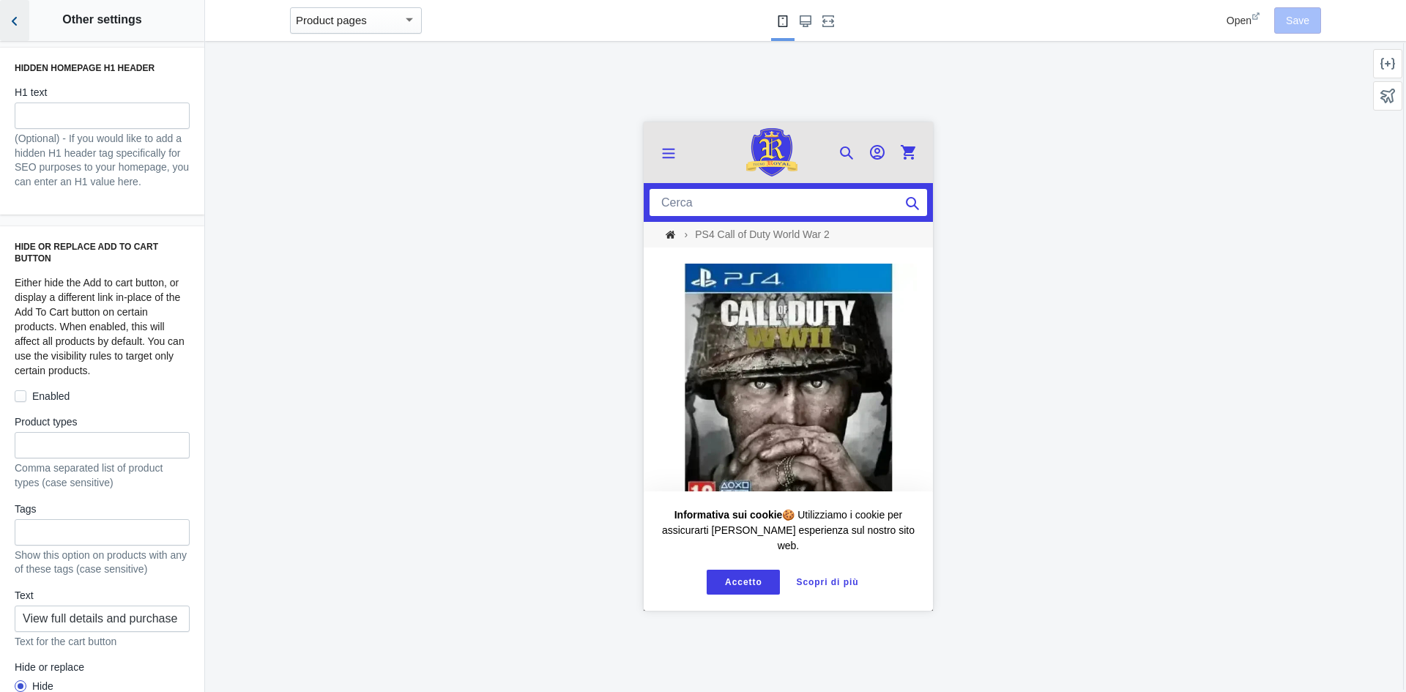
click at [13, 25] on icon "Back to sections" at bounding box center [14, 21] width 15 height 15
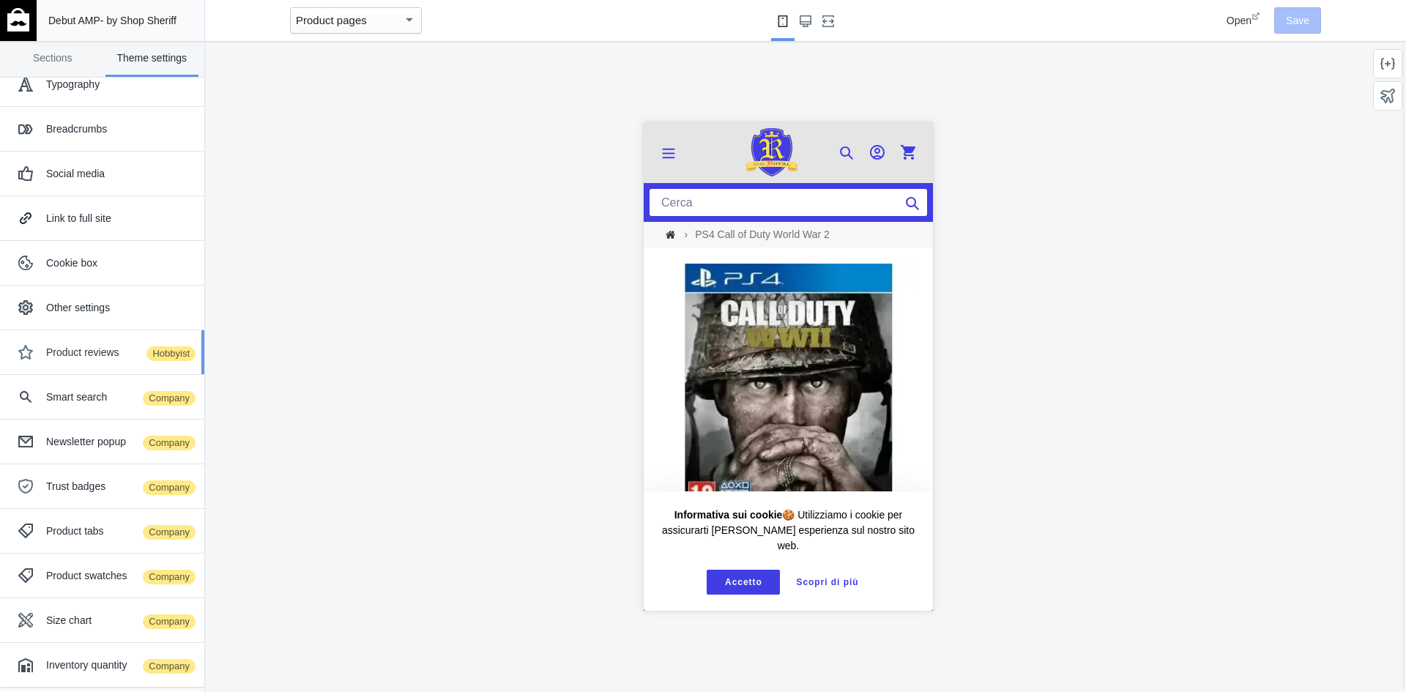
scroll to position [70, 0]
click at [72, 349] on div "Product reviews Hobbyist" at bounding box center [119, 350] width 147 height 15
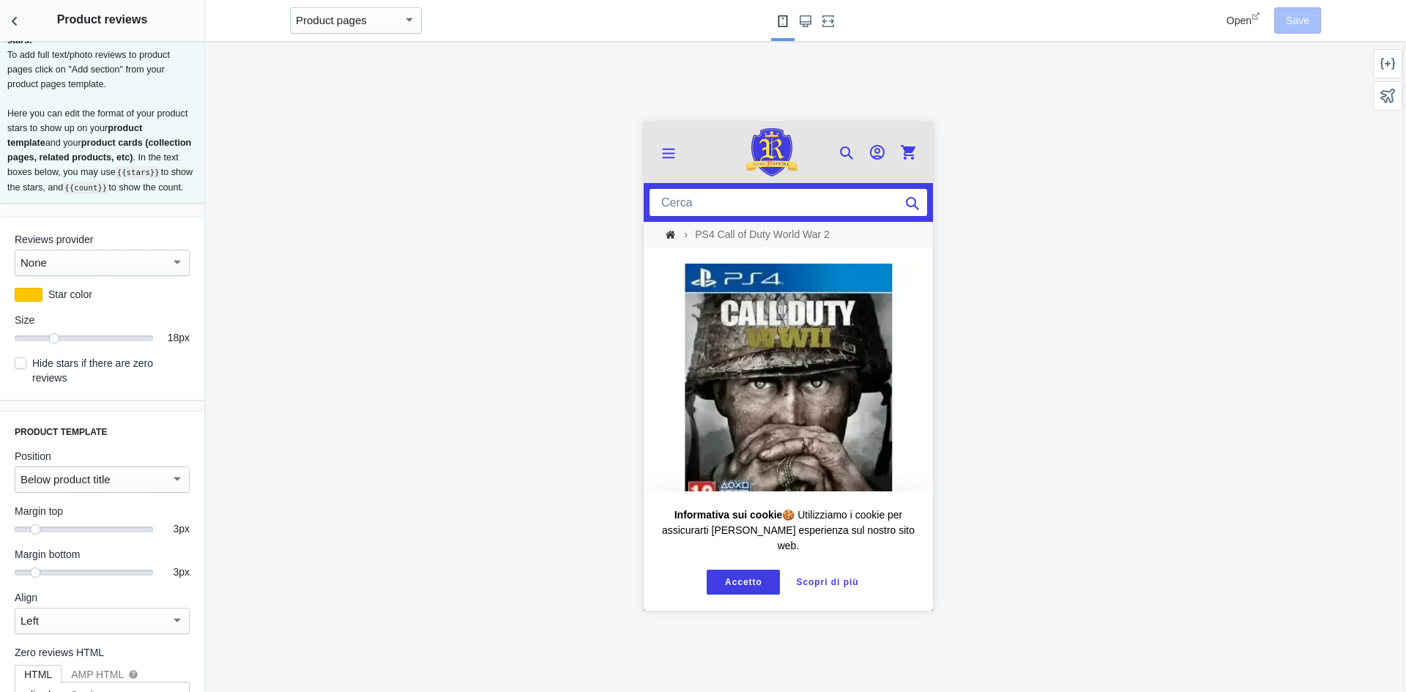
scroll to position [0, 0]
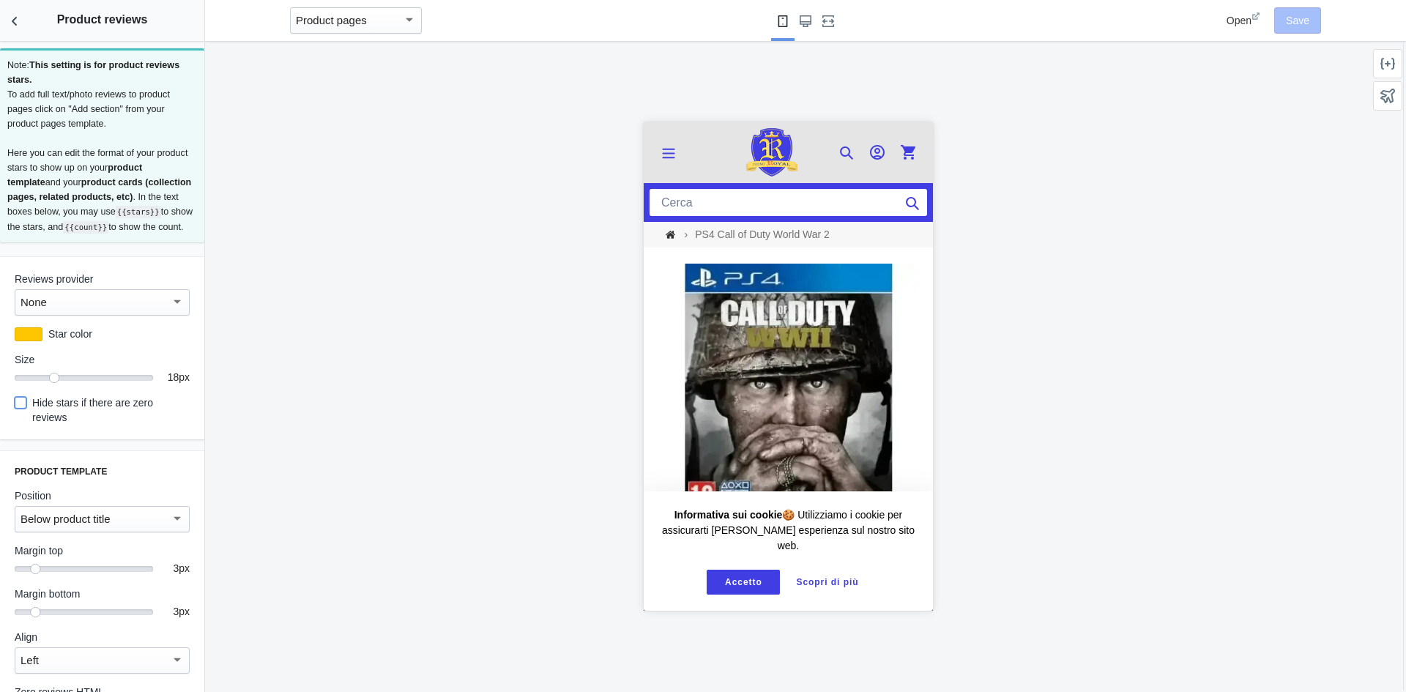
click at [23, 409] on input "Hide stars if there are zero reviews" at bounding box center [21, 403] width 12 height 12
click at [22, 409] on input "Hide stars if there are zero reviews" at bounding box center [21, 403] width 12 height 12
checkbox input "false"
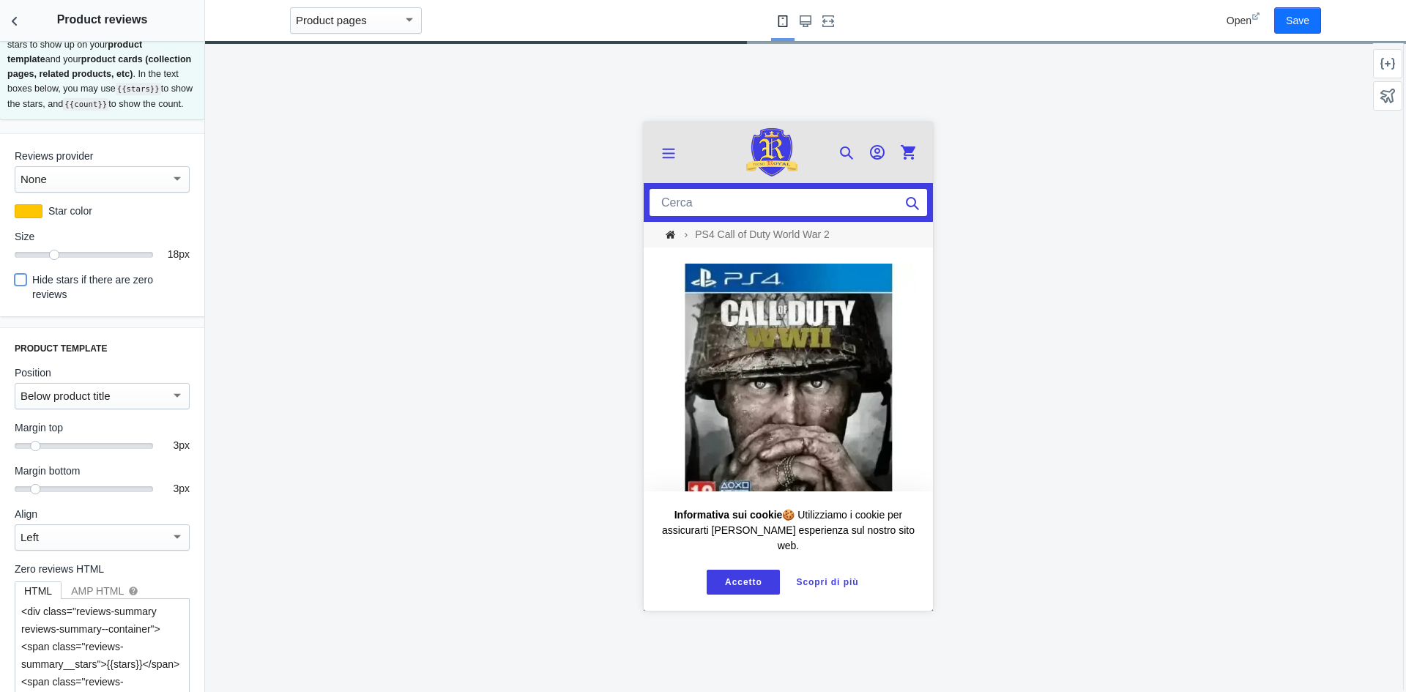
scroll to position [146, 0]
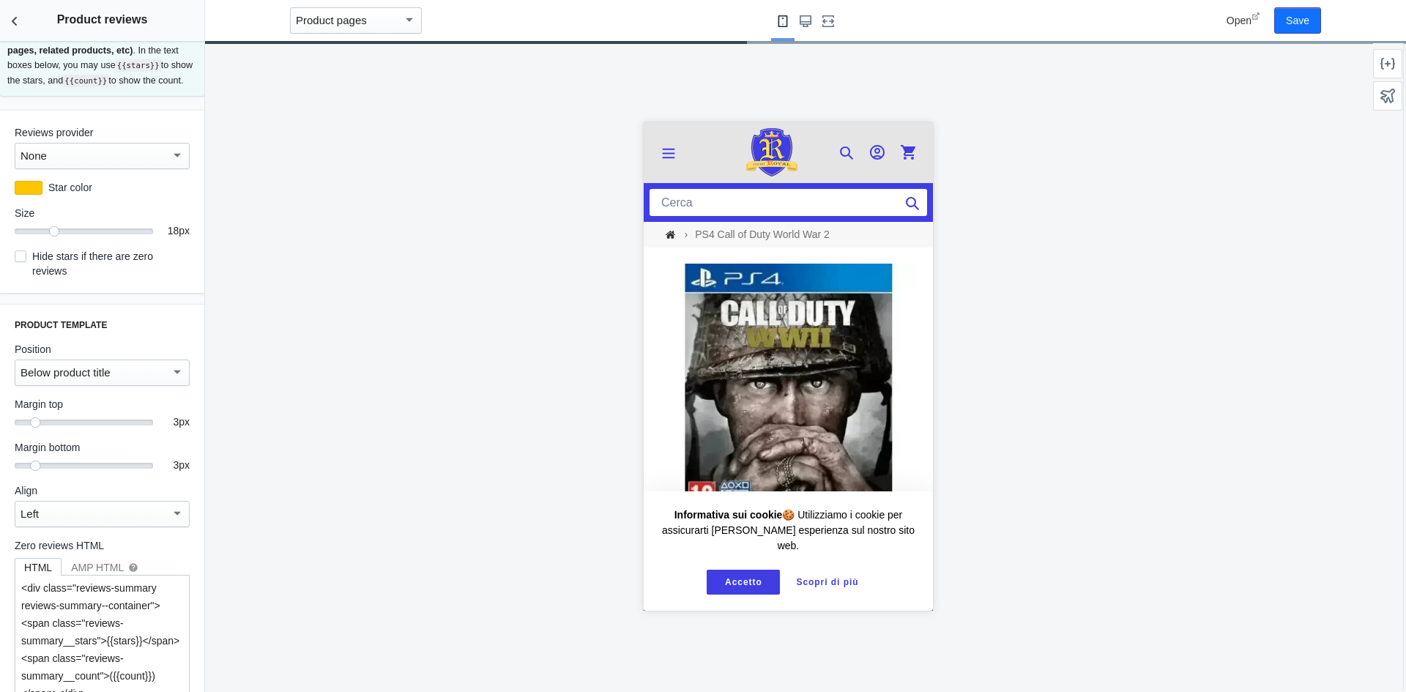
click at [157, 382] on div "Below product title" at bounding box center [96, 373] width 150 height 18
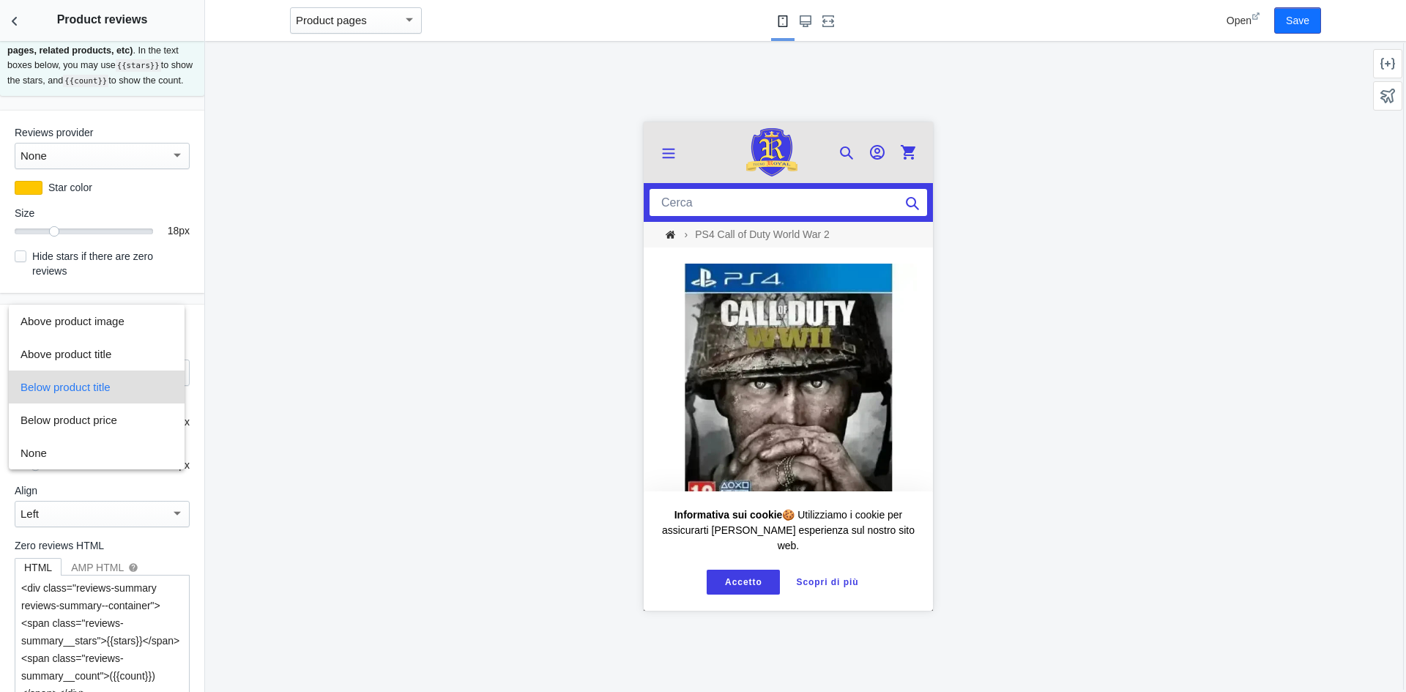
scroll to position [0, 0]
click at [258, 395] on div at bounding box center [703, 346] width 1406 height 692
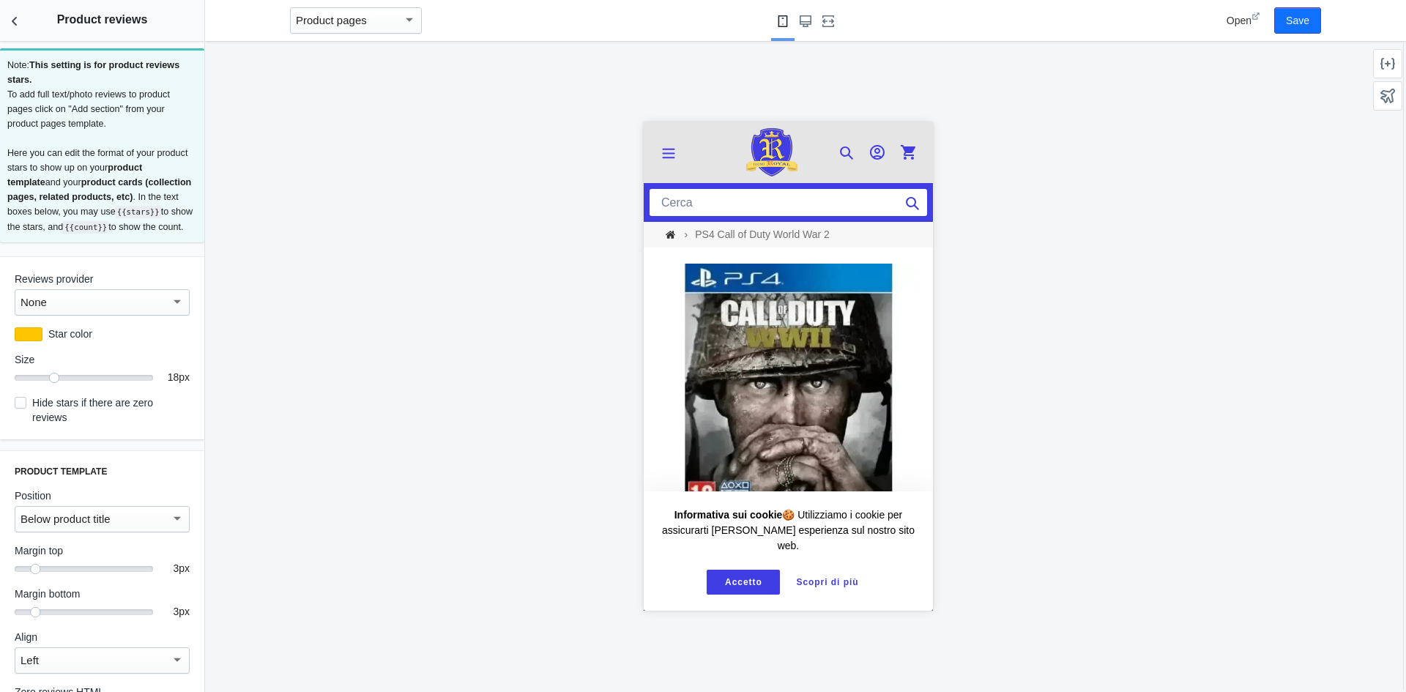
drag, startPoint x: 7, startPoint y: 61, endPoint x: 118, endPoint y: 200, distance: 177.7
click at [169, 235] on p "Note: This setting is for product reviews stars. To add full text/photo reviews…" at bounding box center [102, 146] width 190 height 177
click at [461, 289] on div at bounding box center [788, 366] width 1166 height 651
click at [12, 12] on button "Back to sections" at bounding box center [14, 20] width 29 height 41
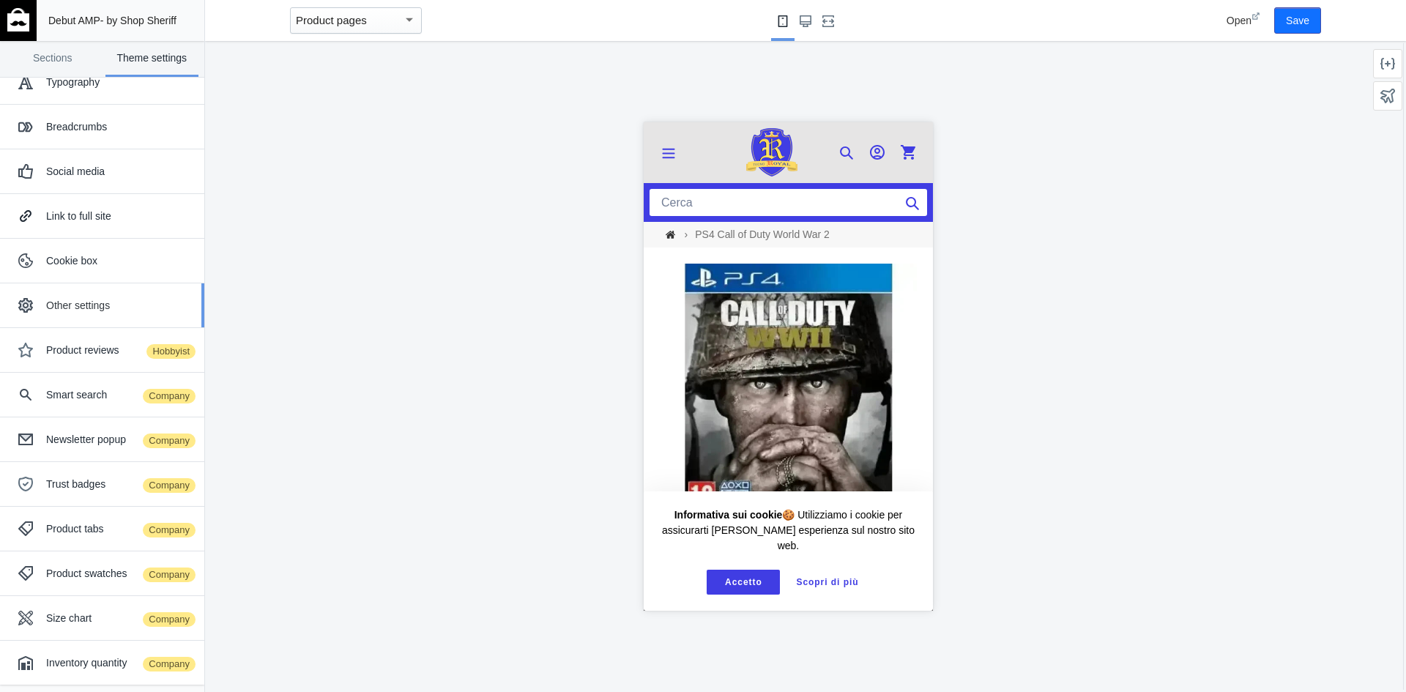
click at [121, 308] on div "Other settings" at bounding box center [119, 305] width 147 height 15
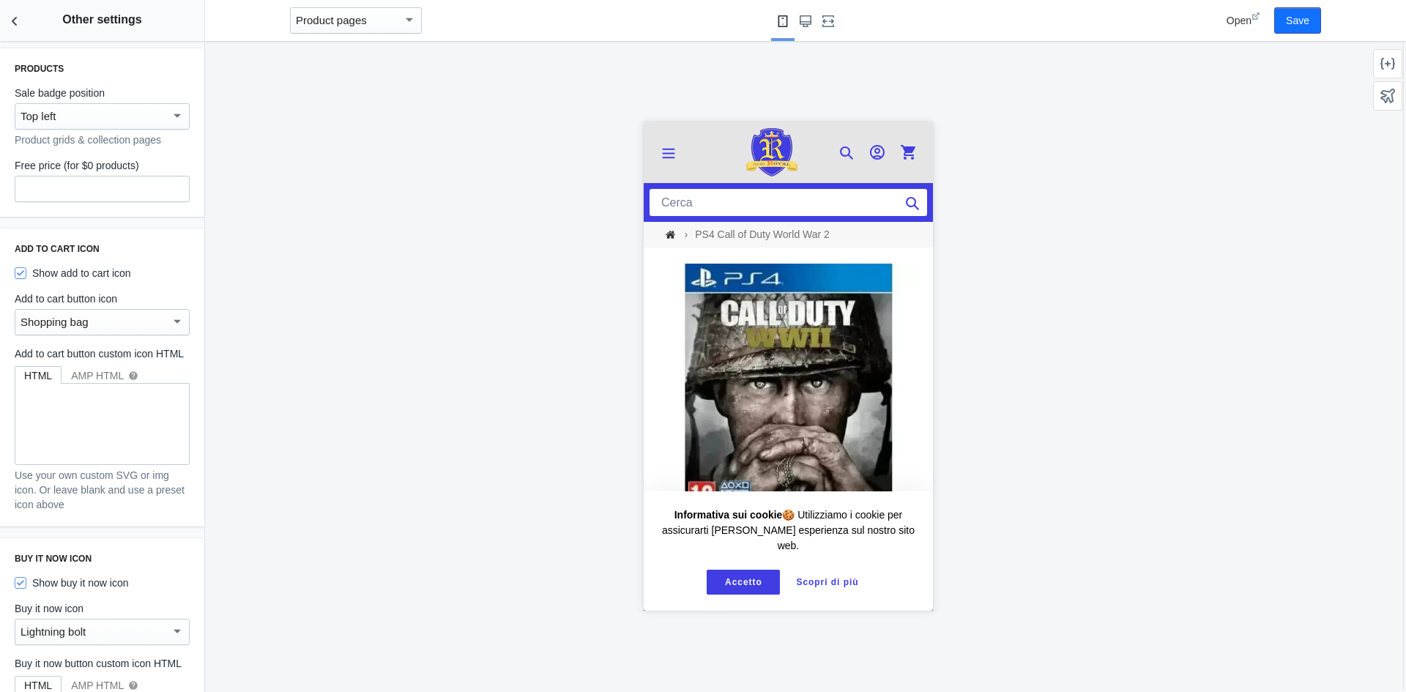
click at [146, 316] on div "Shopping bag" at bounding box center [96, 322] width 150 height 18
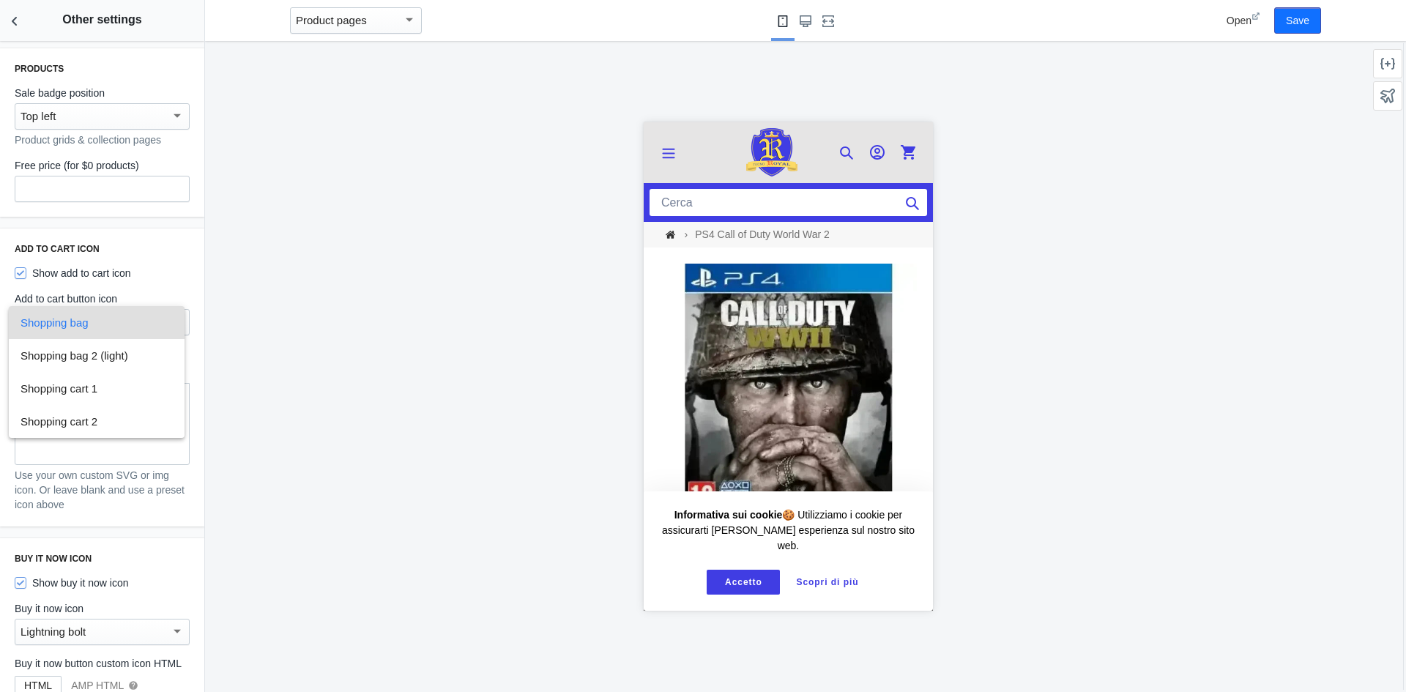
click at [171, 248] on div at bounding box center [703, 346] width 1406 height 692
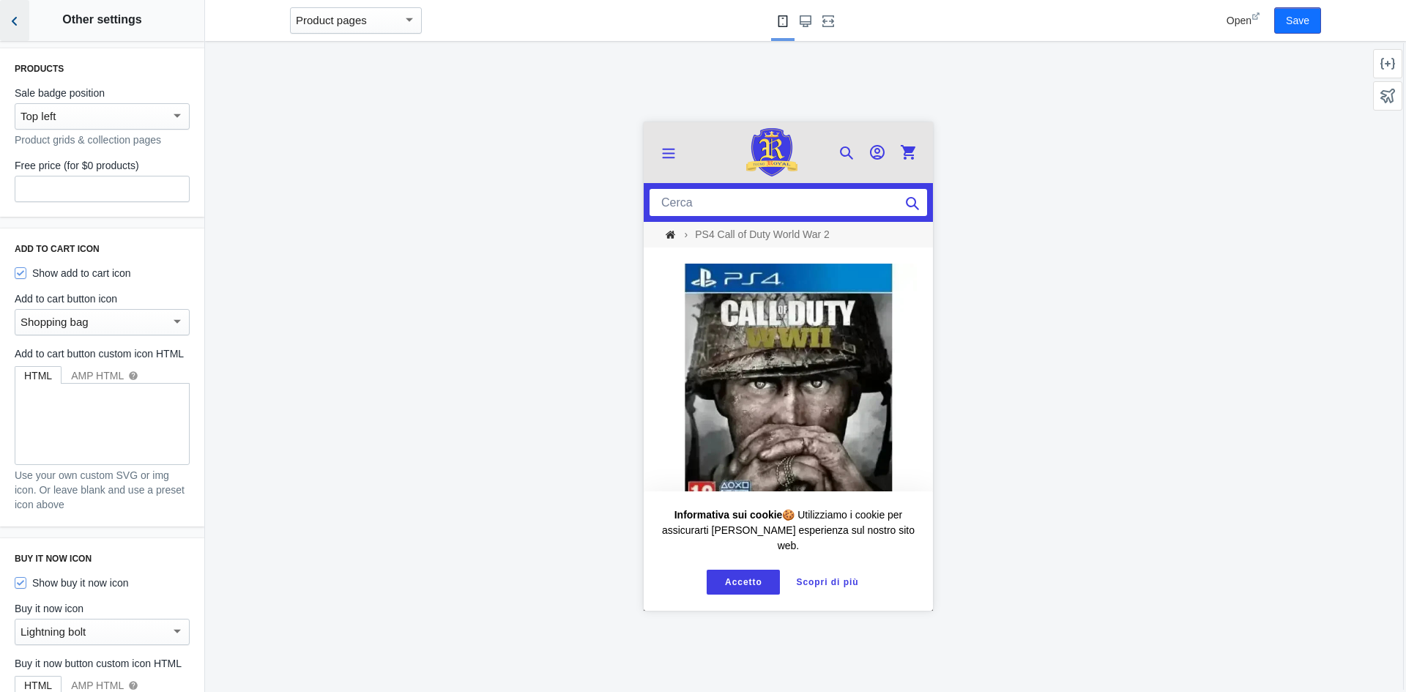
click at [3, 11] on button "Back to sections" at bounding box center [14, 20] width 29 height 41
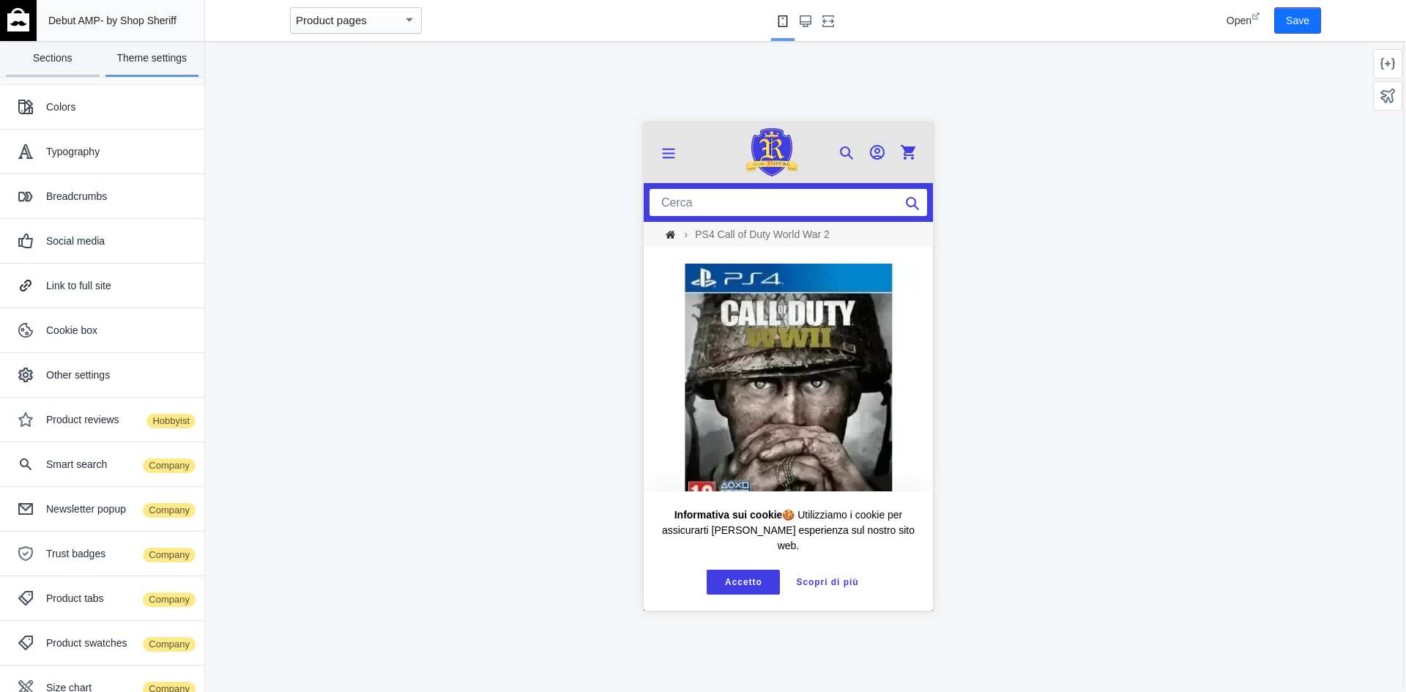
click at [65, 58] on link "Sections" at bounding box center [53, 59] width 94 height 36
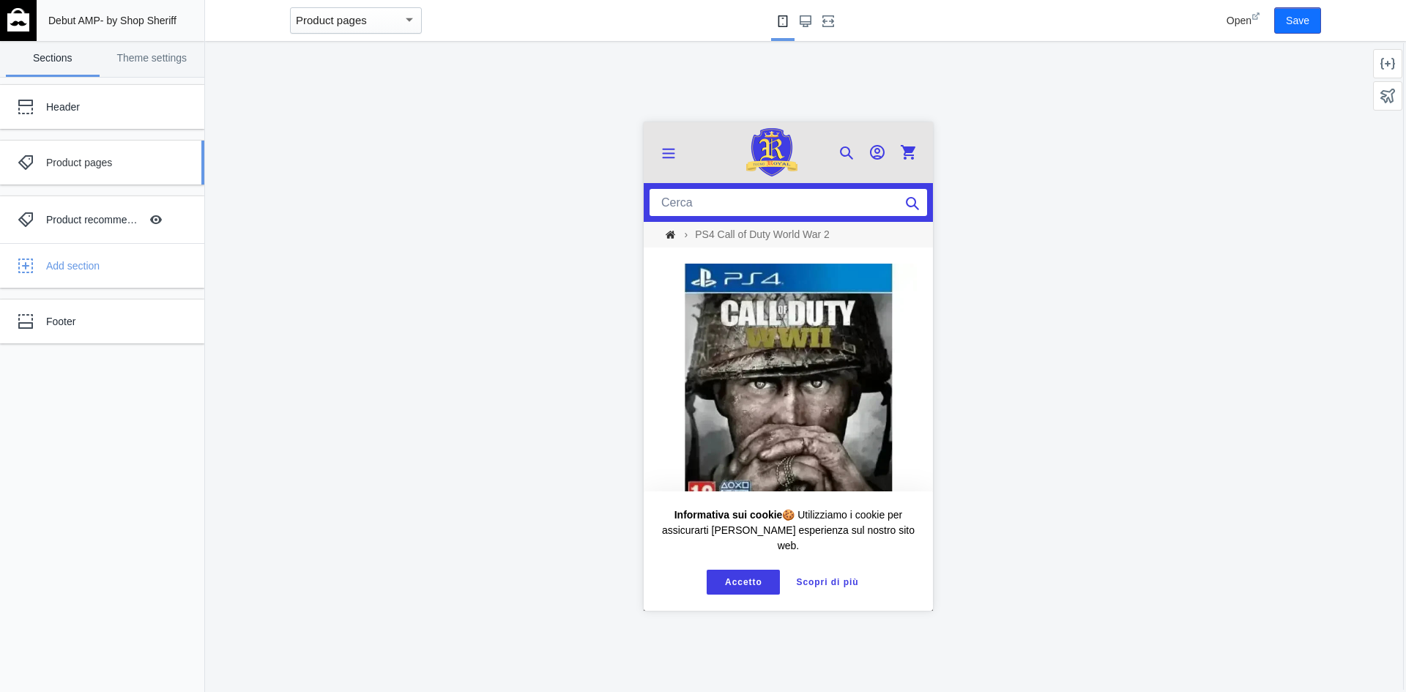
click at [112, 165] on div "Product pages" at bounding box center [109, 162] width 126 height 15
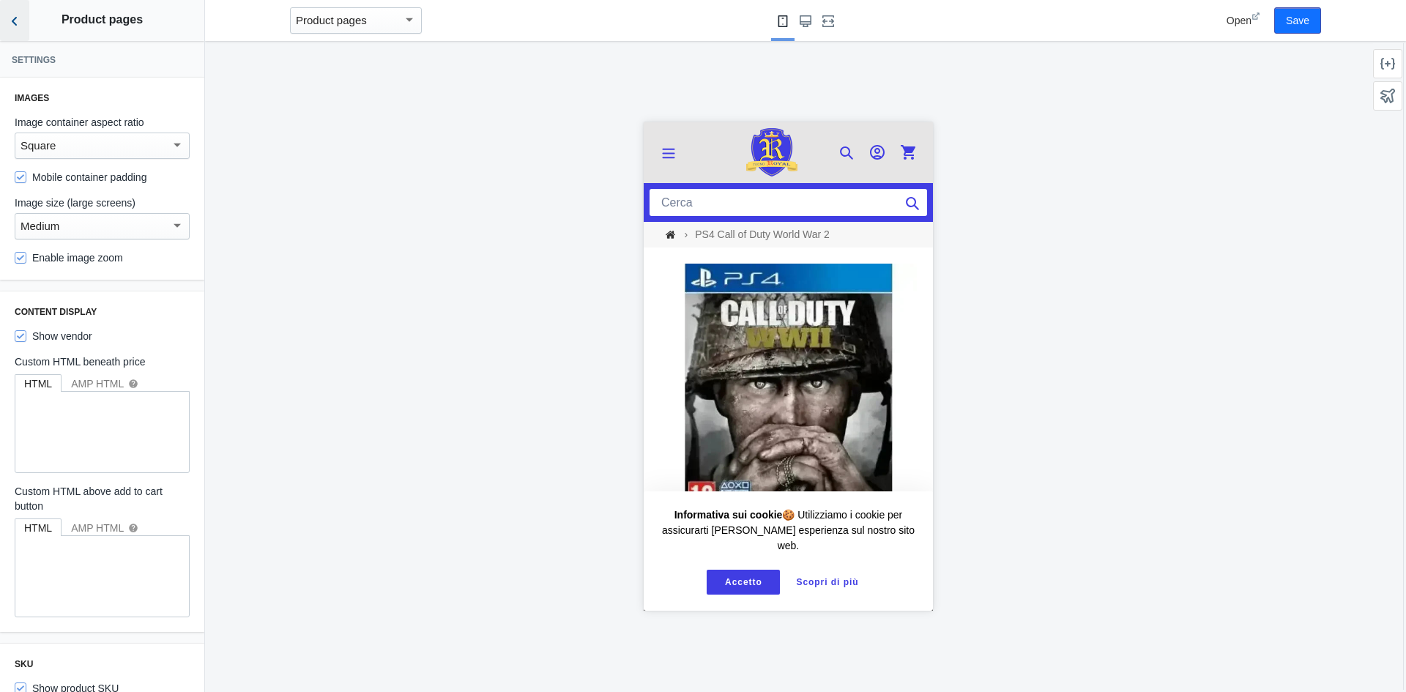
click at [14, 24] on icon "Back to sections" at bounding box center [14, 21] width 15 height 15
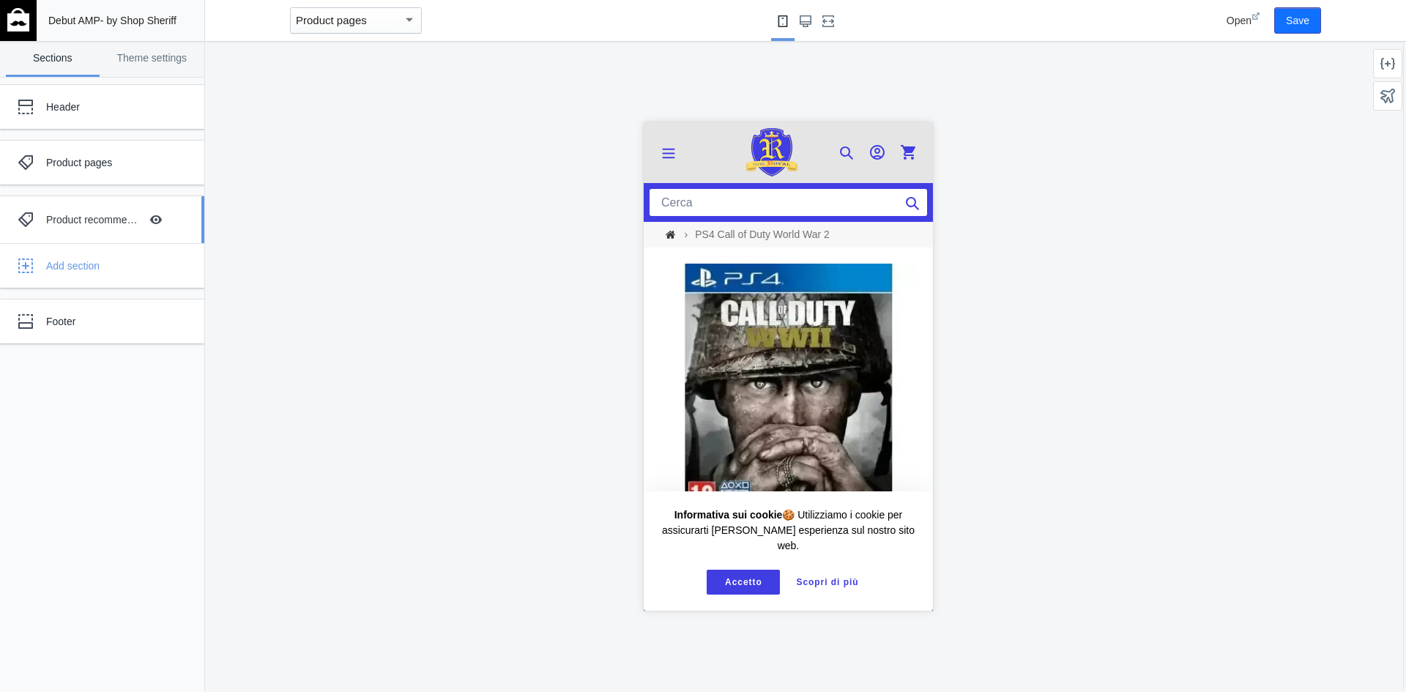
click at [99, 218] on div "Product recommendations" at bounding box center [93, 219] width 94 height 15
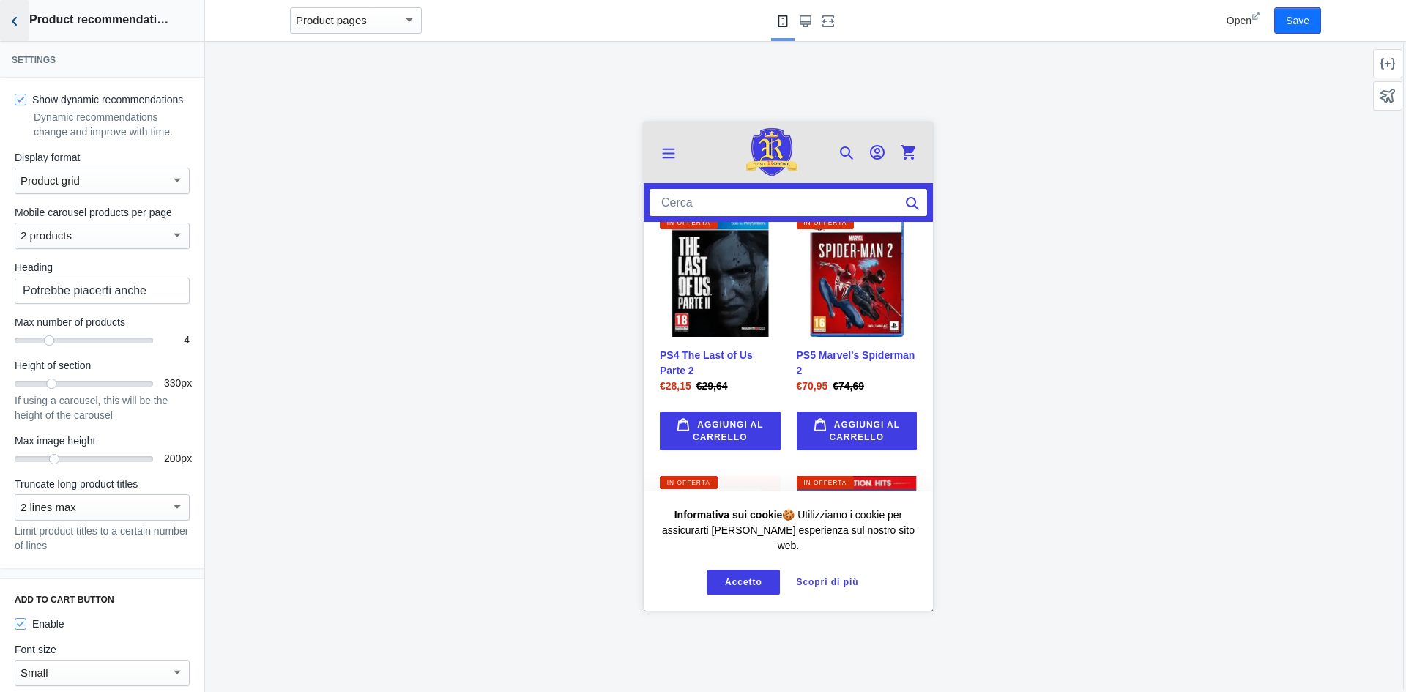
click at [13, 21] on use "Back to sections" at bounding box center [14, 21] width 5 height 9
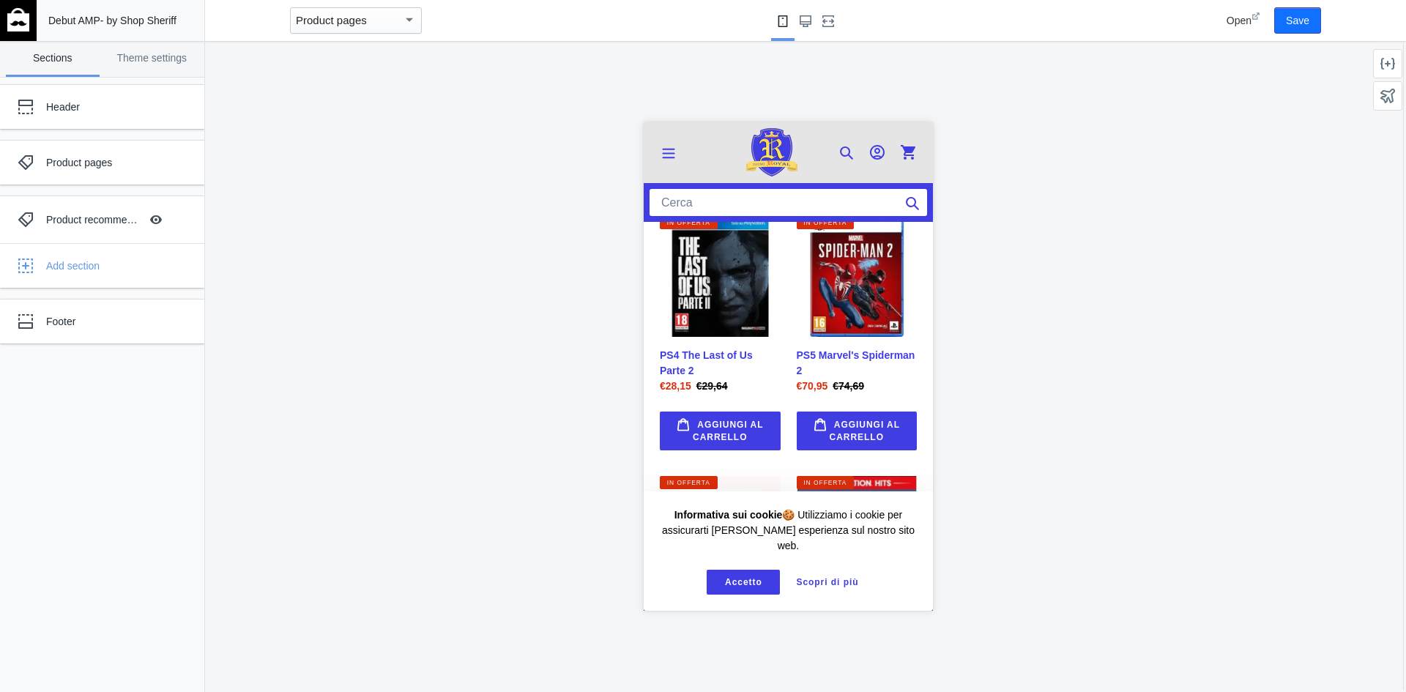
click at [7, 15] on img at bounding box center [18, 19] width 22 height 23
